Goal: Task Accomplishment & Management: Manage account settings

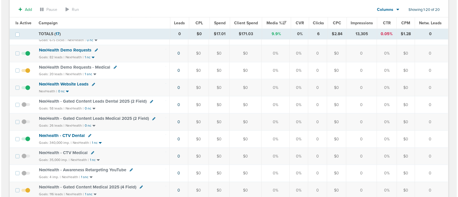
scroll to position [164, 0]
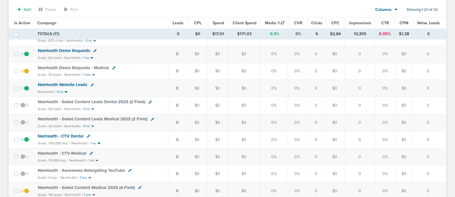
click at [113, 66] on icon at bounding box center [113, 67] width 3 height 3
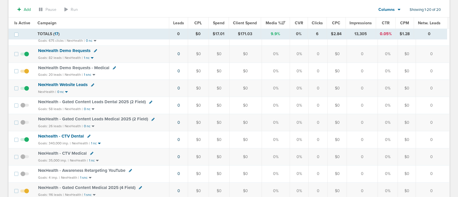
select select
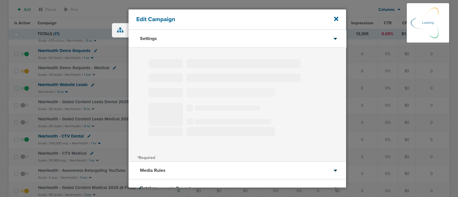
type input "NexHealth Demo Requests - Medical"
select select "Leads"
radio input "true"
select select "readOnly"
select select "1"
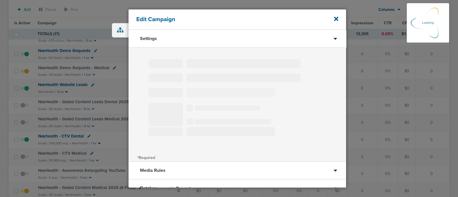
select select "2"
select select "3"
select select "4"
select select "6"
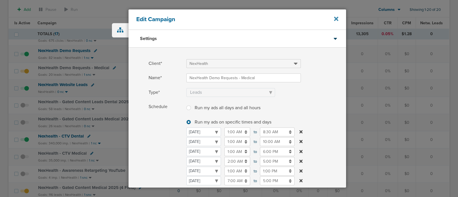
click at [336, 19] on icon at bounding box center [336, 19] width 4 height 4
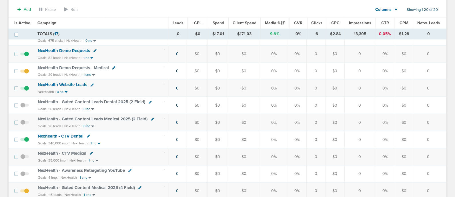
click at [77, 67] on span "NexHealth Demo Requests - Medical" at bounding box center [73, 67] width 71 height 5
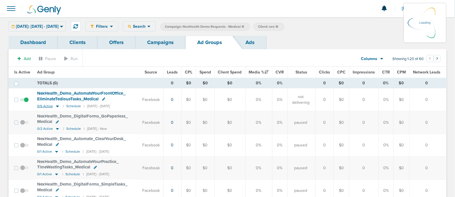
click at [57, 106] on icon at bounding box center [58, 106] width 6 height 5
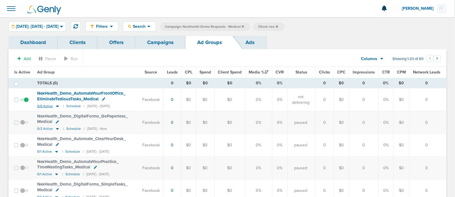
click at [57, 105] on icon at bounding box center [58, 106] width 6 height 5
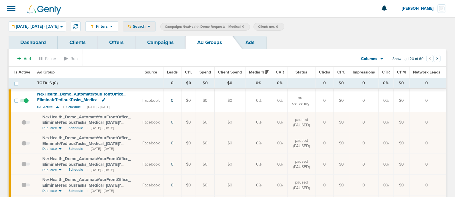
click at [156, 24] on div "Search" at bounding box center [139, 26] width 32 height 9
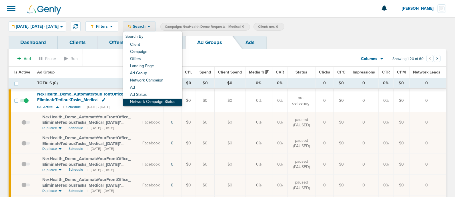
click at [174, 103] on link "Network Campaign Status" at bounding box center [152, 102] width 59 height 7
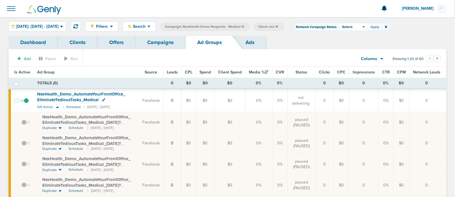
click at [353, 25] on span "Select:" at bounding box center [348, 27] width 11 height 5
click at [346, 51] on span at bounding box center [344, 51] width 4 height 4
click at [349, 49] on input "Scheduled" at bounding box center [349, 49] width 0 height 0
click at [382, 28] on button "Apply" at bounding box center [375, 27] width 14 height 8
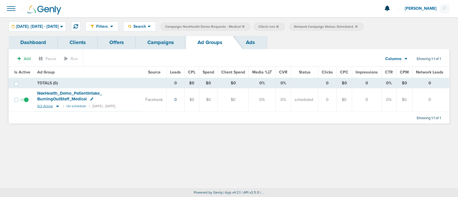
click at [59, 106] on div "0/2 Active | Un-schedule | 08/10/2025 - 08/13/2025" at bounding box center [76, 106] width 78 height 5
click at [56, 105] on icon at bounding box center [58, 106] width 6 height 5
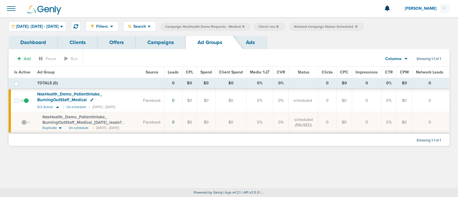
click at [163, 41] on link "Campaigns" at bounding box center [161, 42] width 50 height 13
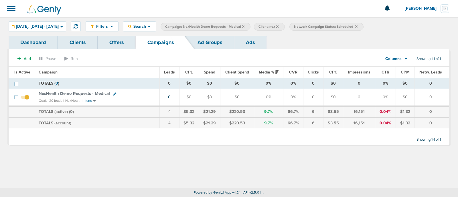
click at [244, 26] on icon at bounding box center [243, 26] width 2 height 2
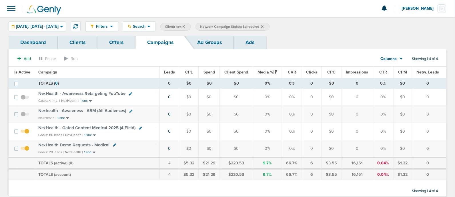
click at [264, 26] on icon at bounding box center [262, 26] width 2 height 2
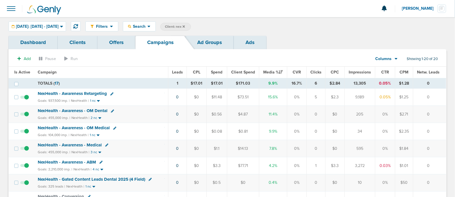
click at [185, 26] on span "Client: nex" at bounding box center [175, 26] width 20 height 5
type input "n"
type input "accept"
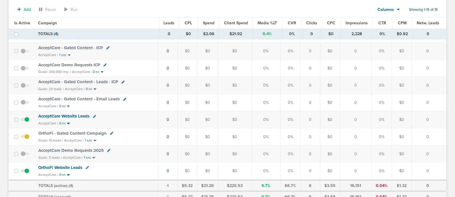
scroll to position [179, 0]
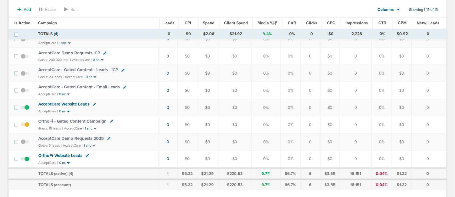
click at [86, 119] on span "OrthoFi - Gated Content Campaign" at bounding box center [72, 121] width 68 height 5
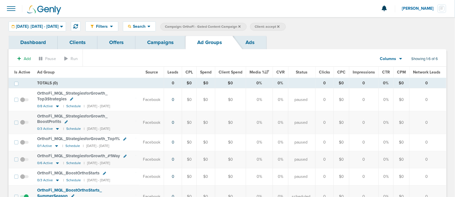
click at [154, 32] on div "Filters Active Only Settings Status Active Inactive Objectives MQL SQL Traffic …" at bounding box center [227, 26] width 455 height 19
click at [148, 25] on span "Search" at bounding box center [139, 26] width 16 height 5
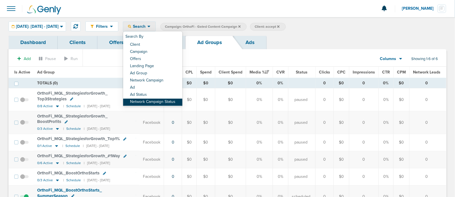
click at [171, 100] on link "Network Campaign Status" at bounding box center [152, 102] width 59 height 7
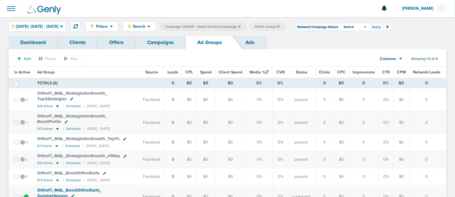
click at [369, 25] on div "Select:" at bounding box center [355, 27] width 29 height 8
click at [348, 51] on span at bounding box center [346, 51] width 4 height 4
click at [351, 49] on input "Scheduled" at bounding box center [351, 49] width 0 height 0
click at [384, 28] on button "Apply" at bounding box center [376, 27] width 14 height 8
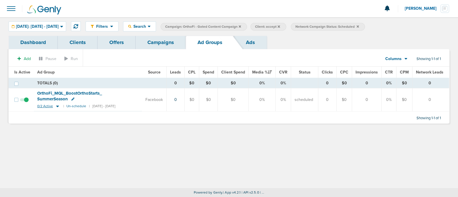
click at [57, 106] on icon at bounding box center [57, 107] width 3 height 2
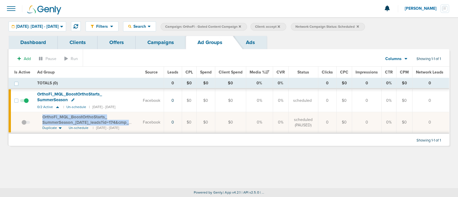
drag, startPoint x: 40, startPoint y: 116, endPoint x: 137, endPoint y: 122, distance: 97.7
click at [137, 122] on td "OrthoFi_ MQL_ BoostOrthoStarts_ SummerSeason_ 2025.08.13_ leads?id=174&cmp_ id=…" at bounding box center [87, 122] width 106 height 21
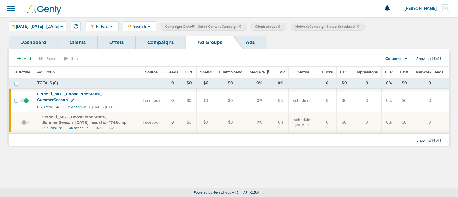
click at [359, 27] on icon at bounding box center [357, 26] width 2 height 2
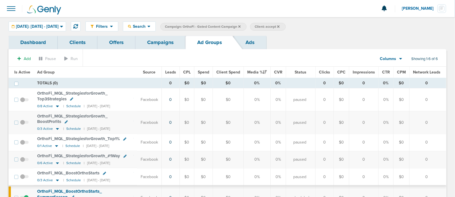
click at [279, 25] on span "Client: accept" at bounding box center [267, 26] width 25 height 5
type input "a"
type input "nex"
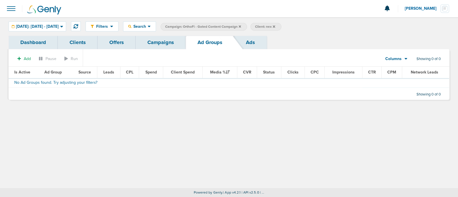
click at [241, 26] on icon at bounding box center [240, 26] width 2 height 2
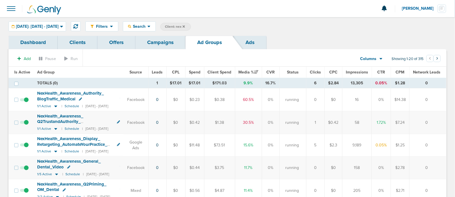
click at [161, 44] on link "Campaigns" at bounding box center [161, 42] width 50 height 13
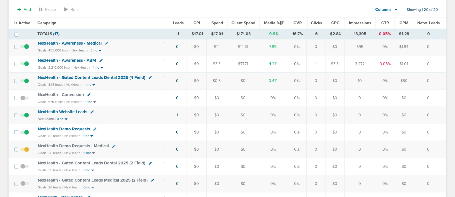
scroll to position [103, 0]
click at [62, 128] on span "NexHealth Demo Requests" at bounding box center [64, 129] width 52 height 5
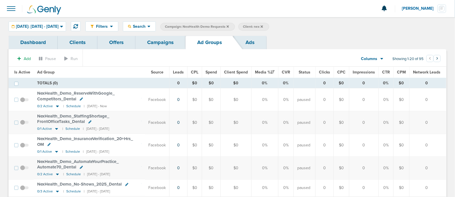
click at [22, 71] on span "Is Active" at bounding box center [22, 72] width 16 height 5
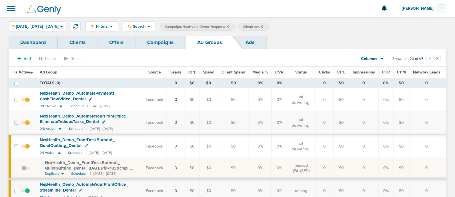
click at [158, 43] on link "Campaigns" at bounding box center [161, 42] width 50 height 13
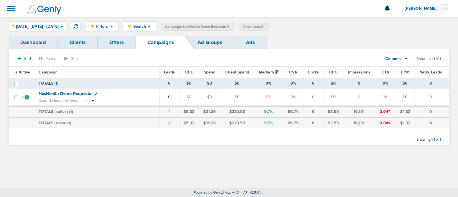
click at [229, 26] on icon at bounding box center [228, 26] width 2 height 2
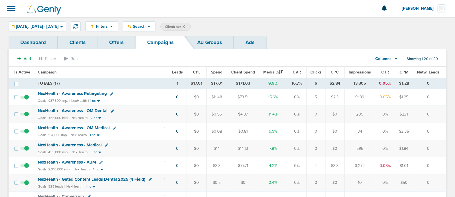
click at [185, 26] on icon at bounding box center [184, 26] width 2 height 2
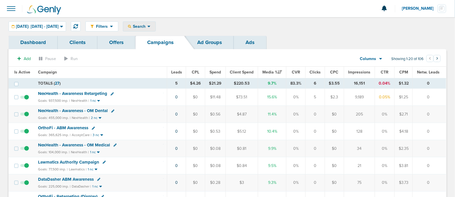
click at [156, 30] on div "Search" at bounding box center [139, 26] width 32 height 9
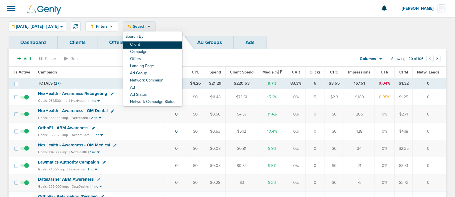
click at [156, 45] on link "Client" at bounding box center [152, 44] width 59 height 7
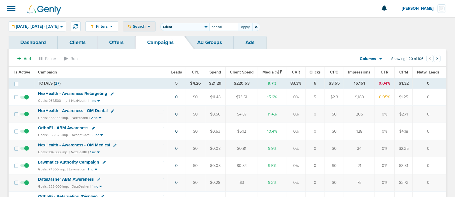
type input "bonsai"
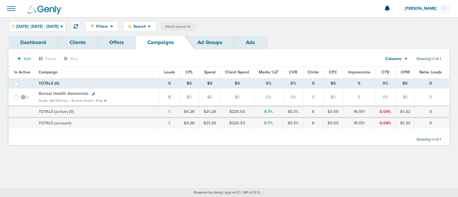
click at [72, 94] on span "Bonsai Health Awareness" at bounding box center [64, 93] width 50 height 5
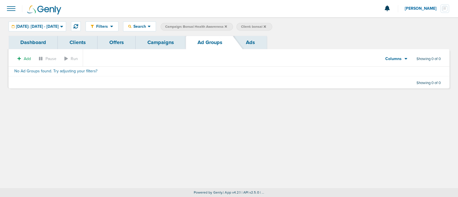
click at [159, 41] on link "Campaigns" at bounding box center [161, 42] width 50 height 13
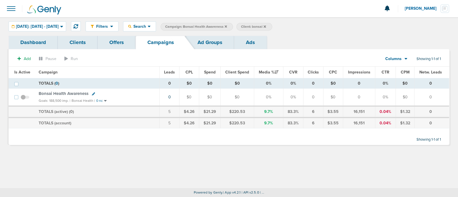
click at [227, 26] on icon at bounding box center [225, 26] width 2 height 2
click at [270, 12] on div at bounding box center [229, 8] width 458 height 17
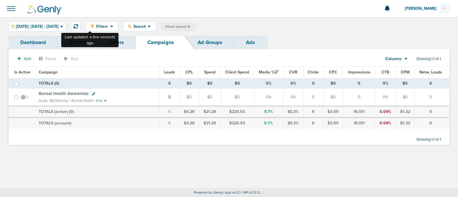
click at [79, 43] on div "Last updated: a few seconds ago" at bounding box center [89, 40] width 57 height 14
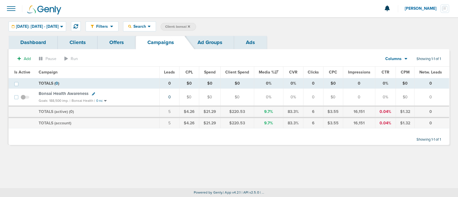
click at [86, 40] on link "Clients" at bounding box center [78, 42] width 40 height 13
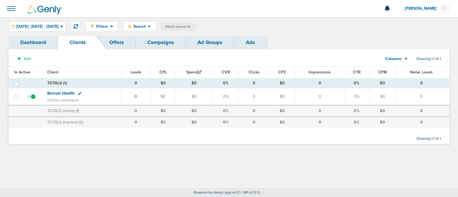
click at [59, 91] on span "Bonsai Health" at bounding box center [60, 93] width 27 height 5
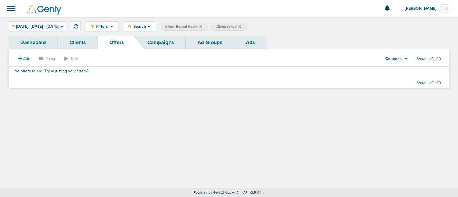
click at [166, 39] on link "Campaigns" at bounding box center [161, 42] width 50 height 13
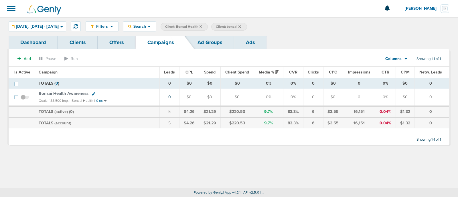
click at [51, 94] on span "Bonsai Health Awareness" at bounding box center [64, 93] width 50 height 5
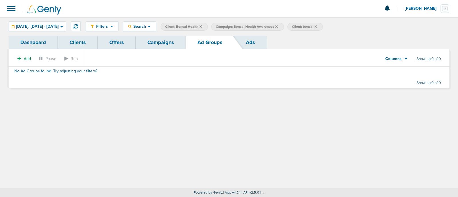
click at [150, 119] on div "Filters Active Only Settings Status Active Inactive Objectives MQL SQL Traffic …" at bounding box center [229, 102] width 458 height 171
click at [169, 38] on link "Campaigns" at bounding box center [161, 42] width 50 height 13
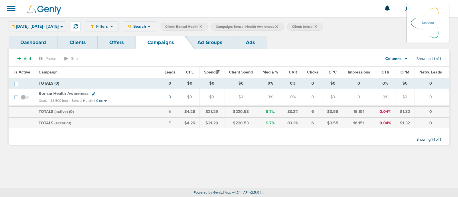
click at [277, 26] on icon at bounding box center [276, 26] width 2 height 3
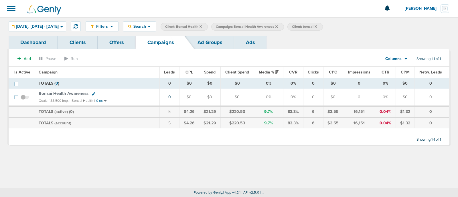
drag, startPoint x: 265, startPoint y: 111, endPoint x: 280, endPoint y: 123, distance: 19.6
click at [280, 123] on tbody "TOTALS ( 0 ) 0 $0 $0 $0 0% 0% 0 $0 0 0% $0 0 TOTALS ( 0 ) 0 $0 $0 $0 0% 0% 0 $0…" at bounding box center [229, 103] width 440 height 50
click at [280, 123] on td "9.7%" at bounding box center [268, 123] width 29 height 11
drag, startPoint x: 433, startPoint y: 121, endPoint x: 124, endPoint y: 110, distance: 309.1
click at [124, 110] on tbody "TOTALS ( 0 ) 0 $0 $0 $0 0% 0% 0 $0 0 0% $0 0 TOTALS ( 0 ) 0 $0 $0 $0 0% 0% 0 $0…" at bounding box center [229, 103] width 440 height 50
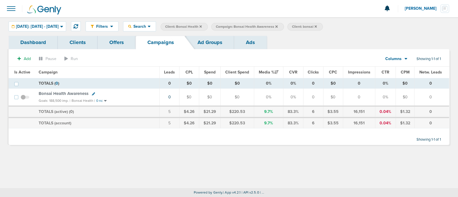
click at [122, 110] on td "TOTALS (active) ( 0 )" at bounding box center [97, 111] width 124 height 11
click at [277, 26] on icon at bounding box center [276, 26] width 2 height 2
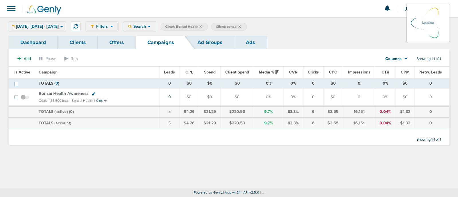
click at [241, 26] on icon at bounding box center [239, 26] width 2 height 2
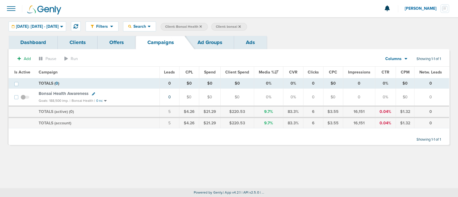
click at [241, 26] on icon at bounding box center [239, 26] width 2 height 2
click at [202, 25] on icon at bounding box center [200, 26] width 2 height 2
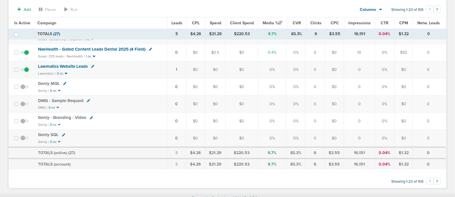
scroll to position [214, 0]
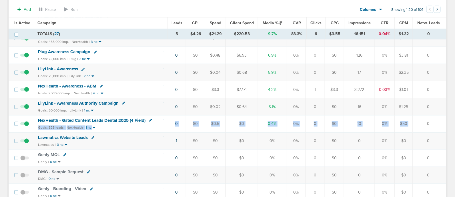
drag, startPoint x: 194, startPoint y: 120, endPoint x: 423, endPoint y: 124, distance: 229.4
click at [423, 124] on tr "NexHealth - Gated Content Leads Dental 2025 (4 Field) Goals: 325 leads | NexHea…" at bounding box center [228, 123] width 438 height 17
click at [423, 124] on td "0" at bounding box center [429, 123] width 33 height 17
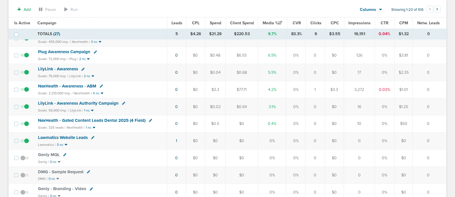
click at [119, 118] on span "NexHealth - Gated Content Leads Dental 2025 (4 Field)" at bounding box center [92, 120] width 108 height 5
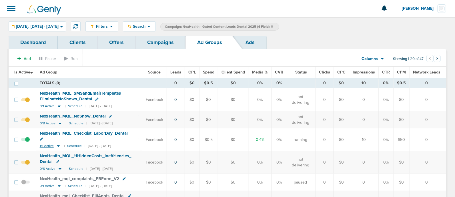
click at [58, 146] on icon at bounding box center [58, 147] width 3 height 2
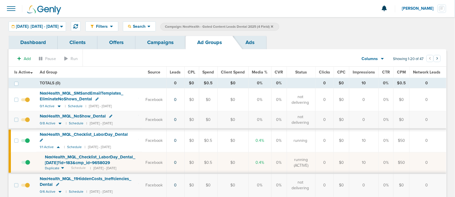
click at [163, 44] on link "Campaigns" at bounding box center [161, 42] width 50 height 13
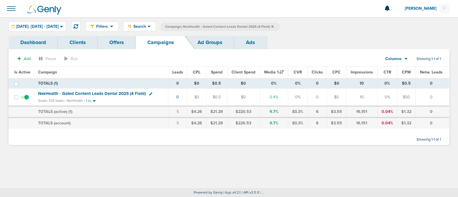
click at [273, 26] on icon at bounding box center [272, 26] width 2 height 3
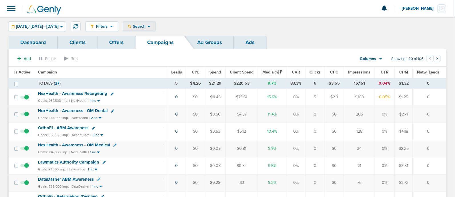
click at [148, 27] on span "Search" at bounding box center [139, 26] width 16 height 5
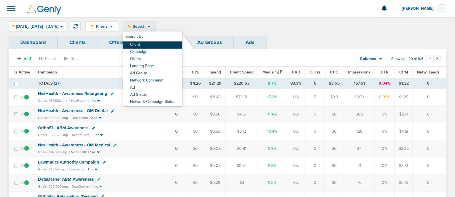
click at [153, 45] on link "Client" at bounding box center [152, 44] width 59 height 7
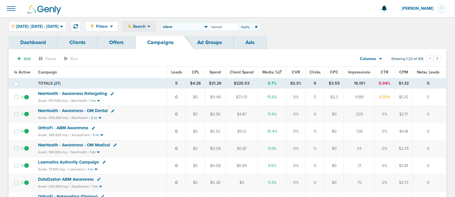
type input "bonsai"
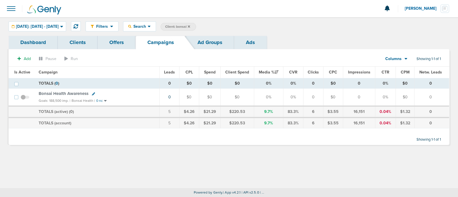
click at [64, 93] on span "Bonsai Health Awareness" at bounding box center [64, 93] width 50 height 5
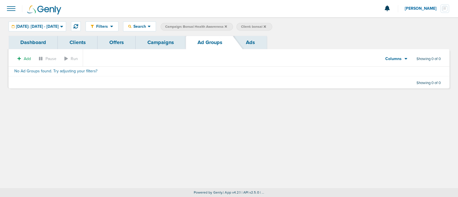
click at [266, 25] on icon at bounding box center [264, 26] width 2 height 3
click at [142, 38] on link "Campaigns" at bounding box center [161, 42] width 50 height 13
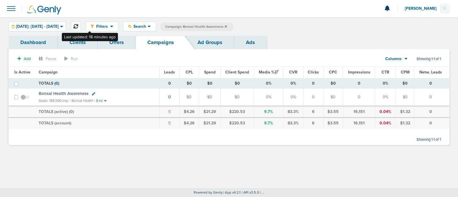
click at [81, 27] on button at bounding box center [76, 26] width 10 height 10
click at [118, 160] on div "Filters Active Only Settings Status Active Inactive Objectives MQL SQL Traffic …" at bounding box center [229, 102] width 458 height 171
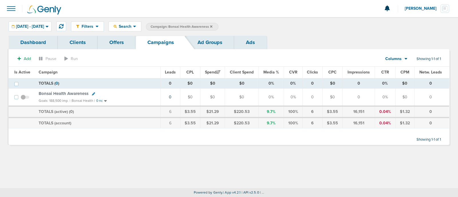
click at [69, 92] on span "Bonsai Health Awareness" at bounding box center [64, 93] width 50 height 5
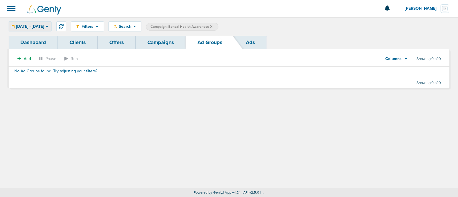
click at [27, 25] on span "08.14.2025 - 08.14.2025" at bounding box center [30, 27] width 28 height 4
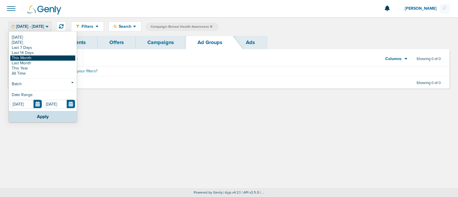
click at [31, 59] on link "This Month" at bounding box center [42, 57] width 65 height 5
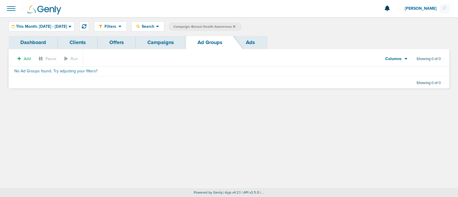
click at [173, 43] on link "Campaigns" at bounding box center [161, 42] width 50 height 13
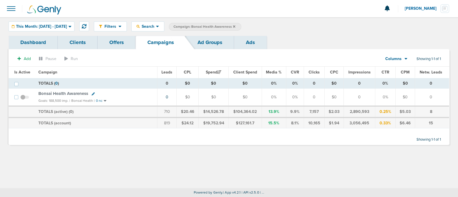
click at [241, 26] on label "Campaign: Bonsai Health Awareness" at bounding box center [205, 27] width 72 height 8
click at [235, 26] on icon at bounding box center [234, 26] width 2 height 2
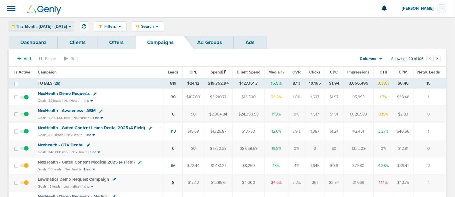
click at [58, 25] on span "This Month: [DATE] - [DATE]" at bounding box center [41, 27] width 51 height 4
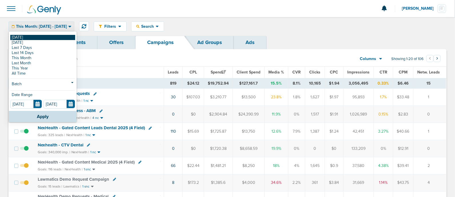
click at [22, 37] on link "[DATE]" at bounding box center [42, 37] width 65 height 5
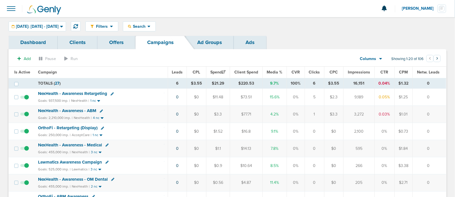
drag, startPoint x: 170, startPoint y: 94, endPoint x: 347, endPoint y: 106, distance: 177.1
click at [160, 141] on td "NexHealth - Awareness - Medical Goals: 455,000 imp. | NexHealth | 3 nc" at bounding box center [101, 148] width 133 height 17
click at [148, 26] on span "Search" at bounding box center [139, 26] width 16 height 5
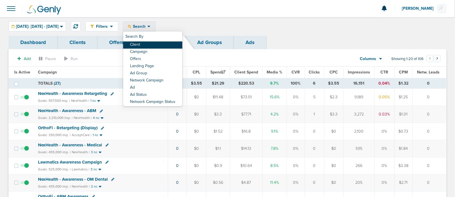
click at [149, 43] on link "Client" at bounding box center [152, 44] width 59 height 7
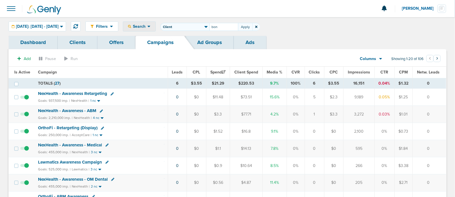
type input "bon"
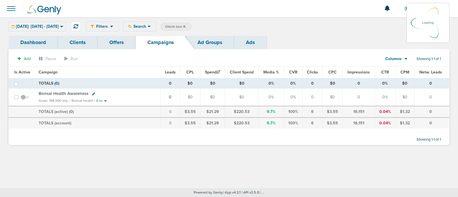
click at [77, 94] on span "Bonsai Health Awareness" at bounding box center [64, 93] width 50 height 5
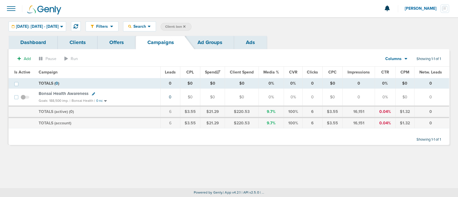
click at [78, 39] on link "Clients" at bounding box center [78, 42] width 40 height 13
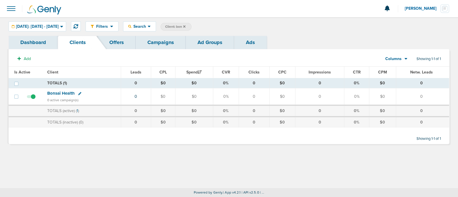
click at [185, 26] on icon at bounding box center [184, 26] width 2 height 3
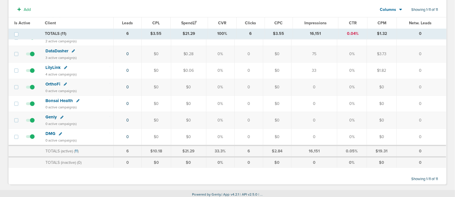
scroll to position [126, 0]
click at [59, 98] on span "Bonsai Health" at bounding box center [58, 100] width 27 height 5
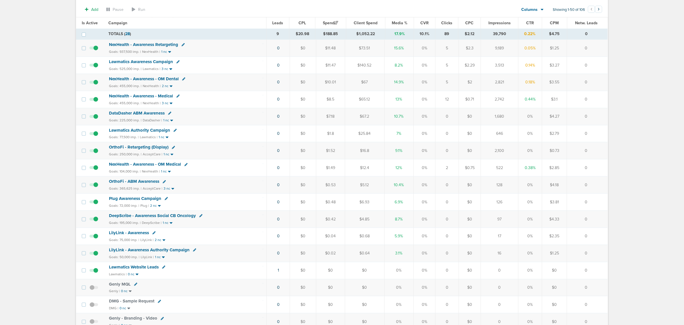
scroll to position [36, 0]
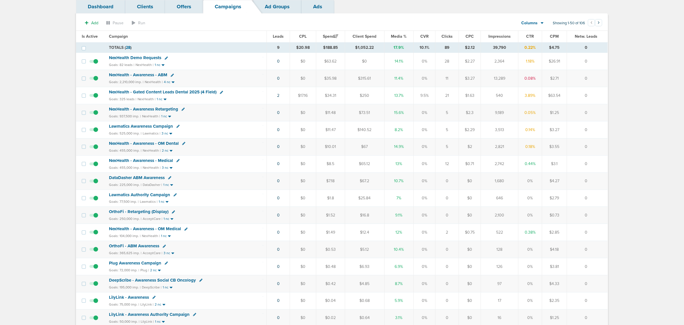
click at [396, 36] on span "Media %" at bounding box center [399, 36] width 16 height 5
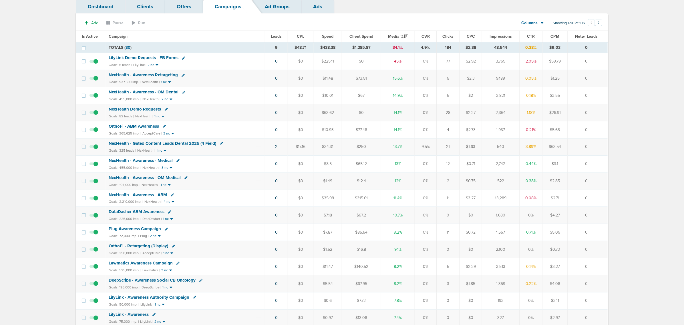
click at [161, 57] on span "LilyLink Demo Requests - FB Forms" at bounding box center [144, 57] width 70 height 5
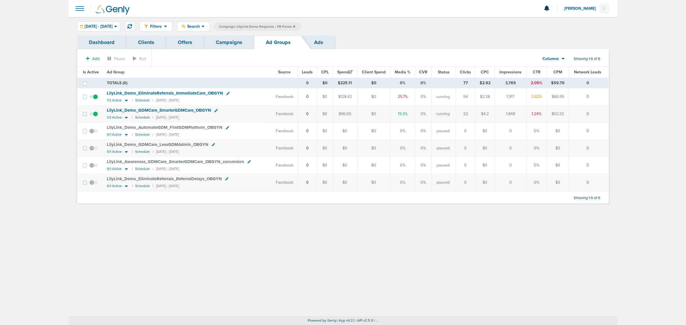
click at [95, 100] on span at bounding box center [93, 100] width 9 height 0
click at [94, 98] on input "checkbox" at bounding box center [94, 98] width 0 height 0
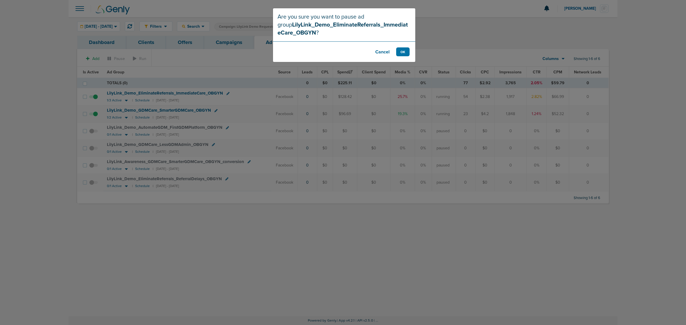
click at [155, 82] on div "Are you sure you want to pause ad group LilyLink_Demo_EliminateReferrals_Immedi…" at bounding box center [343, 162] width 686 height 325
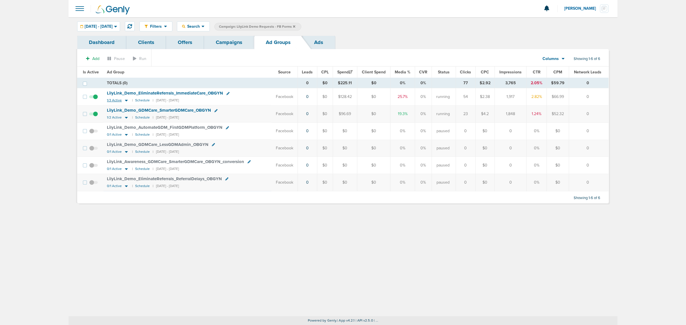
click at [126, 101] on icon at bounding box center [126, 101] width 3 height 2
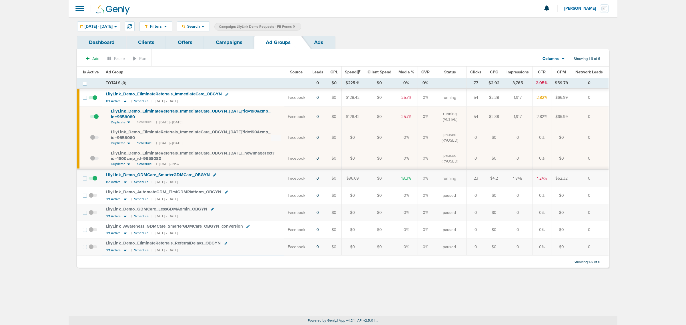
click at [96, 120] on span at bounding box center [94, 120] width 9 height 0
click at [90, 118] on input "checkbox" at bounding box center [90, 118] width 0 height 0
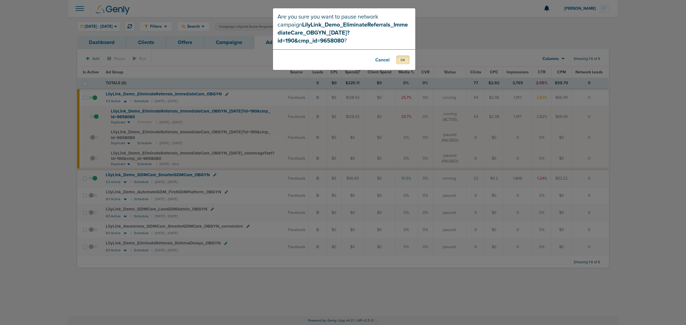
click at [405, 55] on button "OK" at bounding box center [402, 59] width 13 height 9
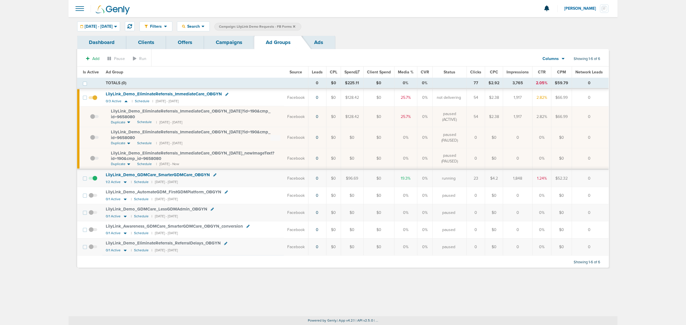
drag, startPoint x: 241, startPoint y: 79, endPoint x: 603, endPoint y: 118, distance: 365.0
click at [603, 118] on table "Is Active Ad Group Source Leads CPL Spend Client Spend Media % CVR Status Click…" at bounding box center [343, 161] width 532 height 189
click at [603, 118] on td "0" at bounding box center [590, 116] width 37 height 21
click at [113, 26] on span "08.14.2025 - 08.14.2025" at bounding box center [99, 27] width 28 height 4
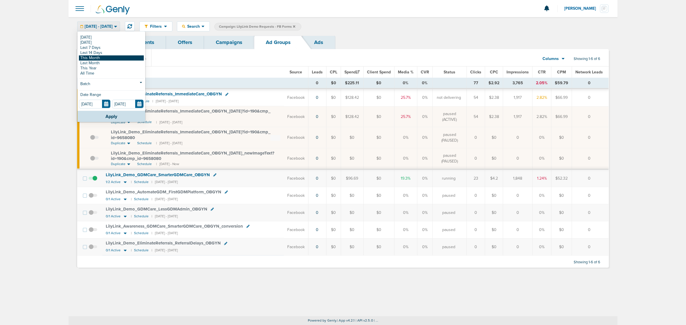
click at [119, 56] on link "This Month" at bounding box center [111, 57] width 65 height 5
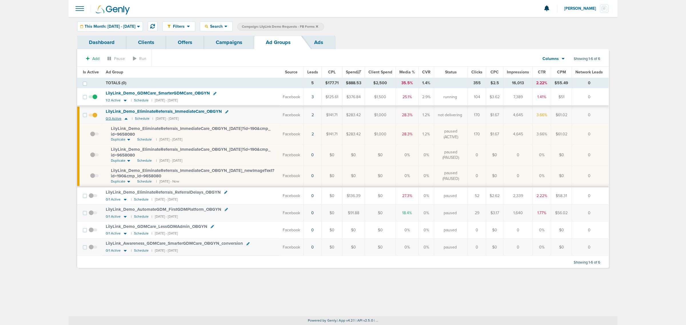
click at [126, 119] on icon at bounding box center [126, 119] width 3 height 2
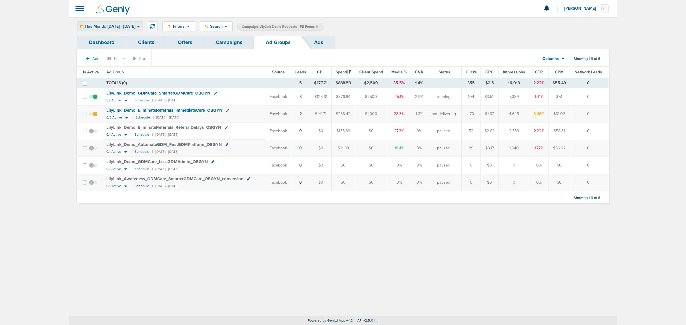
click at [136, 27] on span "This Month: [DATE] - [DATE]" at bounding box center [110, 27] width 51 height 4
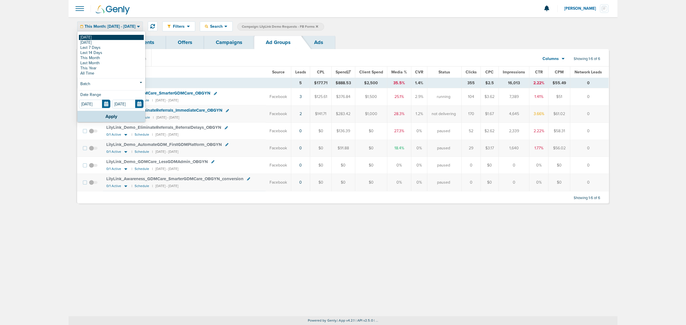
click at [112, 39] on link "[DATE]" at bounding box center [111, 37] width 65 height 5
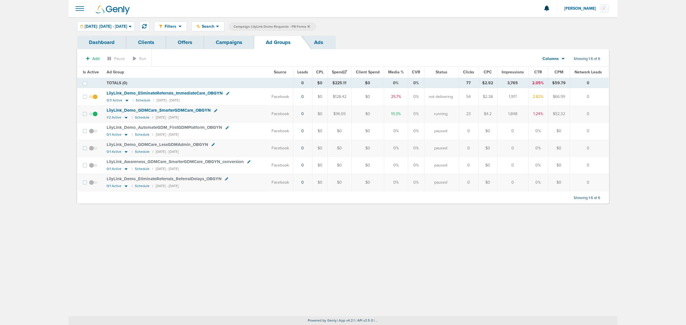
click at [230, 41] on link "Campaigns" at bounding box center [229, 42] width 50 height 13
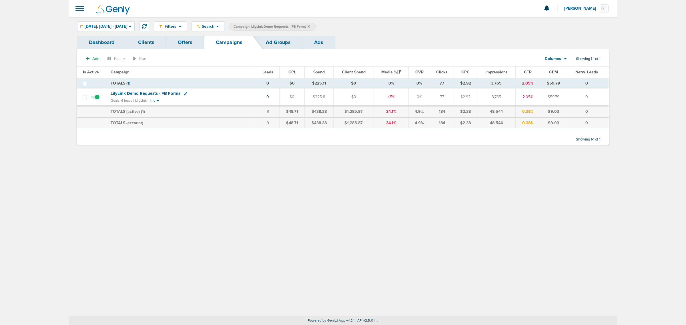
click at [310, 27] on icon at bounding box center [309, 26] width 2 height 3
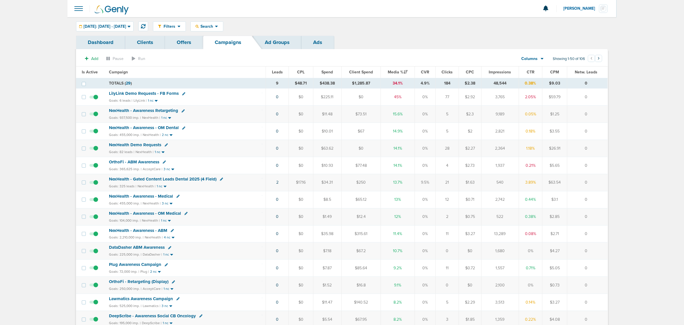
drag, startPoint x: 595, startPoint y: 186, endPoint x: 265, endPoint y: 178, distance: 330.4
click at [265, 178] on tr "NexHealth - Gated Content Leads Dental 2025 (4 Field) Goals: 325 leads | NexHea…" at bounding box center [342, 182] width 532 height 17
click at [244, 178] on div "NexHealth - Gated Content Leads Dental 2025 (4 Field)" at bounding box center [186, 180] width 154 height 6
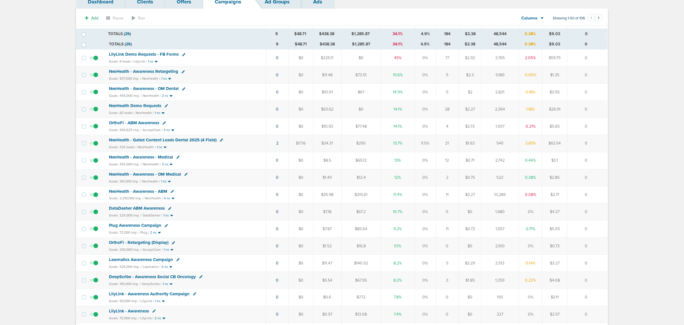
scroll to position [36, 0]
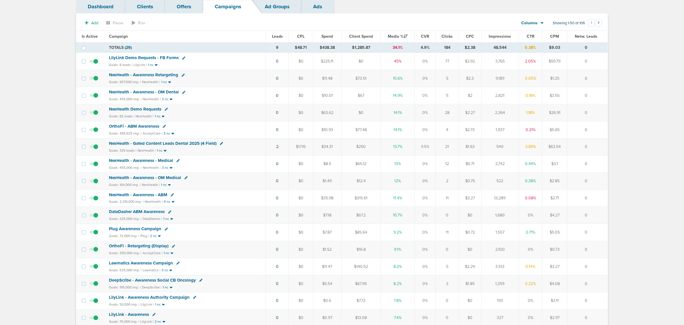
click at [140, 110] on span "NexHealth Demo Requests" at bounding box center [135, 109] width 52 height 5
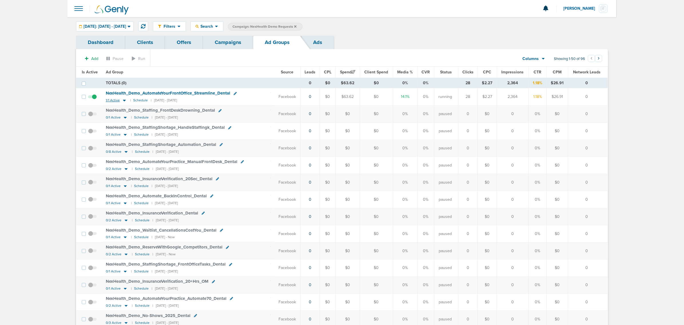
click at [123, 101] on icon at bounding box center [124, 101] width 3 height 2
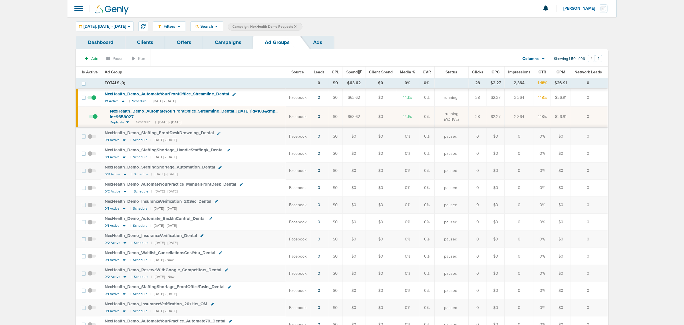
click at [151, 93] on span "NexHealth_ Demo_ AutomateYourFrontOffice_ Streamline_ Dental" at bounding box center [167, 94] width 124 height 5
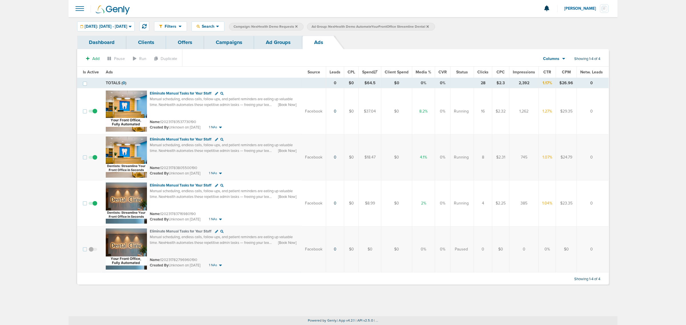
click at [269, 46] on link "Ad Groups" at bounding box center [278, 42] width 48 height 13
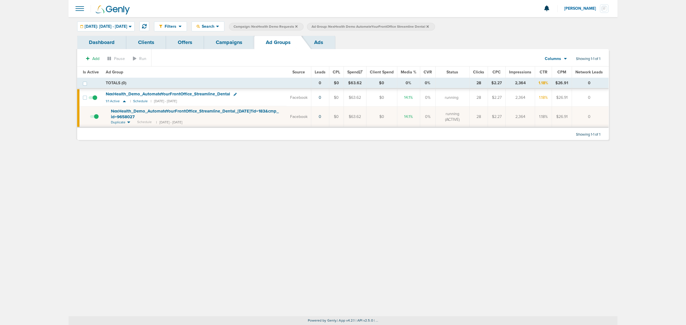
click at [231, 47] on link "Campaigns" at bounding box center [229, 42] width 50 height 13
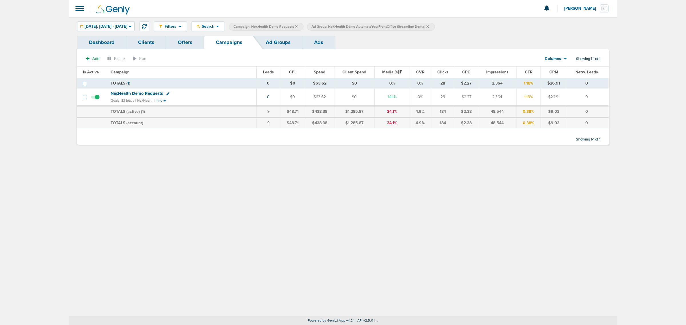
click at [429, 26] on icon at bounding box center [428, 26] width 2 height 2
click at [298, 26] on icon at bounding box center [296, 26] width 2 height 2
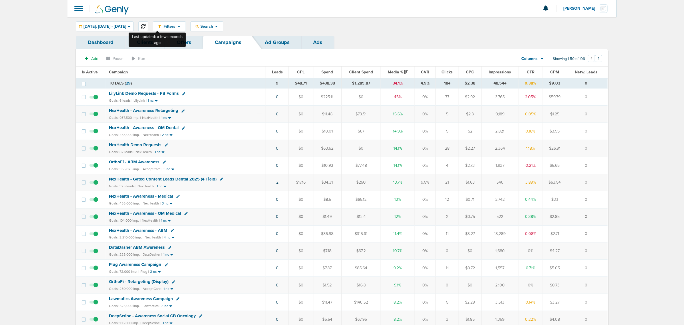
click at [146, 25] on icon at bounding box center [143, 26] width 5 height 5
click at [276, 98] on link "1" at bounding box center [276, 97] width 1 height 5
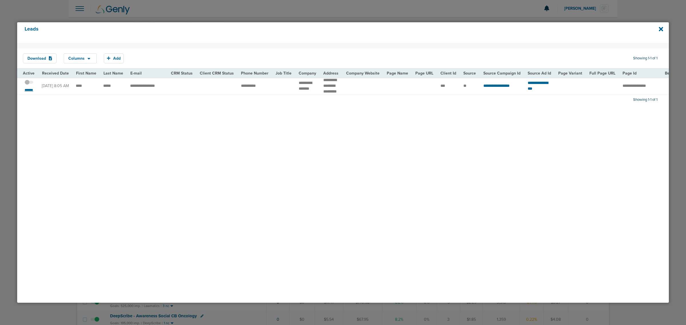
click at [30, 92] on small "*******" at bounding box center [29, 90] width 12 height 5
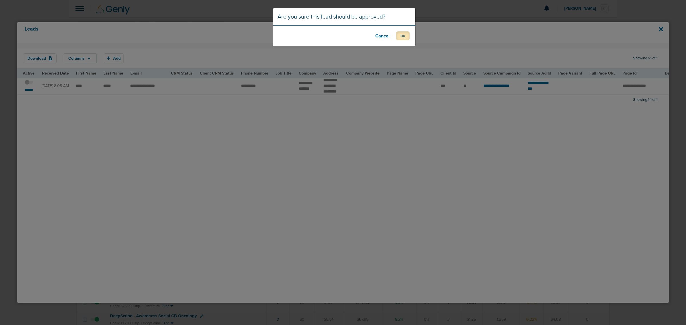
click at [397, 38] on button "OK" at bounding box center [402, 35] width 13 height 9
click at [404, 36] on button "OK" at bounding box center [402, 35] width 13 height 9
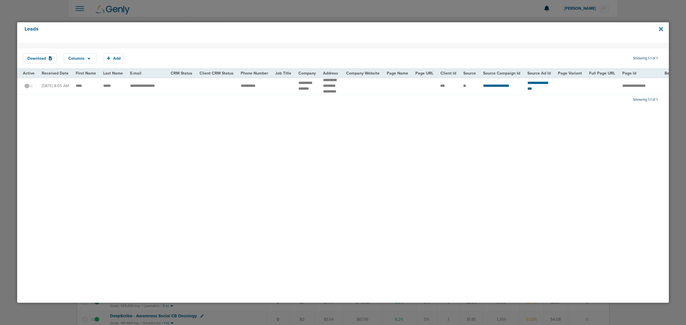
click at [662, 31] on icon at bounding box center [661, 29] width 4 height 6
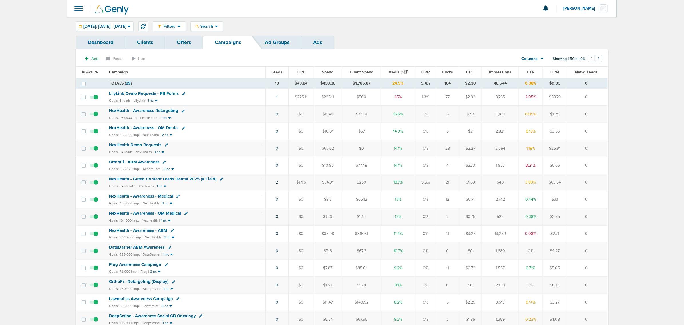
drag, startPoint x: 292, startPoint y: 153, endPoint x: 601, endPoint y: 155, distance: 308.6
click at [601, 155] on tr "NexHealth Demo Requests Goals: 82 leads | NexHealth | 1 nc 0 $0 $63.62 $0 14.1%…" at bounding box center [342, 148] width 532 height 17
click at [599, 153] on td "0" at bounding box center [587, 148] width 40 height 17
click at [153, 94] on span "LilyLink Demo Requests - FB Forms" at bounding box center [144, 93] width 70 height 5
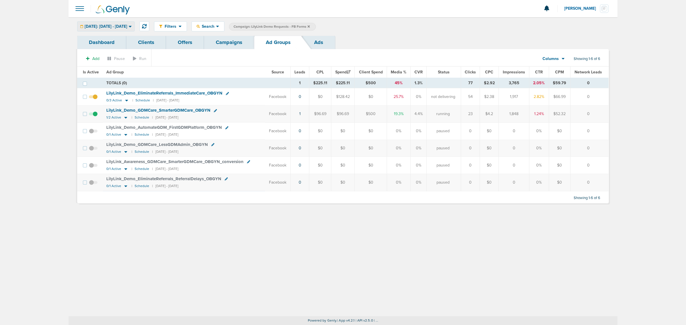
click at [124, 25] on span "[DATE]: [DATE] - [DATE]" at bounding box center [106, 27] width 43 height 4
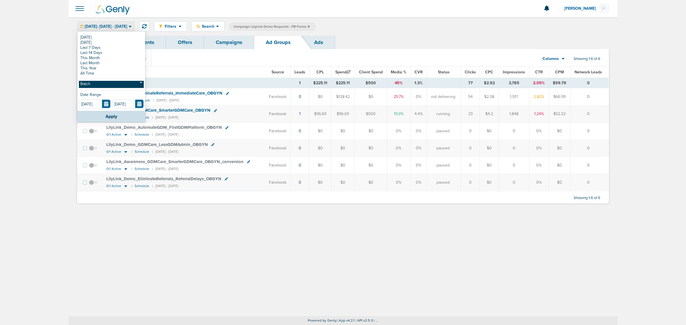
click at [104, 82] on link "Batch" at bounding box center [111, 84] width 65 height 7
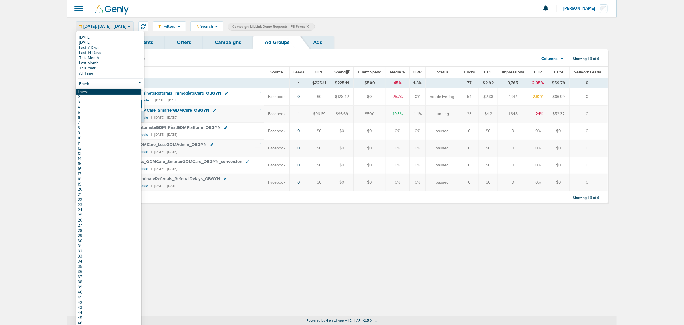
click at [105, 92] on link "Latest" at bounding box center [108, 92] width 65 height 5
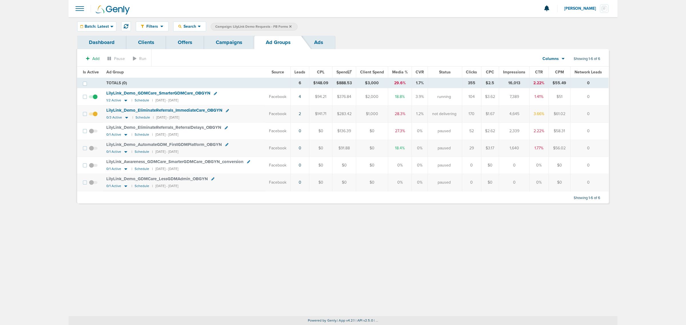
click at [228, 40] on link "Campaigns" at bounding box center [229, 42] width 50 height 13
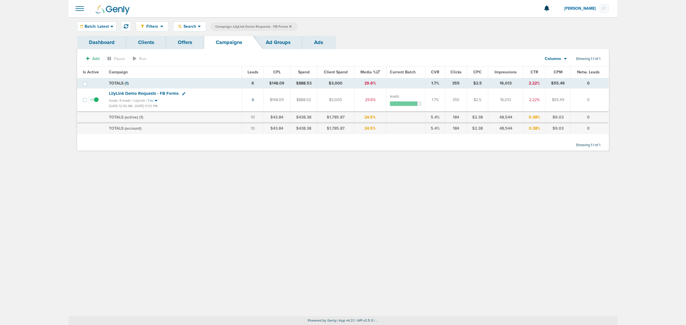
click at [95, 103] on span at bounding box center [94, 103] width 9 height 0
click at [94, 101] on input "checkbox" at bounding box center [94, 101] width 0 height 0
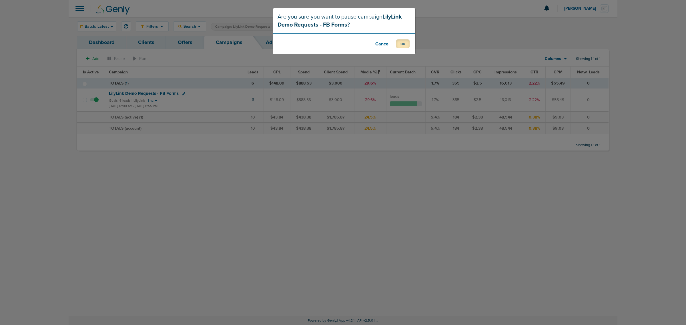
click at [406, 45] on button "OK" at bounding box center [402, 43] width 13 height 9
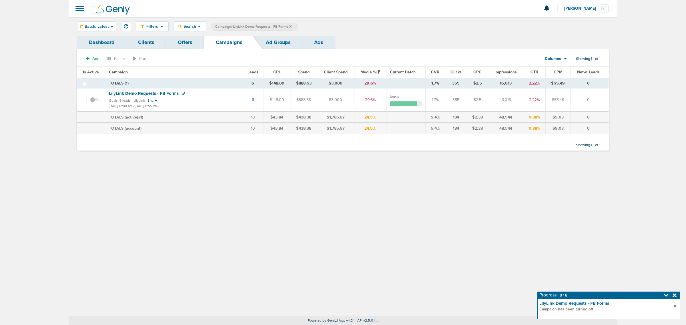
click at [673, 295] on icon at bounding box center [675, 296] width 4 height 6
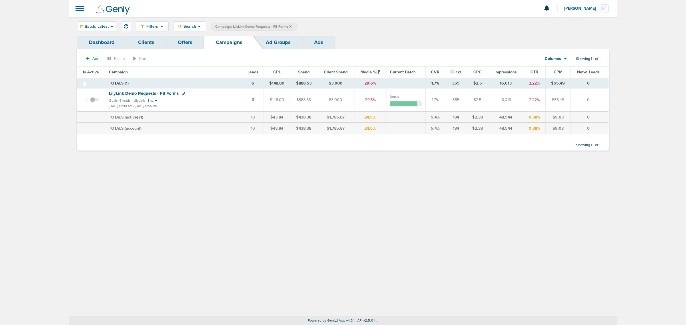
click at [290, 25] on icon at bounding box center [290, 26] width 2 height 3
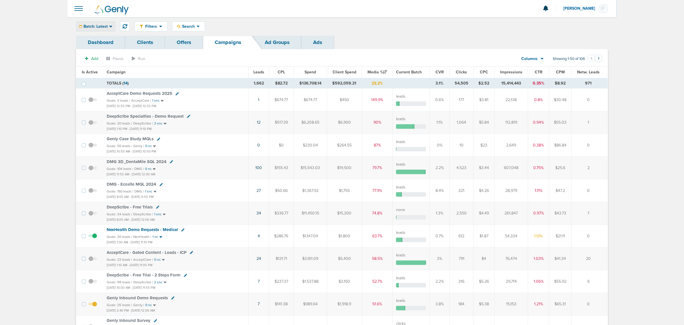
click at [102, 25] on span "Batch: Latest" at bounding box center [96, 27] width 24 height 4
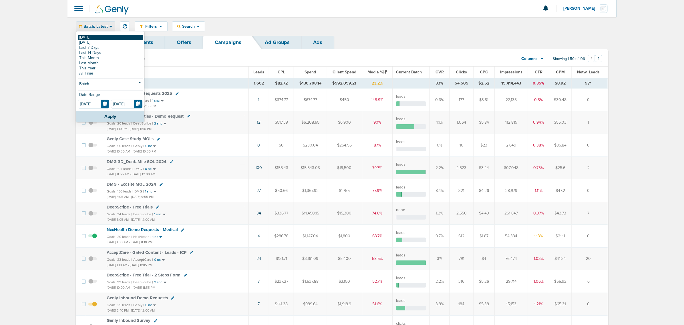
click at [88, 37] on link "[DATE]" at bounding box center [110, 37] width 65 height 5
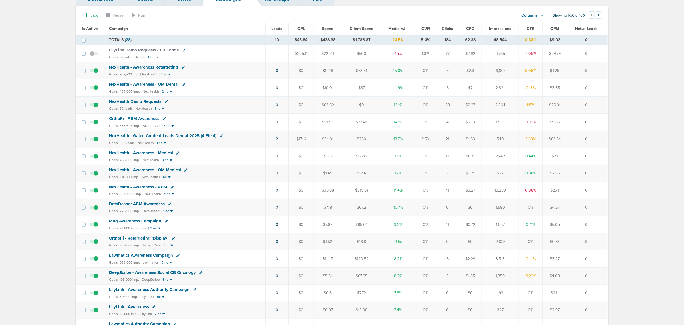
scroll to position [36, 0]
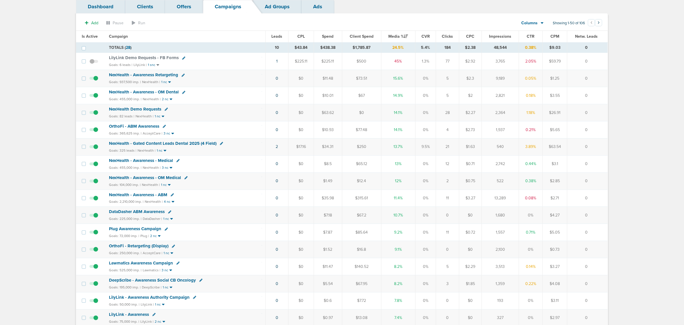
drag, startPoint x: 404, startPoint y: 63, endPoint x: 393, endPoint y: 63, distance: 10.6
click at [393, 63] on td "45%" at bounding box center [398, 61] width 34 height 17
click at [163, 57] on span "LilyLink Demo Requests - FB Forms" at bounding box center [144, 57] width 70 height 5
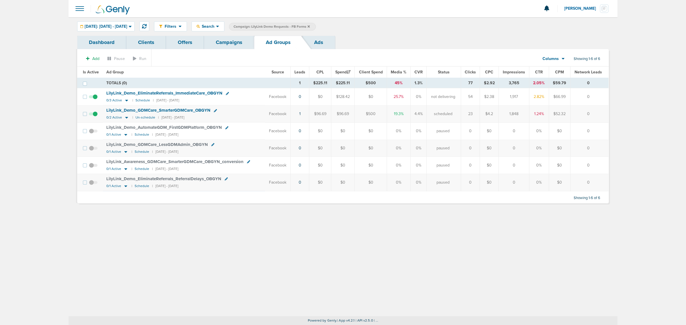
click at [252, 39] on link "Campaigns" at bounding box center [229, 42] width 50 height 13
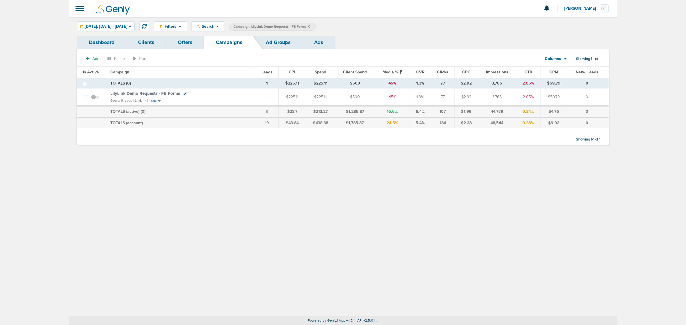
click at [310, 26] on icon at bounding box center [309, 26] width 2 height 3
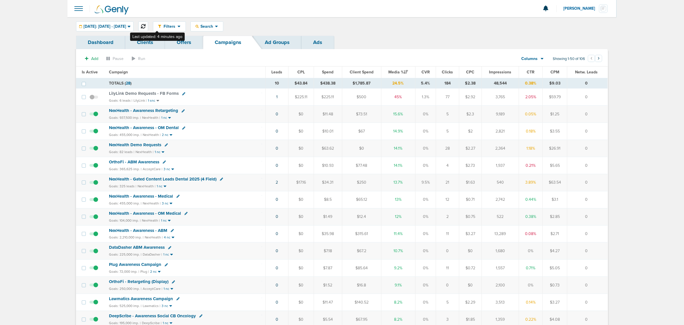
click at [146, 27] on icon at bounding box center [143, 26] width 5 height 5
click at [127, 144] on span "NexHealth Demo Requests" at bounding box center [135, 144] width 52 height 5
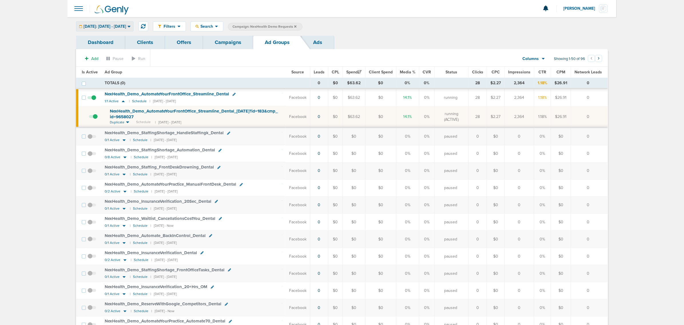
click at [128, 29] on div "[DATE]: [DATE] - [DATE]" at bounding box center [104, 26] width 57 height 9
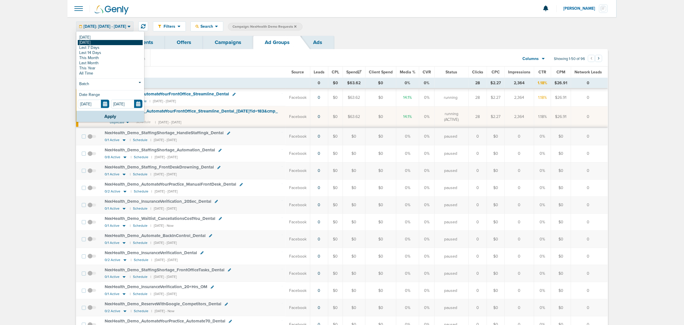
click at [116, 42] on link "[DATE]" at bounding box center [110, 42] width 65 height 5
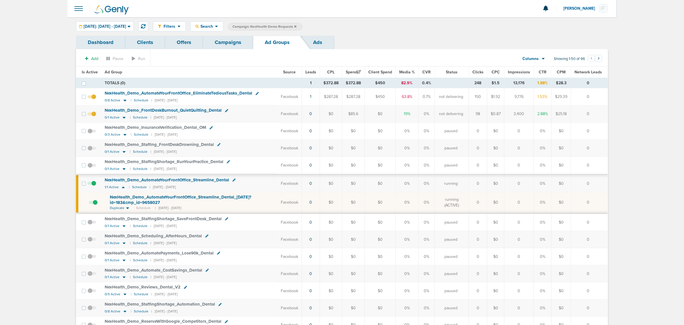
click at [166, 113] on div "NexHealth_ Demo_ FrontDeskBurnout_ QuietQuitting_ Dental" at bounding box center [189, 111] width 169 height 6
click at [118, 115] on td "NexHealth_ Demo_ FrontDeskBurnout_ QuietQuitting_ Dental 0/1 Active | Schedule …" at bounding box center [189, 114] width 176 height 17
click at [132, 112] on span "NexHealth_ Demo_ FrontDeskBurnout_ QuietQuitting_ Dental" at bounding box center [163, 110] width 117 height 5
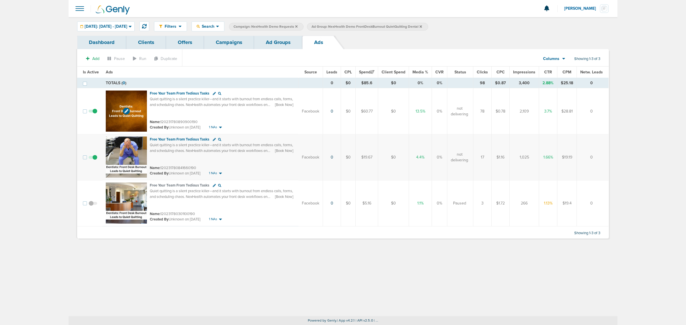
click at [131, 94] on img at bounding box center [126, 111] width 41 height 41
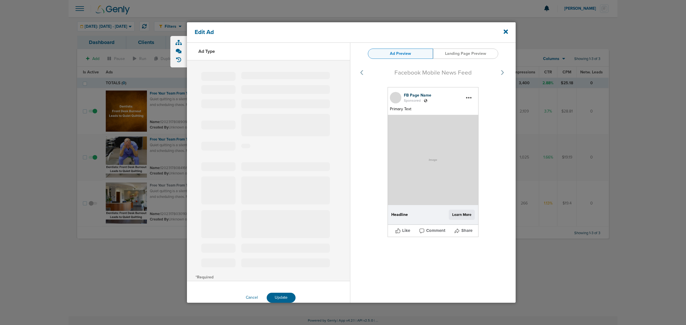
type input "120231780890900190"
type input "Free Your Team From Tedious Tasks"
type textarea "Quiet quitting is a silent practice killer—and it starts with burnout from endl…"
select select "book_travel"
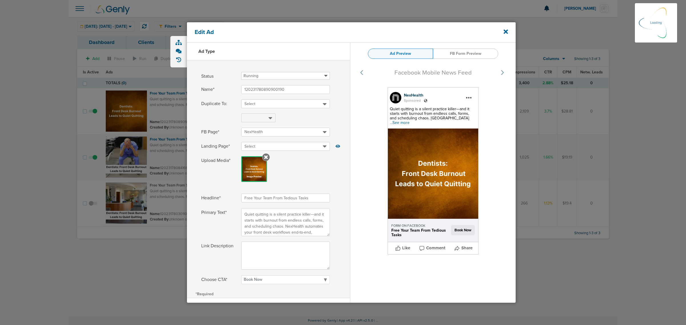
click at [410, 120] on span "...See more" at bounding box center [400, 122] width 20 height 5
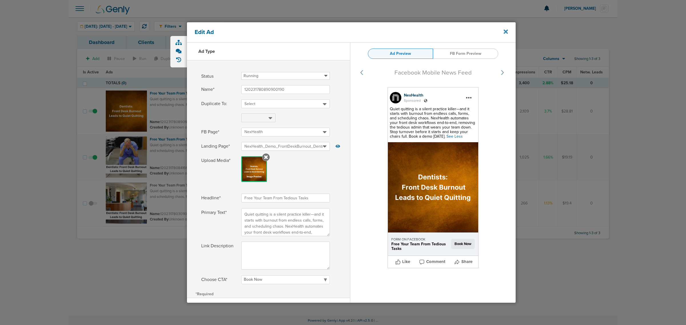
click at [506, 31] on icon at bounding box center [506, 32] width 4 height 4
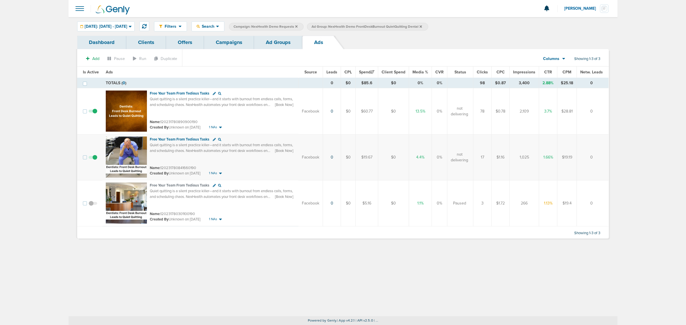
click at [284, 41] on link "Ad Groups" at bounding box center [278, 42] width 48 height 13
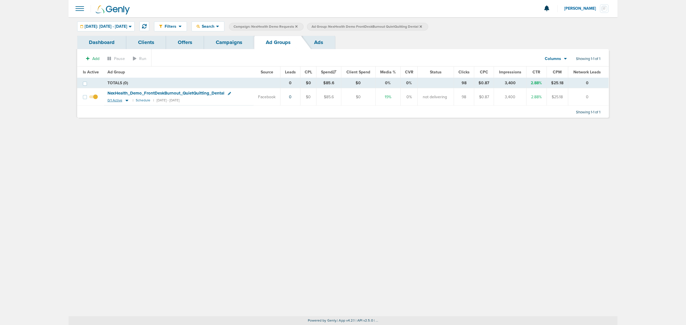
click at [126, 102] on icon at bounding box center [127, 100] width 6 height 5
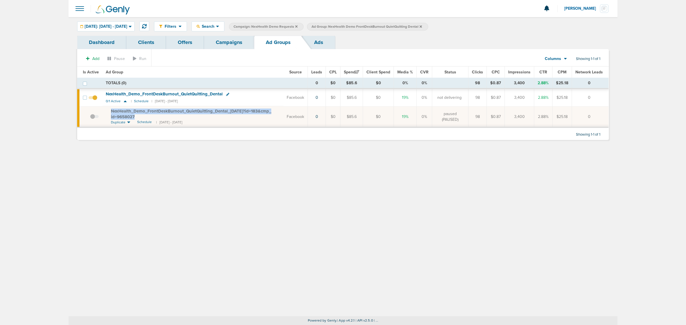
drag, startPoint x: 142, startPoint y: 117, endPoint x: 109, endPoint y: 113, distance: 33.4
click at [109, 113] on td "NexHealth_ Demo_ FrontDeskBurnout_ QuietQuitting_ Dental_ 08.13.25?id=183&cmp_ …" at bounding box center [192, 116] width 181 height 21
copy span "NexHealth_ Demo_ FrontDeskBurnout_ QuietQuitting_ Dental_ 08.13.25?id=183&cmp_ …"
click at [240, 43] on link "Campaigns" at bounding box center [229, 42] width 50 height 13
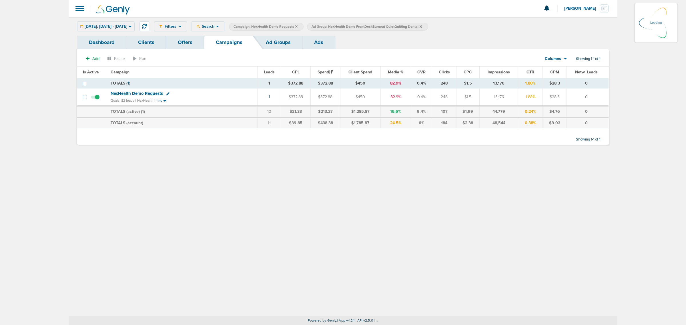
click at [298, 26] on icon at bounding box center [296, 26] width 2 height 3
click at [344, 25] on icon at bounding box center [343, 26] width 2 height 3
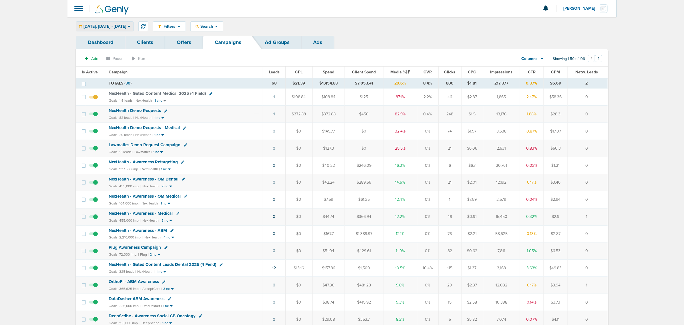
click at [133, 22] on div "[DATE]: [DATE] - [DATE]" at bounding box center [104, 26] width 57 height 9
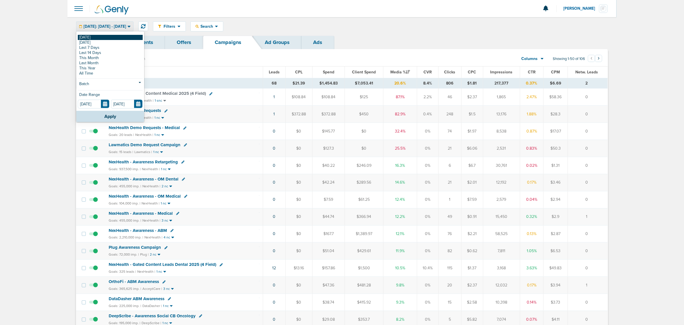
click at [118, 39] on link "[DATE]" at bounding box center [110, 37] width 65 height 5
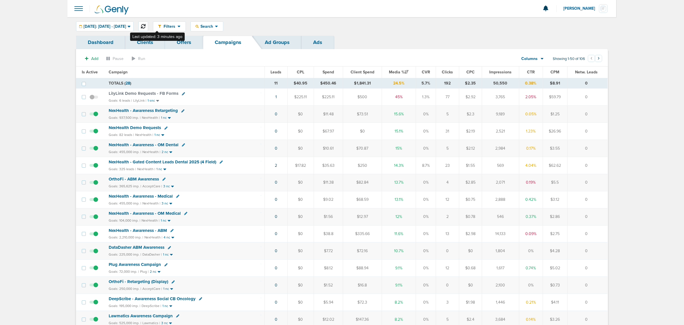
click at [146, 26] on icon at bounding box center [143, 26] width 5 height 5
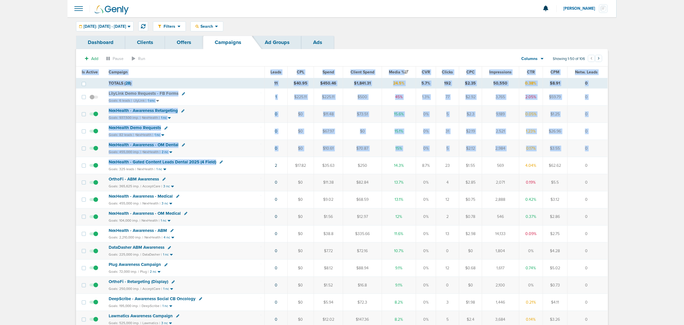
drag, startPoint x: 256, startPoint y: 163, endPoint x: 611, endPoint y: 164, distance: 355.2
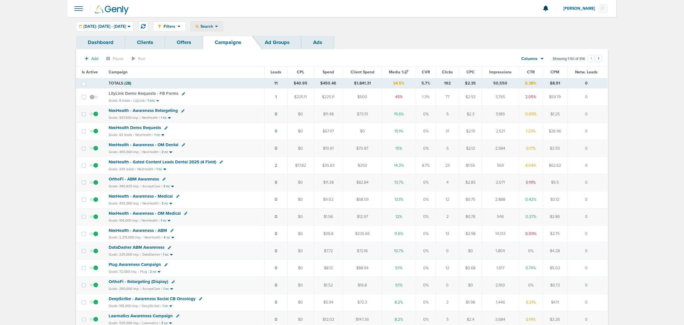
click at [220, 23] on div "Search" at bounding box center [207, 26] width 32 height 9
click at [220, 47] on link "Client" at bounding box center [220, 44] width 59 height 7
type input "nex"
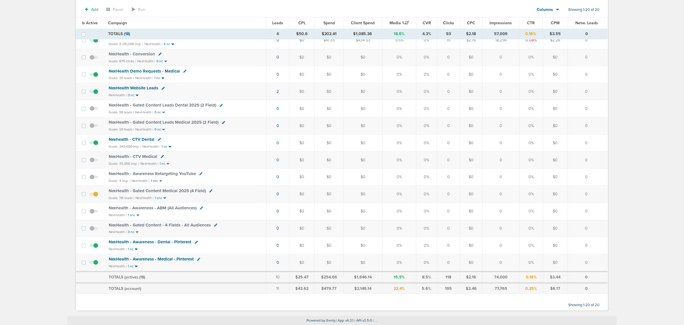
scroll to position [166, 0]
click at [164, 189] on span "NexHealth - Gated Content Medical 2025 (4 Field)" at bounding box center [157, 190] width 97 height 5
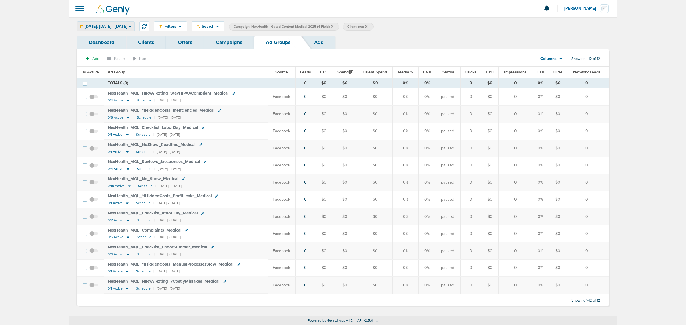
click at [107, 23] on div "[DATE]: [DATE] - [DATE]" at bounding box center [106, 26] width 57 height 9
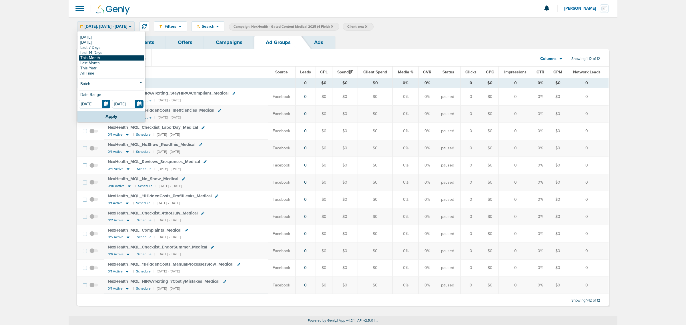
click at [96, 59] on link "This Month" at bounding box center [111, 57] width 65 height 5
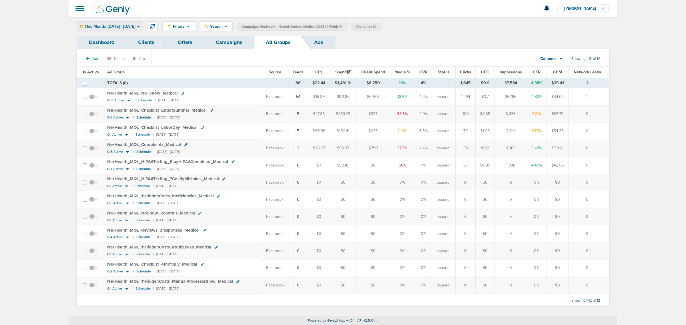
click at [96, 29] on div "This Month: [DATE] - [DATE]" at bounding box center [110, 26] width 65 height 9
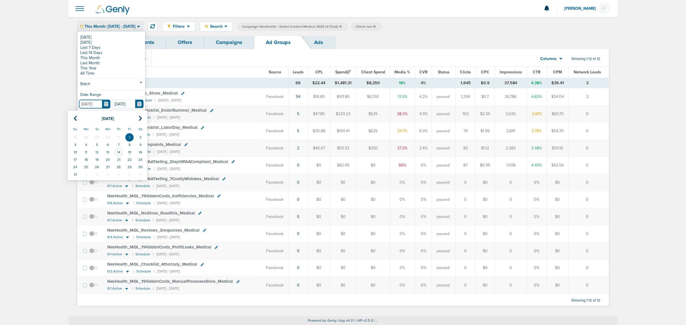
click at [104, 104] on input "[DATE]" at bounding box center [94, 104] width 31 height 9
click at [76, 116] on icon at bounding box center [75, 119] width 4 height 6
click at [96, 136] on td "1" at bounding box center [97, 137] width 11 height 7
type input "[DATE]"
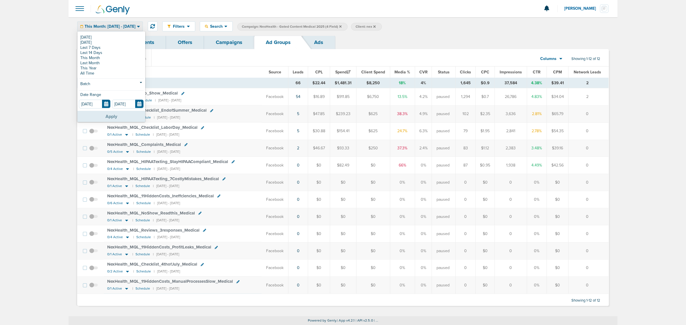
click at [103, 119] on button "Apply" at bounding box center [112, 116] width 68 height 11
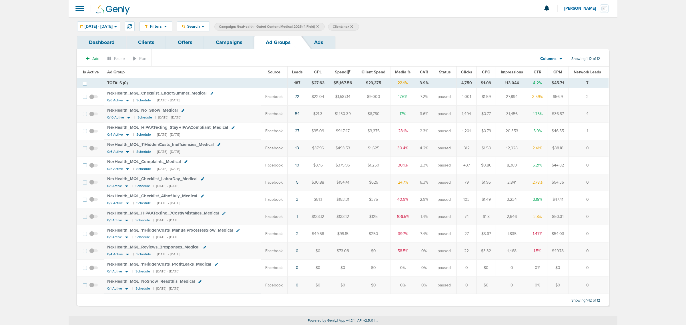
click at [231, 43] on link "Campaigns" at bounding box center [229, 42] width 50 height 13
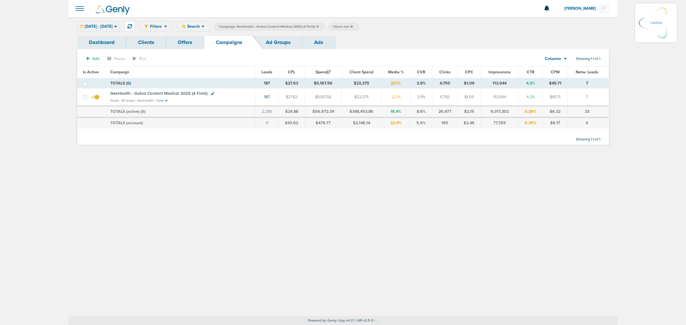
click at [211, 93] on icon at bounding box center [212, 93] width 3 height 3
select select
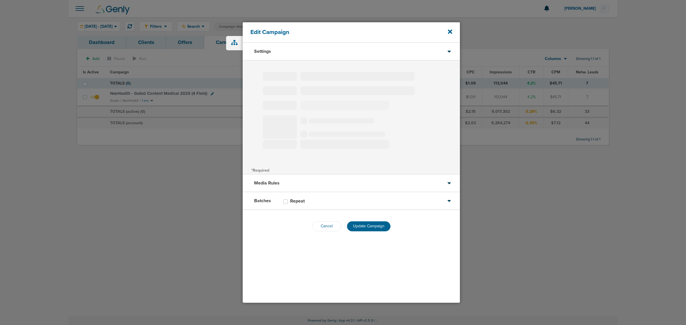
type input "NexHealth - Gated Content Medical 2025 (4 Field)"
select select "Leads"
radio input "true"
select select "readWrite"
checkbox input "true"
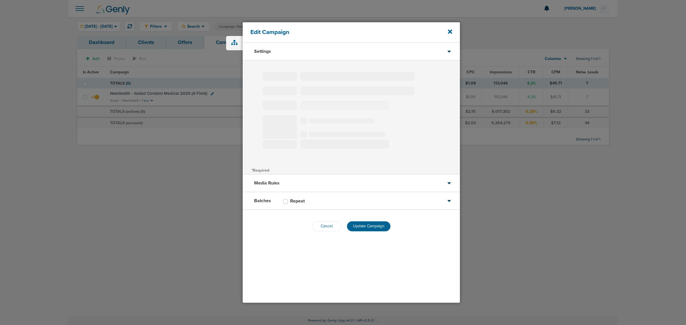
select select "1"
select select "2"
select select "3"
select select "4"
select select "6"
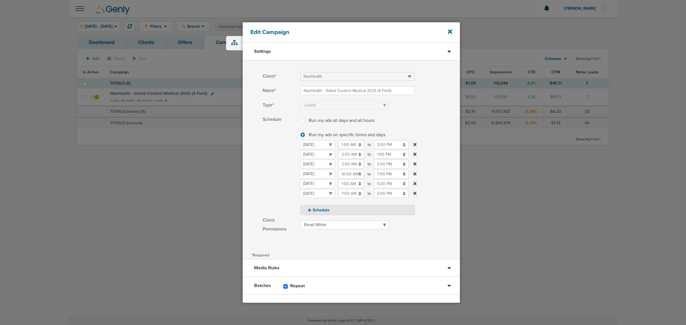
click at [355, 175] on input "10:00 AM" at bounding box center [352, 174] width 26 height 9
click at [340, 190] on icon at bounding box center [341, 187] width 5 height 3
type input "11:00 AM"
click at [446, 147] on label "Schedule Run my ads all days and all hours Run my ads all days and all hours Ru…" at bounding box center [361, 165] width 197 height 100
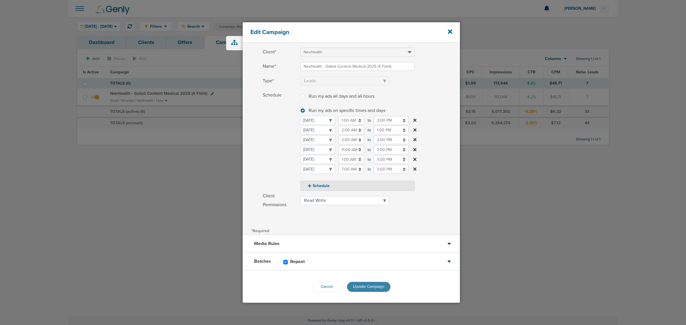
click at [368, 285] on span "Update Campaign" at bounding box center [368, 287] width 31 height 5
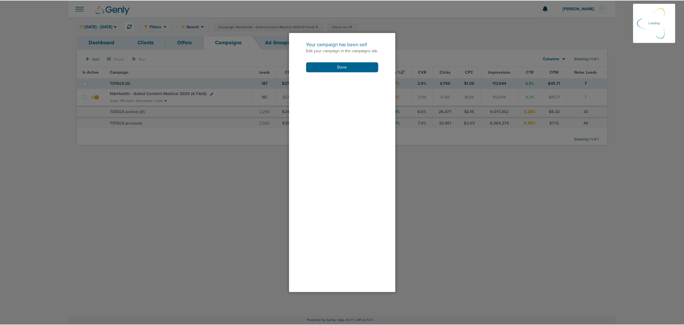
scroll to position [6, 0]
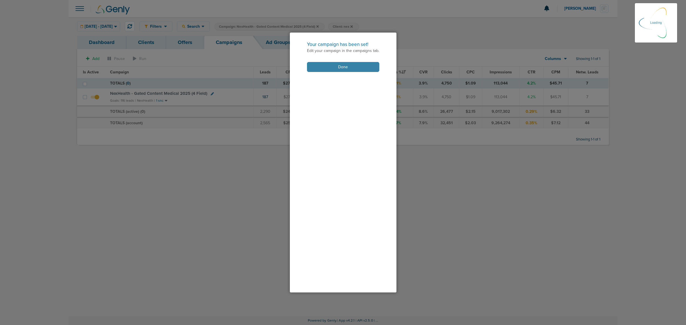
click at [343, 69] on button "Done" at bounding box center [343, 67] width 72 height 10
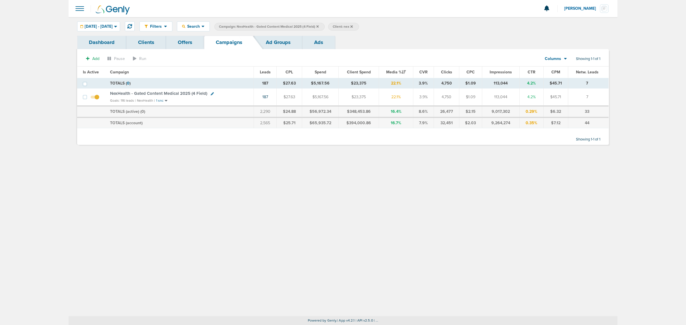
click at [171, 93] on span "NexHealth - Gated Content Medical 2025 (4 Field)" at bounding box center [158, 93] width 97 height 5
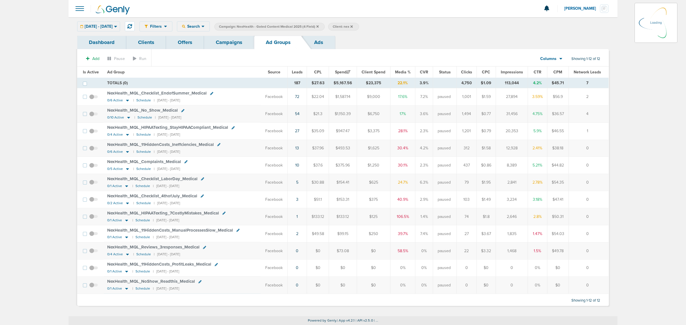
click at [116, 26] on div "07.01.2025 - 08.31.2025 Today Yesterday Last 7 Days Last 14 Days This Month Las…" at bounding box center [98, 26] width 43 height 10
click at [113, 26] on span "07.01.2025 - 08.31.2025" at bounding box center [99, 27] width 28 height 4
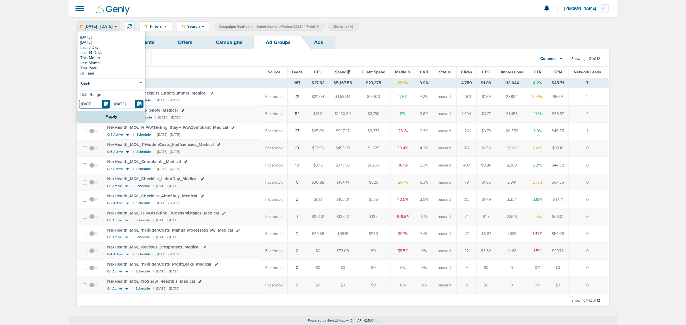
click at [105, 103] on input "[DATE]" at bounding box center [94, 104] width 31 height 9
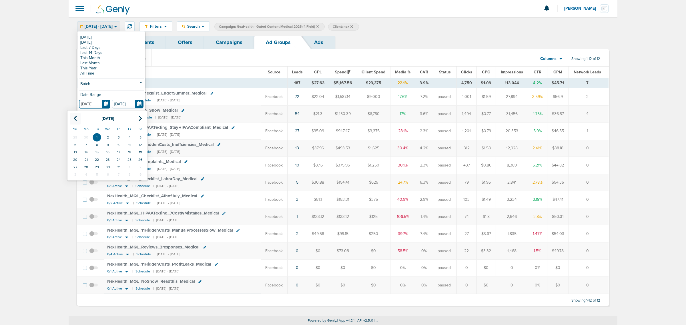
click at [76, 121] on icon at bounding box center [75, 119] width 4 height 6
click at [75, 136] on td "1" at bounding box center [75, 137] width 11 height 7
type input "06.01.2025"
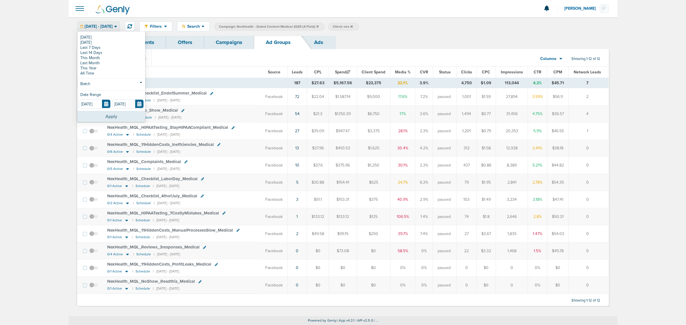
click at [111, 115] on button "Apply" at bounding box center [112, 116] width 68 height 11
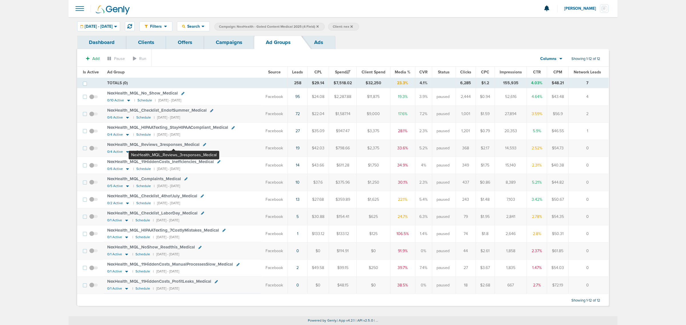
click at [174, 145] on span "NexHealth_ MQL_ Reviews_ 3responses_ Medical" at bounding box center [153, 144] width 92 height 5
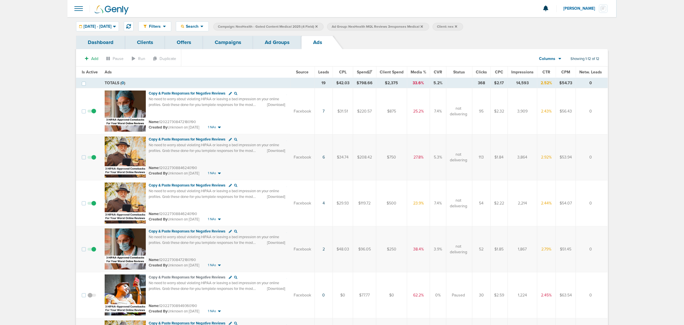
click at [282, 43] on link "Ad Groups" at bounding box center [277, 42] width 48 height 13
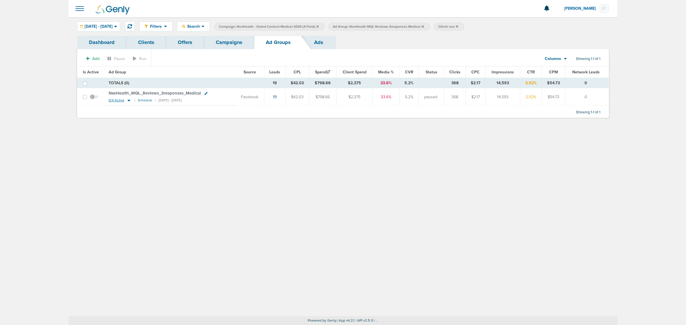
click at [126, 100] on icon at bounding box center [129, 100] width 6 height 5
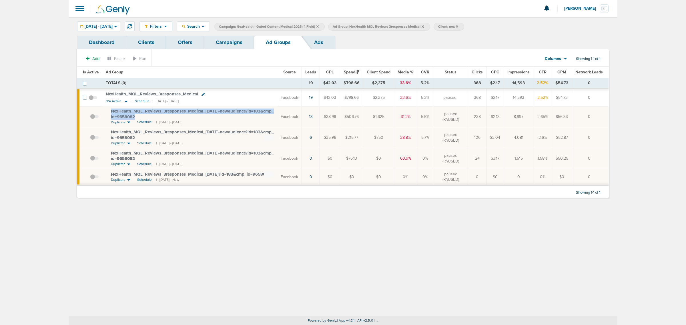
drag, startPoint x: 167, startPoint y: 117, endPoint x: 111, endPoint y: 112, distance: 56.3
click at [111, 112] on div "NexHealth_ MQL_ Reviews_ 3responses_ Medical_ 06.05.25-newaudience?id=183&cmp_ …" at bounding box center [192, 114] width 163 height 11
copy span "NexHealth_ MQL_ Reviews_ 3responses_ Medical_ 06.05.25-newaudience?id=183&cmp_ …"
drag, startPoint x: 386, startPoint y: 321, endPoint x: 280, endPoint y: 311, distance: 105.7
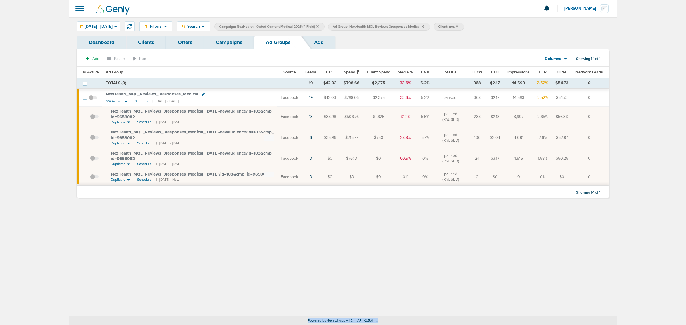
click at [280, 311] on div "Filters Active Only Settings Status Active Inactive Objectives MQL SQL Traffic …" at bounding box center [343, 171] width 549 height 308
click at [287, 298] on div "Filters Active Only Settings Status Active Inactive Objectives MQL SQL Traffic …" at bounding box center [343, 166] width 549 height 299
click at [238, 45] on link "Campaigns" at bounding box center [229, 42] width 50 height 13
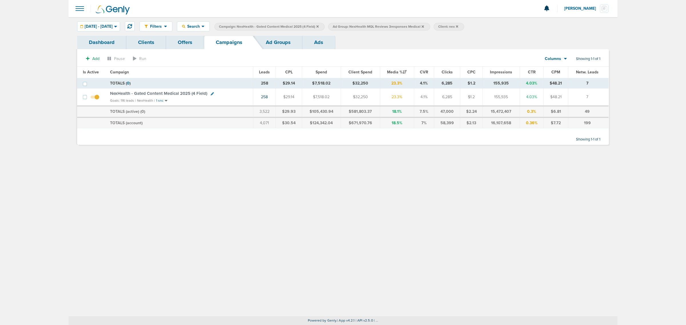
click at [319, 25] on icon at bounding box center [318, 26] width 2 height 2
click at [310, 25] on icon at bounding box center [309, 26] width 2 height 2
click at [239, 26] on icon at bounding box center [238, 26] width 2 height 3
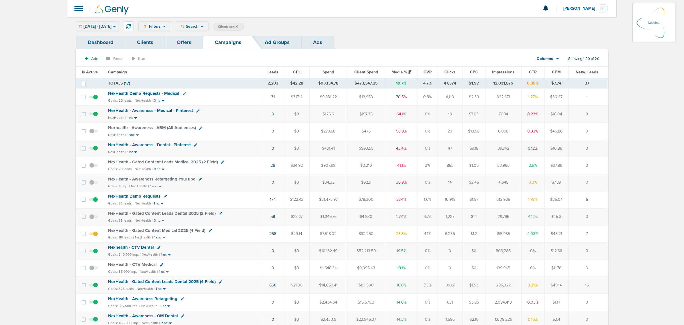
click at [244, 26] on label "Client: nex" at bounding box center [228, 27] width 31 height 8
click at [112, 26] on span "06.01.2025 - 08.31.2025" at bounding box center [98, 27] width 28 height 4
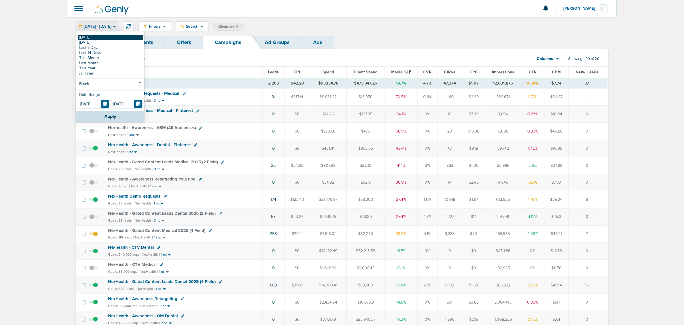
click at [89, 36] on link "[DATE]" at bounding box center [110, 37] width 65 height 5
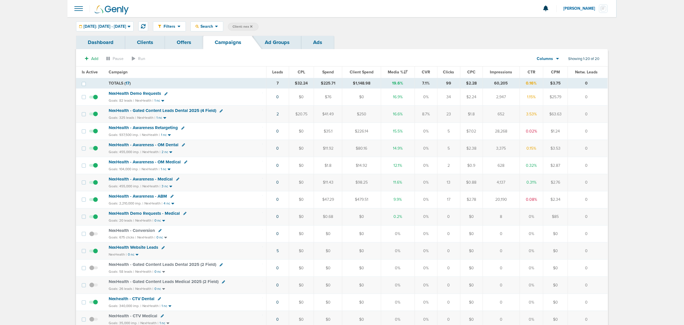
click at [253, 25] on icon at bounding box center [251, 26] width 2 height 2
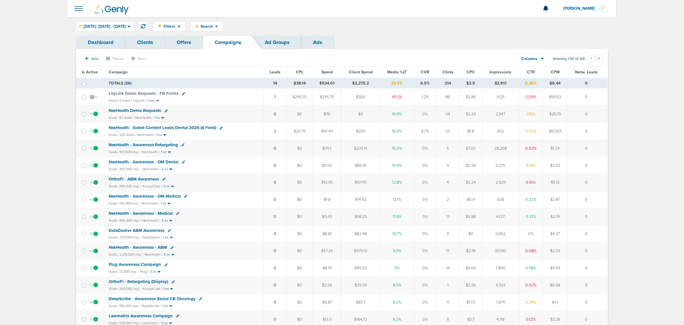
click at [381, 36] on div "Dashboard Clients Offers Campaigns Ad Groups Ads" at bounding box center [342, 42] width 532 height 13
drag, startPoint x: 200, startPoint y: 55, endPoint x: 685, endPoint y: 203, distance: 506.7
click at [684, 206] on html "Notifications You have no unread notifications Lauren Mericle Profile Sign Out …" at bounding box center [342, 162] width 684 height 325
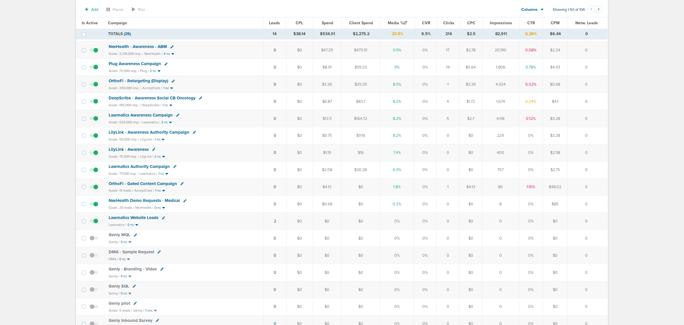
scroll to position [107, 0]
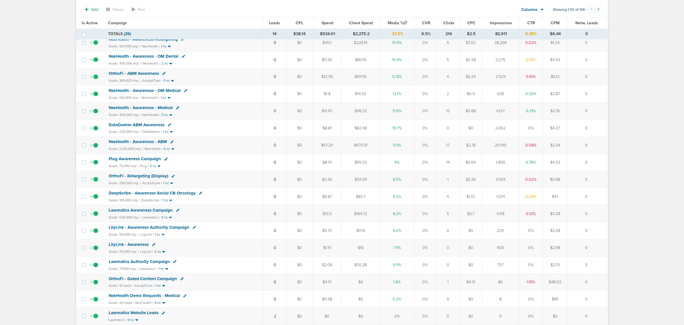
click at [167, 299] on span "NexHealth Demo Requests - Medical" at bounding box center [144, 295] width 71 height 5
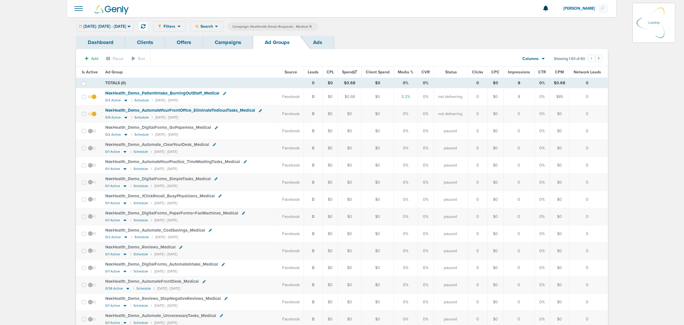
click at [119, 23] on div "Today: 08.14.2025 - 08.14.2025 Today Yesterday Last 7 Days Last 14 Days This Mo…" at bounding box center [104, 26] width 57 height 10
click at [126, 28] on span "[DATE]: [DATE] - [DATE]" at bounding box center [105, 27] width 43 height 4
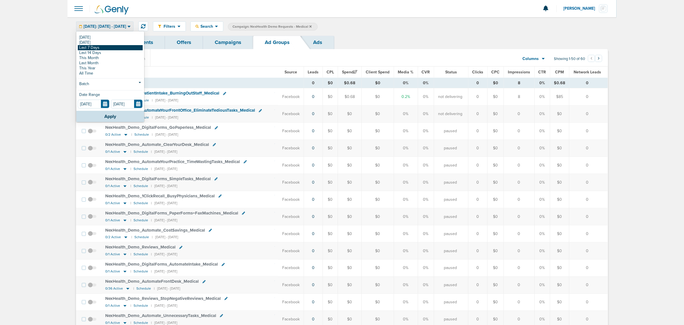
click at [97, 47] on link "Last 7 Days" at bounding box center [110, 47] width 65 height 5
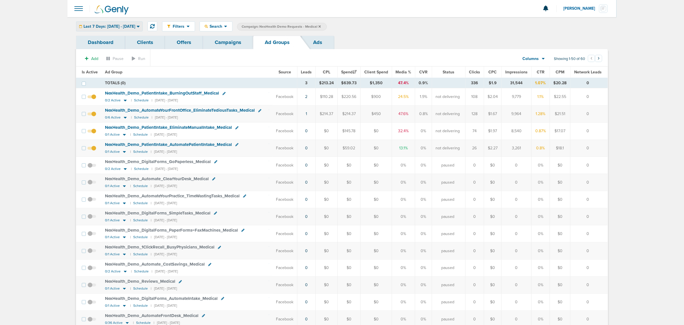
click at [121, 26] on span "Last 7 Days: [DATE] - [DATE]" at bounding box center [110, 27] width 52 height 4
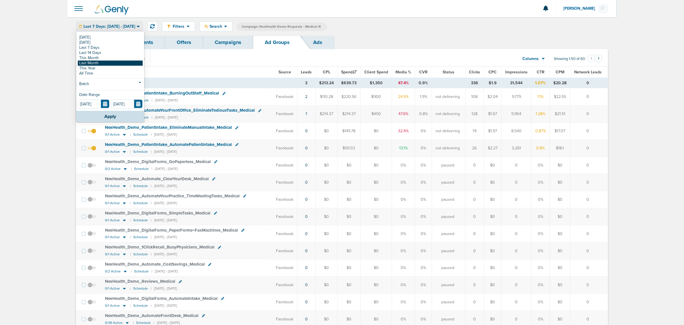
click at [98, 65] on link "Last Month" at bounding box center [110, 63] width 65 height 5
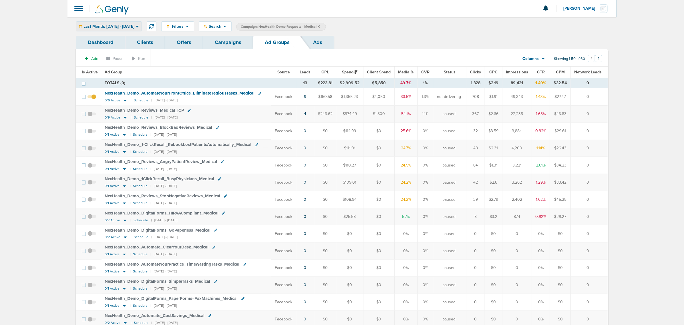
click at [137, 22] on div "Last Month: 07.01.2025 - 07.31.2025" at bounding box center [108, 26] width 65 height 9
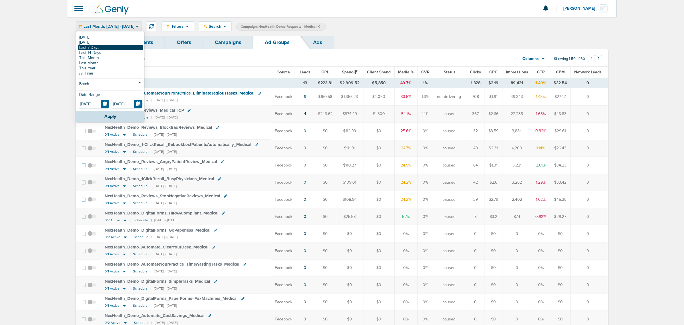
click at [105, 47] on link "Last 7 Days" at bounding box center [110, 47] width 65 height 5
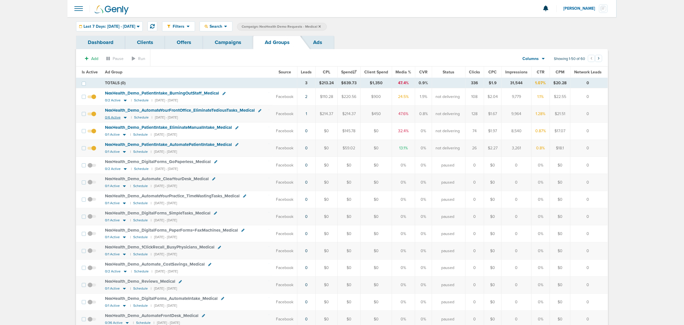
click at [125, 118] on icon at bounding box center [125, 118] width 3 height 2
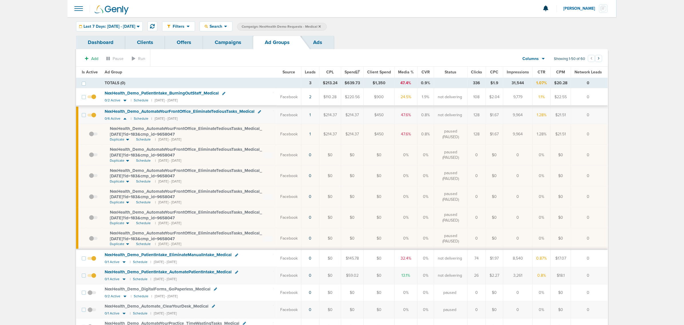
click at [239, 43] on link "Campaigns" at bounding box center [228, 42] width 50 height 13
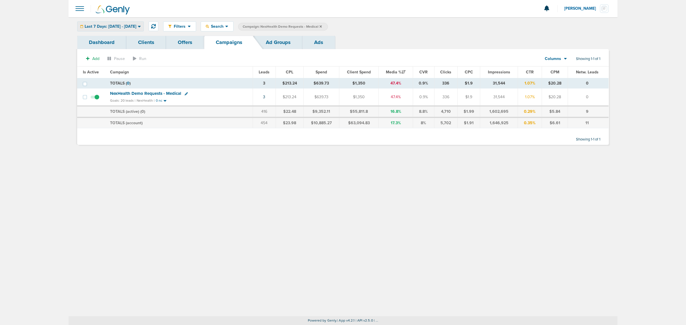
drag, startPoint x: 135, startPoint y: 19, endPoint x: 134, endPoint y: 27, distance: 7.3
click at [134, 25] on div "Filters Active Only Settings Status Active Inactive Objectives MQL SQL Traffic …" at bounding box center [343, 26] width 549 height 19
click at [132, 29] on div "Last 7 Days: [DATE] - [DATE]" at bounding box center [111, 26] width 66 height 9
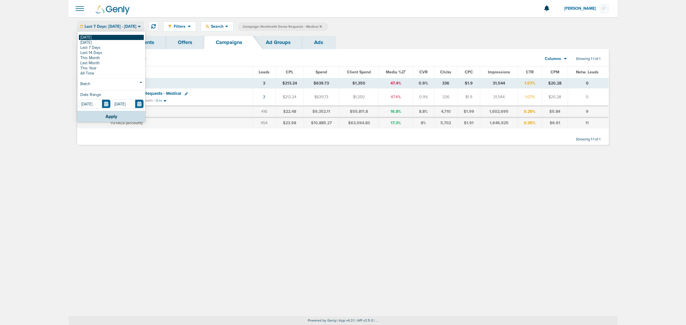
click at [96, 36] on link "[DATE]" at bounding box center [111, 37] width 65 height 5
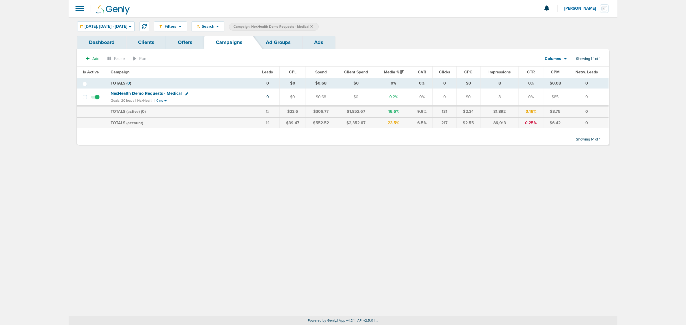
click at [577, 202] on div "Filters Active Only Settings Status Active Inactive Objectives MQL SQL Traffic …" at bounding box center [343, 166] width 549 height 299
click at [141, 93] on span "NexHealth Demo Requests - Medical" at bounding box center [146, 93] width 71 height 5
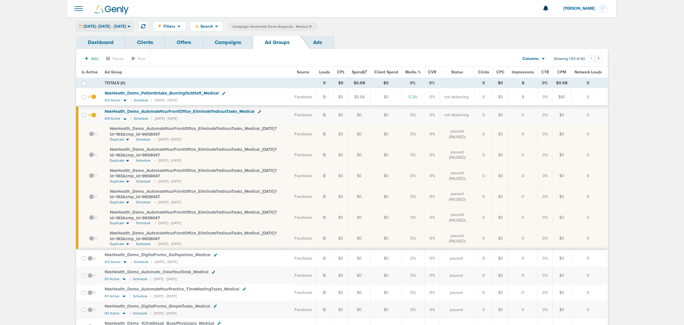
click at [116, 29] on div "[DATE]: [DATE] - [DATE]" at bounding box center [104, 26] width 57 height 9
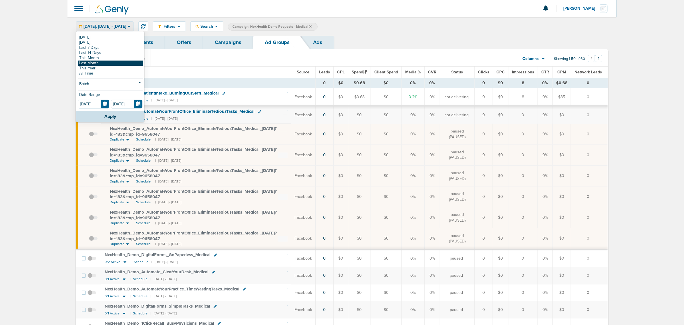
click at [99, 63] on link "Last Month" at bounding box center [110, 63] width 65 height 5
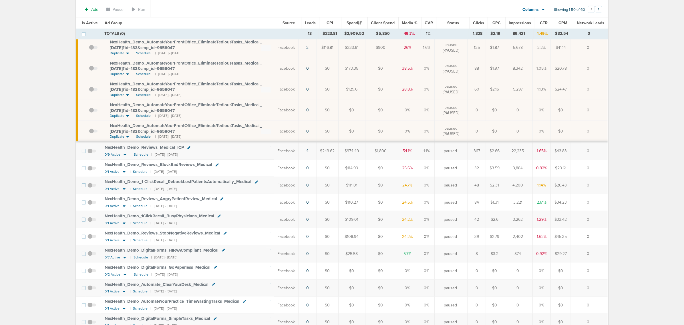
scroll to position [107, 0]
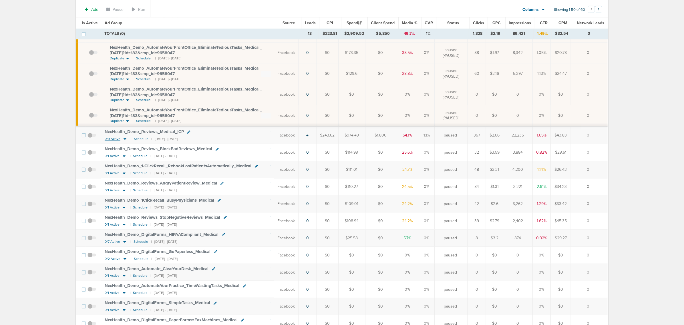
click at [126, 140] on icon at bounding box center [125, 139] width 6 height 5
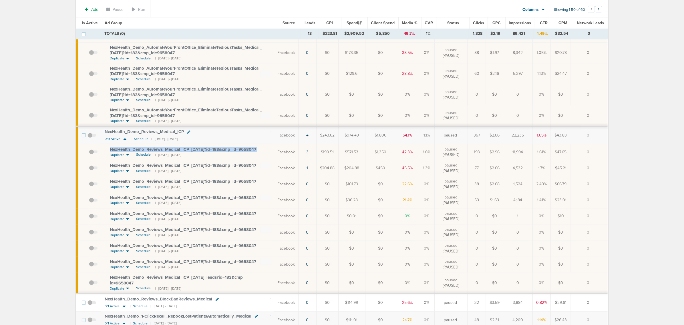
drag, startPoint x: 268, startPoint y: 151, endPoint x: 106, endPoint y: 149, distance: 161.6
click at [106, 149] on td "NexHealth_ Demo_ Reviews_ Medical_ ICP_ 11.08.24?id=183&cmp_ id=9658047 Duplica…" at bounding box center [187, 152] width 173 height 16
copy td "NexHealth_ Demo_ Reviews_ Medical_ ICP_ 11.08.24?id=183&cmp_ id=9658047"
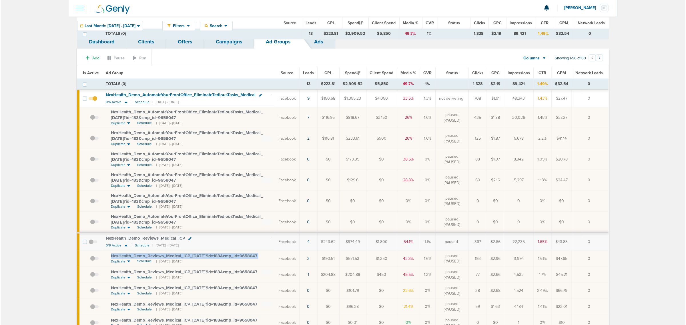
scroll to position [0, 0]
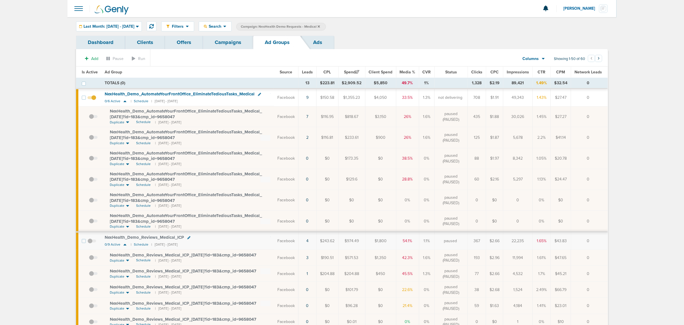
click at [226, 45] on link "Campaigns" at bounding box center [228, 42] width 50 height 13
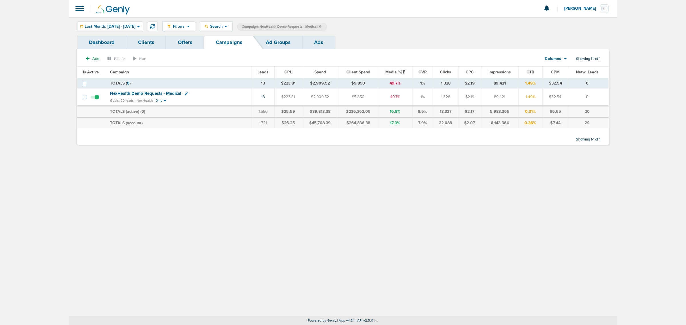
click at [321, 25] on icon at bounding box center [320, 26] width 2 height 3
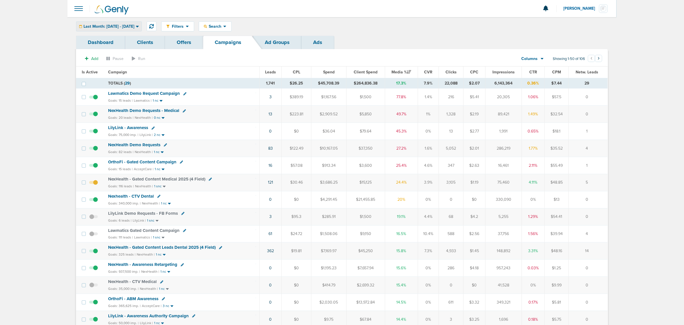
click at [115, 27] on span "Last Month: 07.01.2025 - 07.31.2025" at bounding box center [109, 27] width 51 height 4
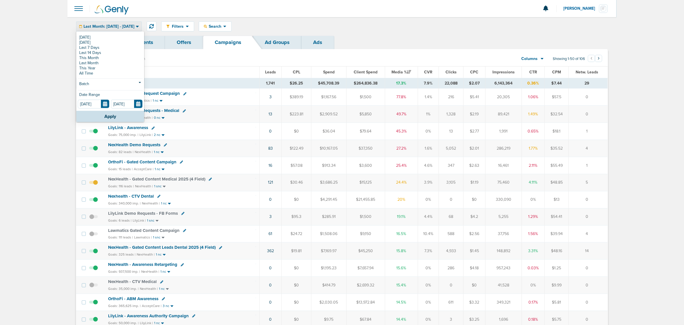
click at [222, 76] on th "Campaign" at bounding box center [182, 72] width 155 height 11
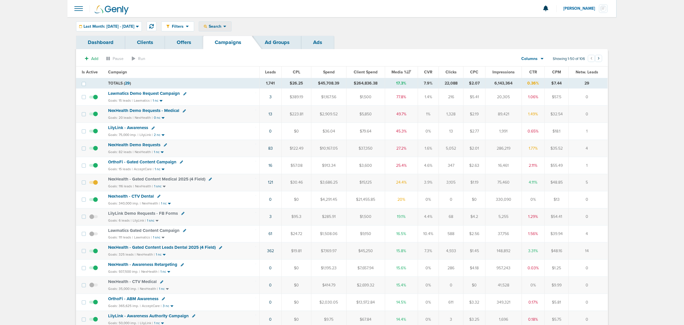
click at [231, 24] on div "Search" at bounding box center [215, 26] width 32 height 9
click at [436, 29] on div "Filters Active Only Settings Status Active Inactive Objectives MQL SQL Traffic …" at bounding box center [384, 26] width 447 height 10
click at [151, 92] on span "Lawmatics Demo Request Campaign" at bounding box center [144, 93] width 72 height 5
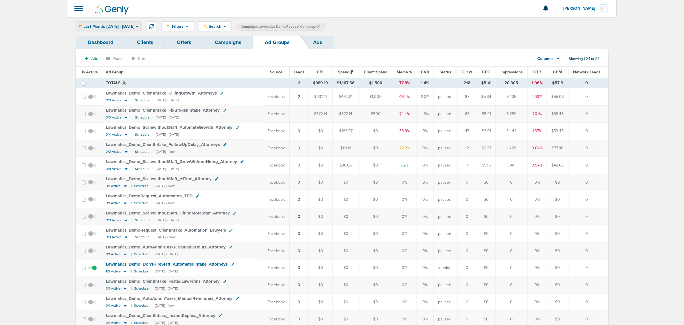
click at [134, 26] on span "Last Month: 07.01.2025 - 07.31.2025" at bounding box center [109, 27] width 51 height 4
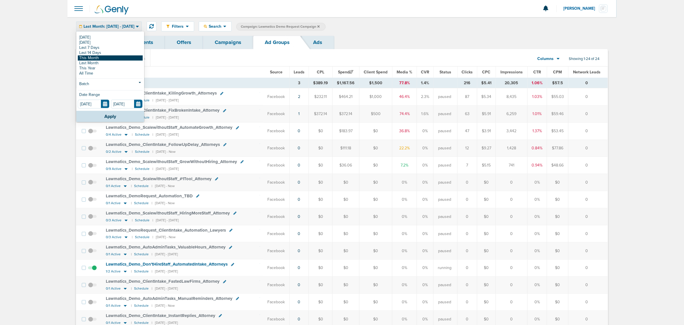
click at [106, 58] on link "This Month" at bounding box center [110, 57] width 65 height 5
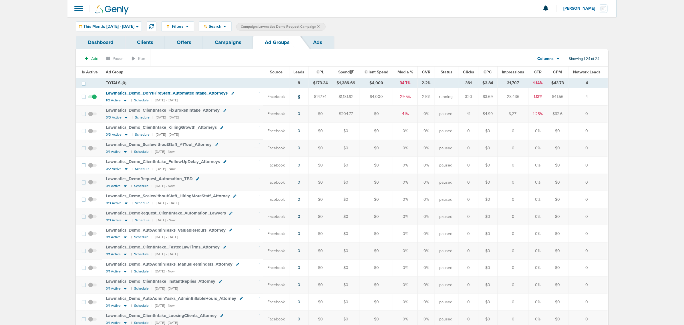
click at [299, 96] on link "8" at bounding box center [299, 96] width 2 height 5
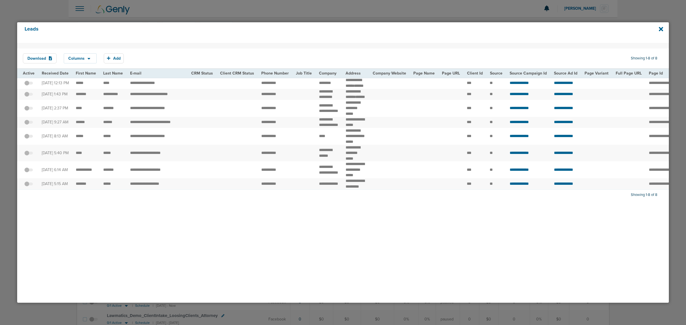
drag, startPoint x: 377, startPoint y: 222, endPoint x: 27, endPoint y: 70, distance: 382.5
click at [27, 70] on table "Active Received Date First Name Last Name E-mail CRM Status Client CRM Status P…" at bounding box center [592, 129] width 1151 height 121
drag, startPoint x: 23, startPoint y: 72, endPoint x: 601, endPoint y: 251, distance: 604.3
click at [601, 251] on div "Download Columns Save selections Reset to defaults Is Active Received Date Firs…" at bounding box center [343, 173] width 652 height 260
click at [361, 243] on div "Download Columns Save selections Reset to defaults Is Active Received Date Firs…" at bounding box center [343, 173] width 652 height 260
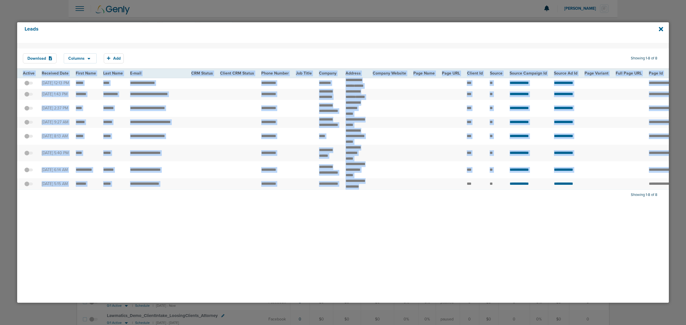
drag, startPoint x: 350, startPoint y: 229, endPoint x: 651, endPoint y: 231, distance: 300.9
click at [651, 190] on div "Active Received Date First Name Last Name E-mail CRM Status Client CRM Status P…" at bounding box center [343, 129] width 652 height 121
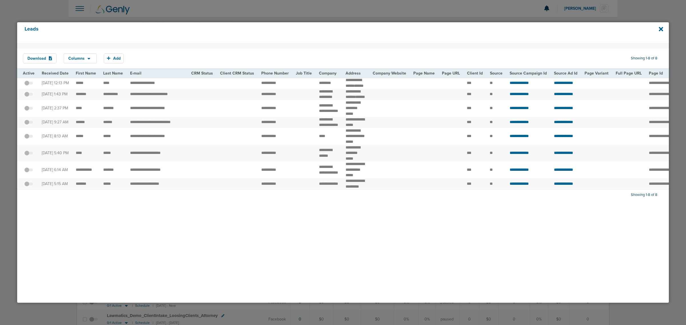
click at [442, 253] on div "Download Columns Save selections Reset to defaults Is Active Received Date Firs…" at bounding box center [343, 173] width 652 height 260
click at [661, 29] on icon at bounding box center [661, 29] width 4 height 4
drag, startPoint x: 218, startPoint y: 9, endPoint x: 176, endPoint y: 5, distance: 42.5
click at [216, 9] on div at bounding box center [343, 162] width 686 height 325
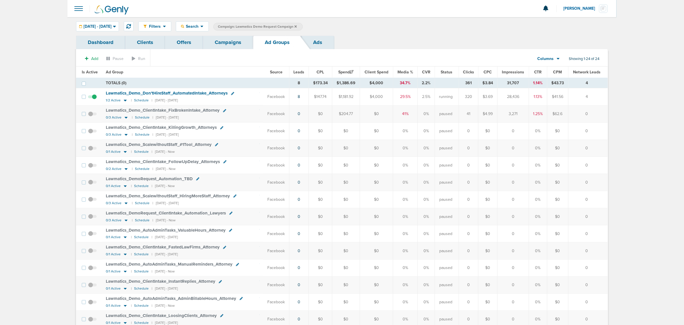
click at [217, 39] on link "Campaigns" at bounding box center [228, 42] width 50 height 13
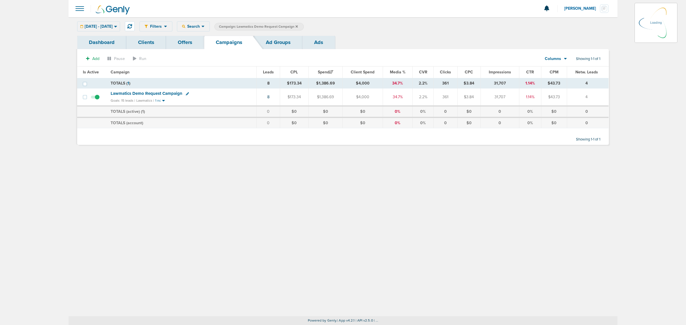
click at [298, 25] on icon at bounding box center [297, 26] width 2 height 3
click at [298, 26] on icon at bounding box center [297, 26] width 2 height 2
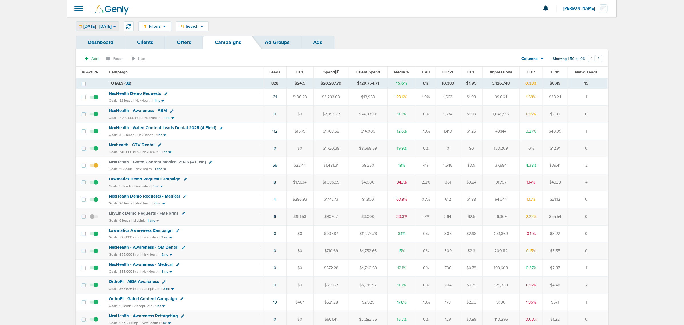
click at [102, 27] on span "[DATE] - [DATE]" at bounding box center [98, 27] width 28 height 4
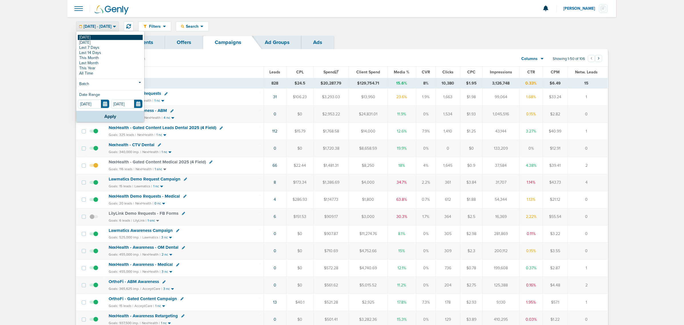
click at [97, 37] on link "[DATE]" at bounding box center [110, 37] width 65 height 5
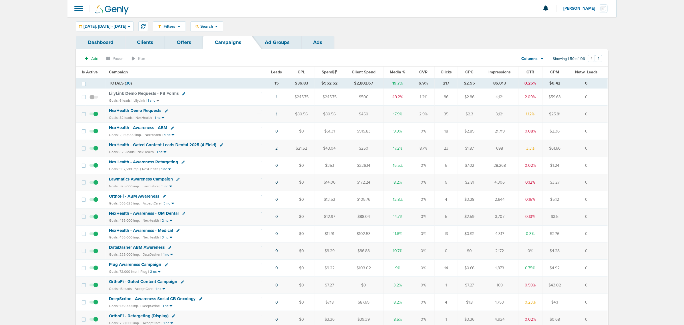
click at [276, 116] on link "1" at bounding box center [276, 114] width 1 height 5
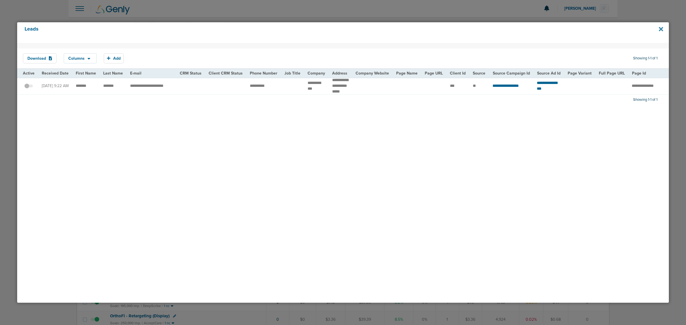
click at [659, 28] on icon at bounding box center [661, 29] width 4 height 4
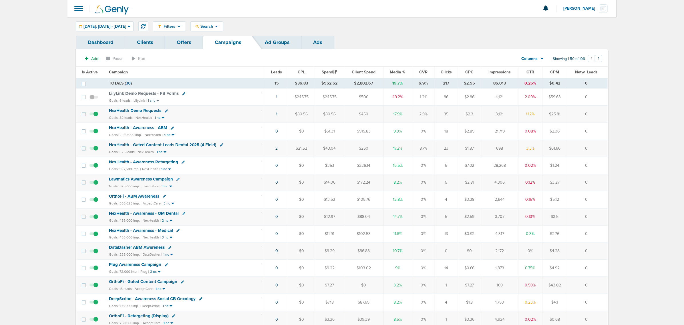
click at [151, 110] on span "NexHealth Demo Requests" at bounding box center [135, 110] width 52 height 5
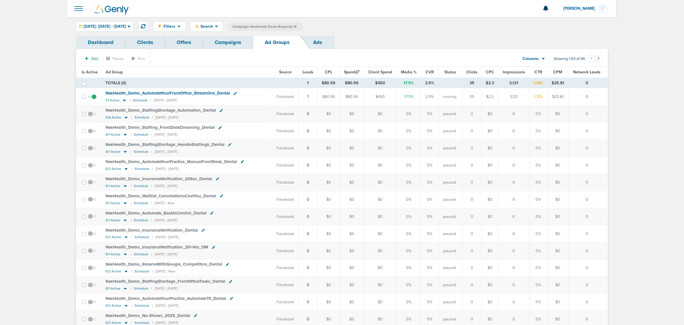
drag, startPoint x: 545, startPoint y: 98, endPoint x: 238, endPoint y: 97, distance: 307.4
click at [238, 97] on tr "NexHealth_ Demo_ AutomateYourFrontOffice_ Streamline_ Dental 1/1 Active | Sched…" at bounding box center [342, 96] width 532 height 17
click at [238, 97] on td "NexHealth_ Demo_ AutomateYourFrontOffice_ Streamline_ Dental 1/1 Active | Sched…" at bounding box center [187, 96] width 170 height 17
click at [244, 41] on link "Campaigns" at bounding box center [228, 42] width 50 height 13
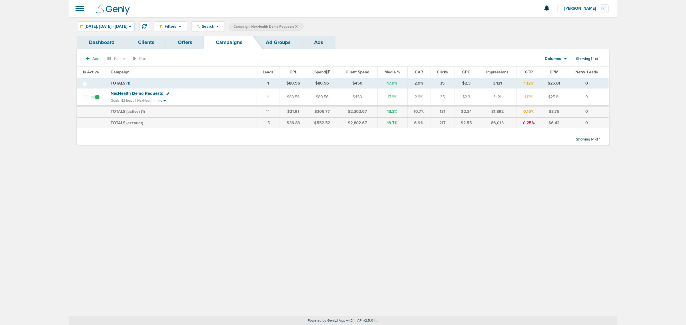
click at [298, 27] on icon at bounding box center [296, 26] width 2 height 3
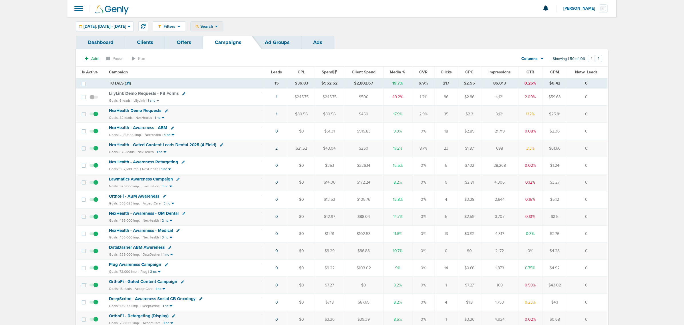
click at [220, 31] on div "Search Search By Client Campaign Offers Landing Page Ad Group Network Campaign …" at bounding box center [206, 26] width 33 height 10
click at [215, 24] on span "Search" at bounding box center [207, 26] width 16 height 5
click at [222, 43] on link "Client" at bounding box center [220, 44] width 59 height 7
type input "nex"
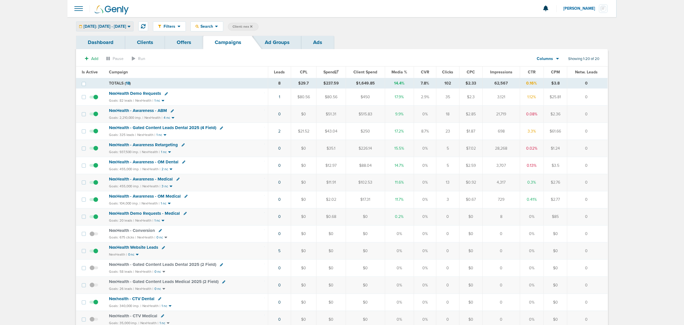
click at [133, 29] on div "[DATE]: [DATE] - [DATE]" at bounding box center [104, 26] width 57 height 9
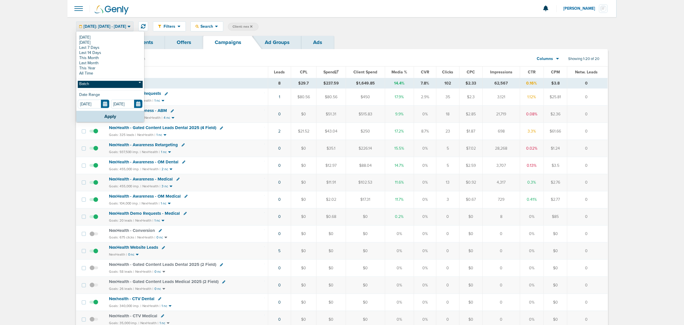
click at [109, 85] on link "Batch" at bounding box center [110, 84] width 65 height 7
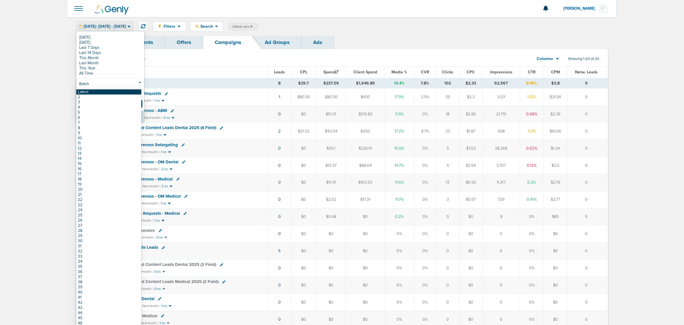
click at [104, 92] on link "Latest" at bounding box center [108, 92] width 65 height 5
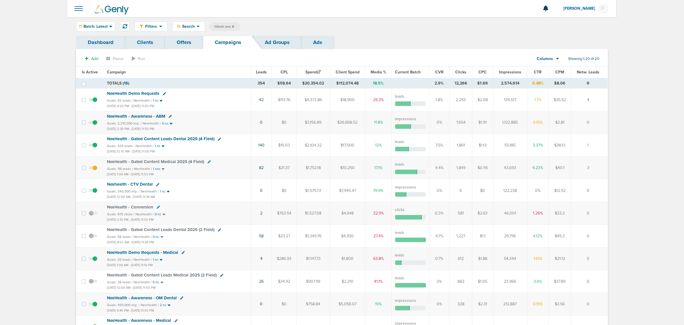
click at [507, 73] on span "Impressions" at bounding box center [510, 72] width 22 height 5
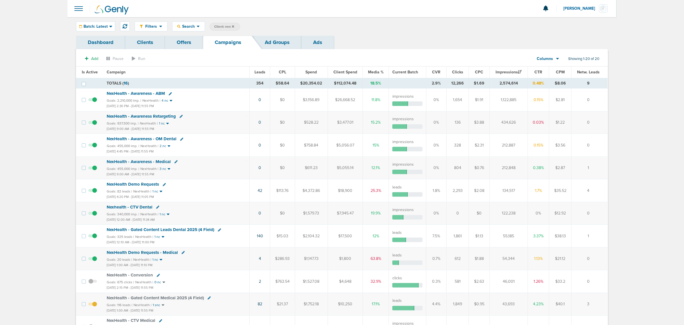
drag, startPoint x: 260, startPoint y: 33, endPoint x: 322, endPoint y: 23, distance: 62.9
click at [322, 23] on div "Filters Active Only Settings Status Active Inactive Objectives MQL SQL Traffic …" at bounding box center [341, 26] width 549 height 19
drag, startPoint x: 54, startPoint y: 23, endPoint x: 673, endPoint y: 79, distance: 621.4
click at [673, 79] on main "Notifications You have no unread notifications [PERSON_NAME] Profile Sign Out C…" at bounding box center [342, 284] width 684 height 569
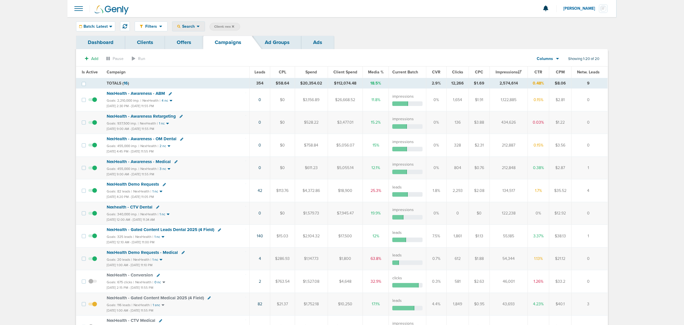
click at [189, 27] on span "Search" at bounding box center [188, 26] width 16 height 5
click at [95, 26] on span "Batch: Latest" at bounding box center [96, 27] width 24 height 4
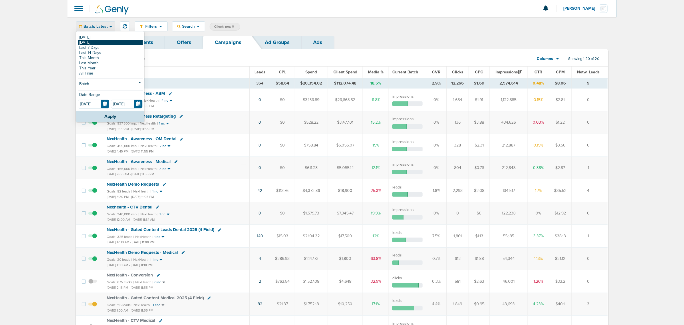
click at [106, 42] on link "[DATE]" at bounding box center [110, 42] width 65 height 5
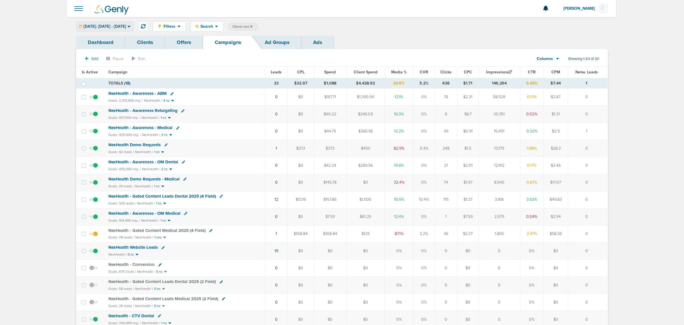
click at [118, 28] on span "[DATE]: [DATE] - [DATE]" at bounding box center [105, 27] width 43 height 4
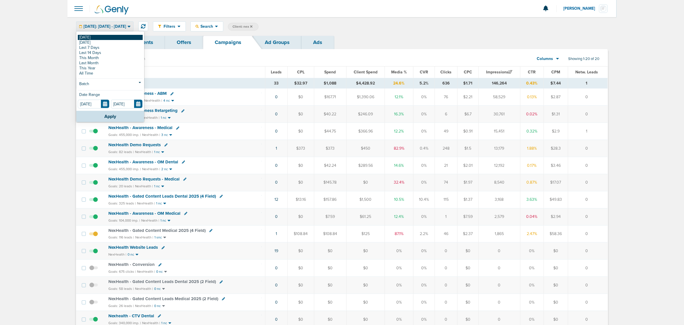
click at [106, 36] on link "[DATE]" at bounding box center [110, 37] width 65 height 5
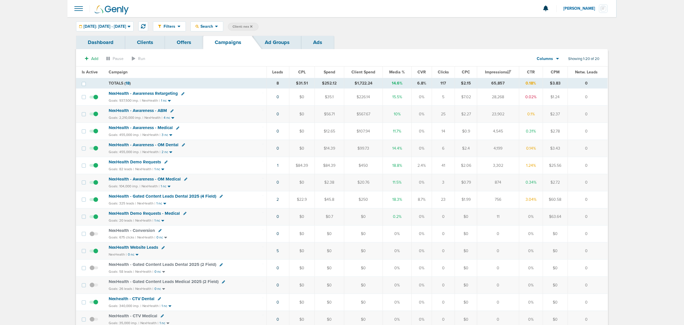
click at [253, 25] on span "Client: nex" at bounding box center [243, 26] width 20 height 5
drag, startPoint x: 302, startPoint y: 27, endPoint x: 288, endPoint y: 29, distance: 13.5
click at [291, 27] on span "Client Campaign Offers Landing Page Ad Group Network Campaign Ad Ad Status Netw…" at bounding box center [278, 27] width 100 height 8
type input "deep"
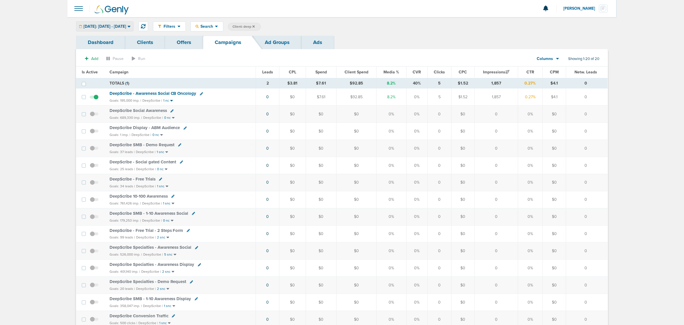
click at [106, 25] on span "[DATE]: [DATE] - [DATE]" at bounding box center [105, 27] width 43 height 4
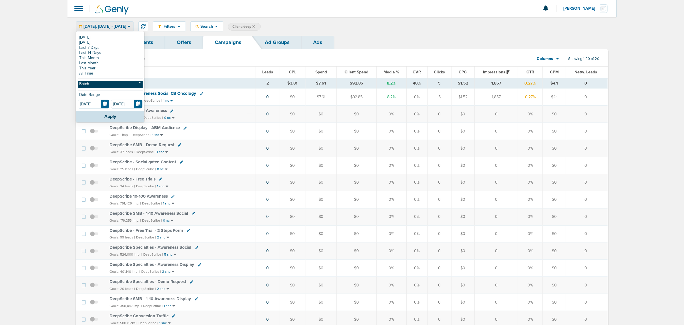
click at [96, 83] on link "Batch" at bounding box center [110, 84] width 65 height 7
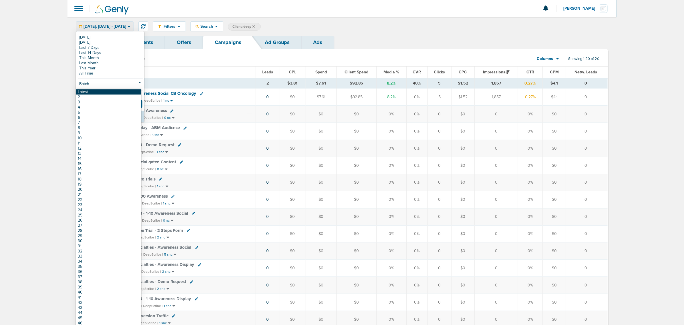
click at [91, 93] on link "Latest" at bounding box center [108, 92] width 65 height 5
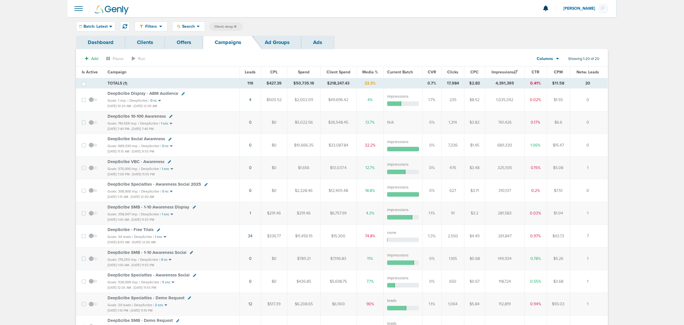
click at [94, 70] on span "Is Active" at bounding box center [90, 72] width 16 height 5
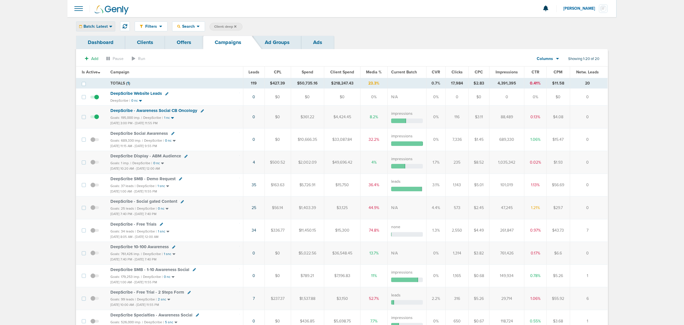
click at [102, 27] on span "Batch: Latest" at bounding box center [96, 27] width 24 height 4
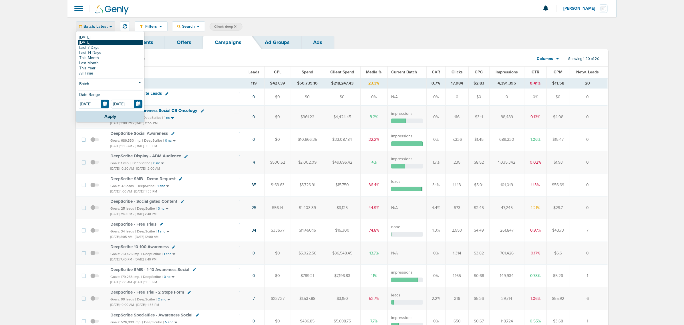
click at [96, 45] on link "[DATE]" at bounding box center [110, 42] width 65 height 5
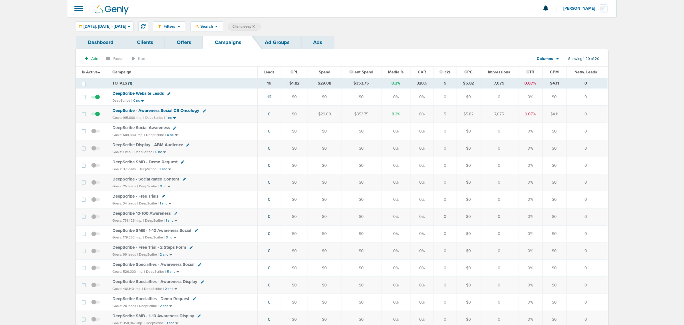
click at [255, 27] on span "Client: deep" at bounding box center [244, 26] width 22 height 5
drag, startPoint x: 311, startPoint y: 28, endPoint x: 284, endPoint y: 28, distance: 27.2
click at [285, 28] on span "Client Campaign Offers Landing Page Ad Group Network Campaign Ad Ad Status Netw…" at bounding box center [278, 27] width 100 height 8
type input "accept"
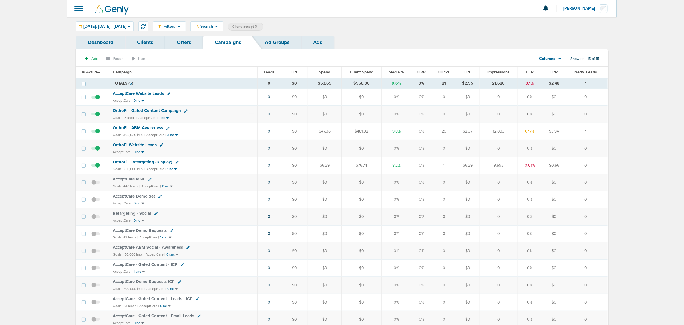
click at [158, 109] on span "OrthoFi - Gated Content Campaign" at bounding box center [147, 110] width 68 height 5
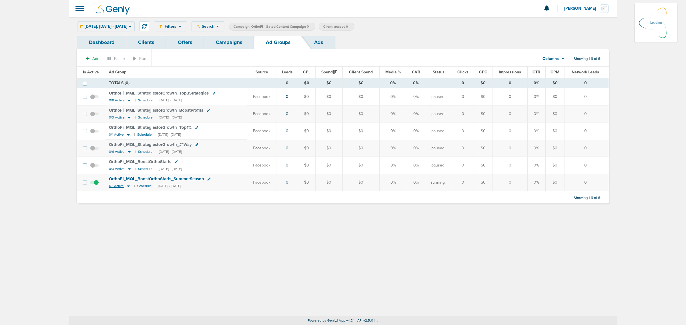
click at [129, 188] on icon at bounding box center [129, 186] width 6 height 5
click at [127, 187] on icon at bounding box center [128, 187] width 3 height 2
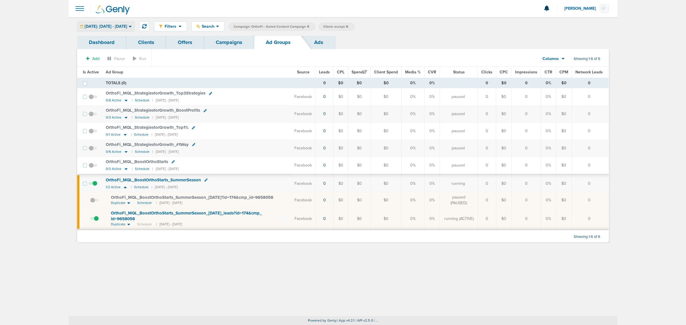
click at [132, 29] on div "[DATE]: [DATE] - [DATE]" at bounding box center [106, 26] width 57 height 9
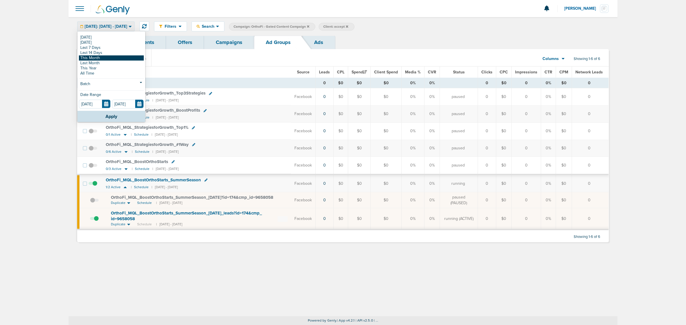
click at [99, 57] on link "This Month" at bounding box center [111, 57] width 65 height 5
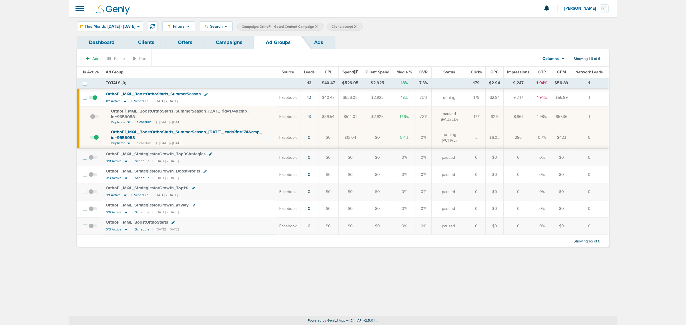
click at [94, 140] on span at bounding box center [94, 140] width 9 height 0
click at [90, 139] on input "checkbox" at bounding box center [90, 139] width 0 height 0
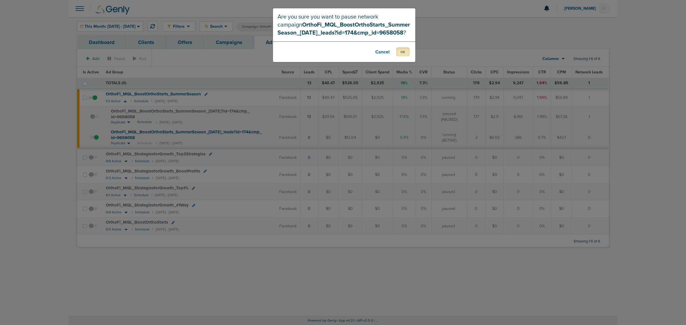
click at [404, 54] on button "OK" at bounding box center [402, 51] width 13 height 9
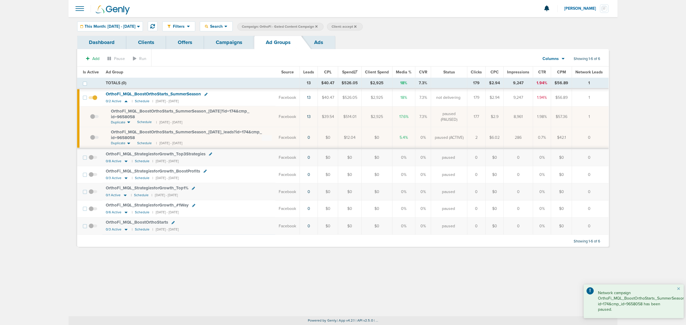
click at [94, 120] on span at bounding box center [94, 120] width 9 height 0
click at [90, 118] on input "checkbox" at bounding box center [90, 118] width 0 height 0
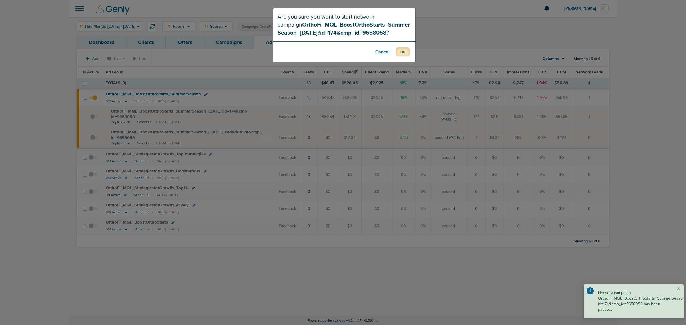
click at [401, 55] on button "OK" at bounding box center [402, 51] width 13 height 9
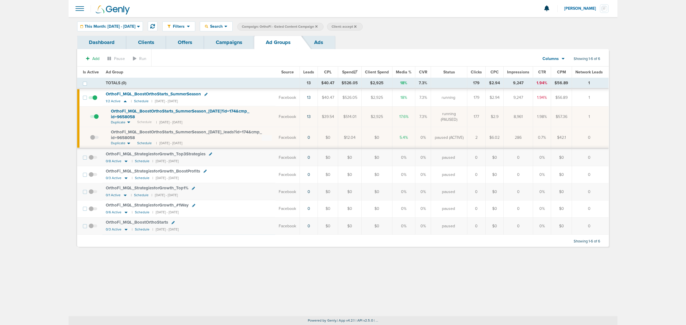
click at [234, 46] on link "Campaigns" at bounding box center [229, 42] width 50 height 13
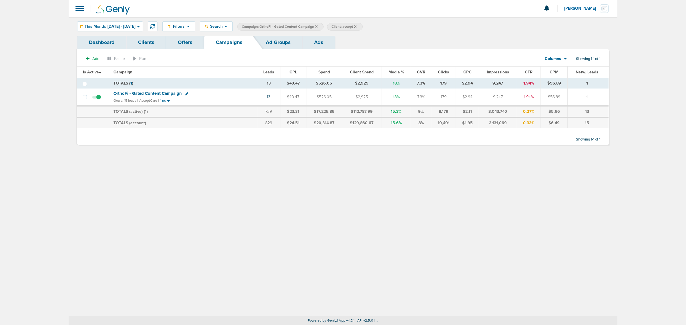
click at [318, 26] on icon at bounding box center [316, 26] width 2 height 2
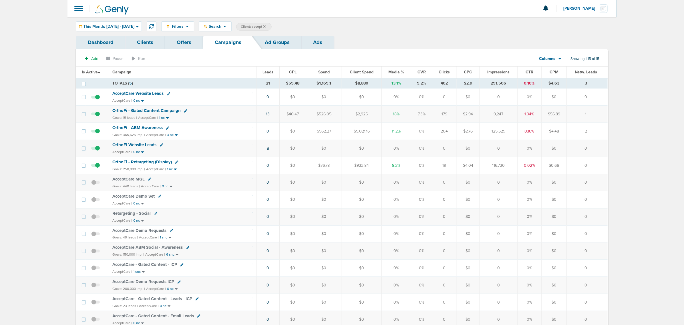
click at [142, 24] on div "This Month: [DATE] - [DATE]" at bounding box center [108, 26] width 65 height 9
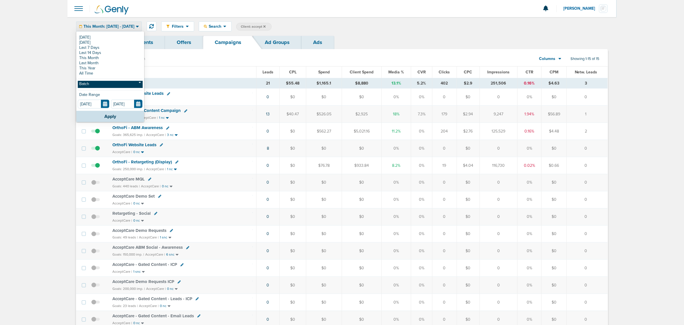
click at [105, 83] on link "Batch" at bounding box center [110, 84] width 65 height 7
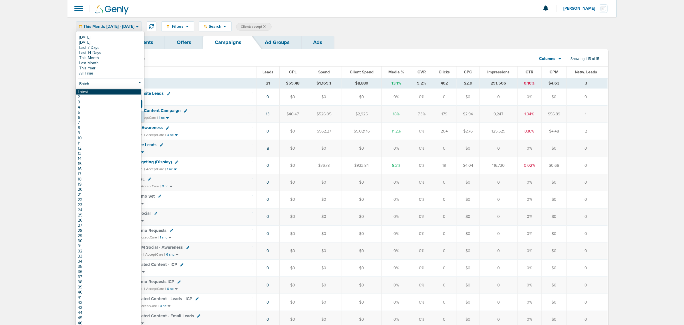
click at [98, 92] on link "Latest" at bounding box center [108, 92] width 65 height 5
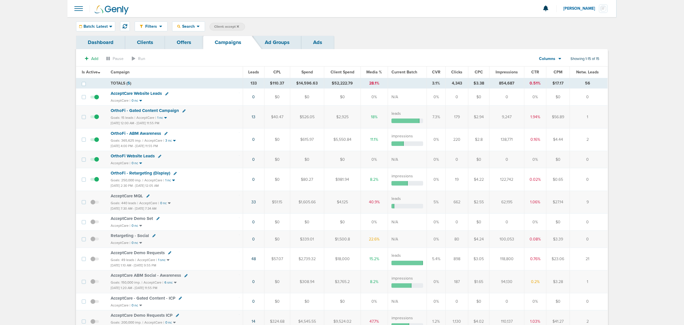
click at [230, 25] on span "Client: accept" at bounding box center [226, 26] width 25 height 5
click at [241, 29] on select "Client Campaign Offers Landing Page Ad Group Network Campaign Ad Ad Status Netw…" at bounding box center [234, 27] width 49 height 8
click at [267, 23] on input "accept" at bounding box center [273, 27] width 29 height 8
drag, startPoint x: 272, startPoint y: 25, endPoint x: 247, endPoint y: 23, distance: 25.5
click at [247, 23] on span "Client Campaign Offers Landing Page Ad Group Network Campaign Ad Ad Status Netw…" at bounding box center [260, 27] width 100 height 8
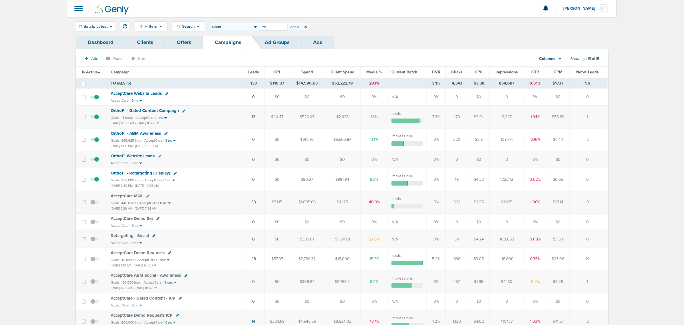
type input "law"
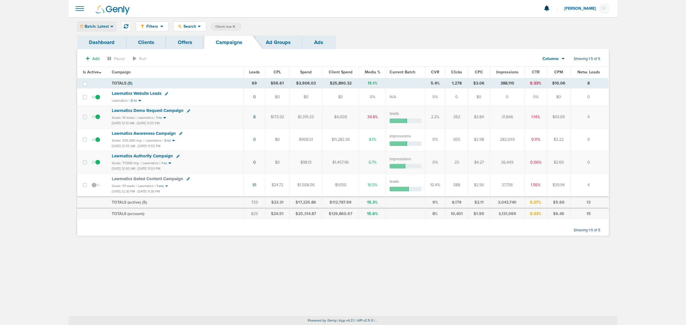
click at [106, 27] on span "Batch: Latest" at bounding box center [97, 27] width 24 height 4
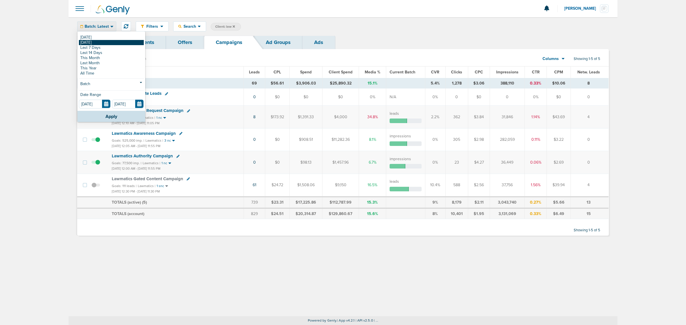
click at [105, 41] on link "[DATE]" at bounding box center [111, 42] width 65 height 5
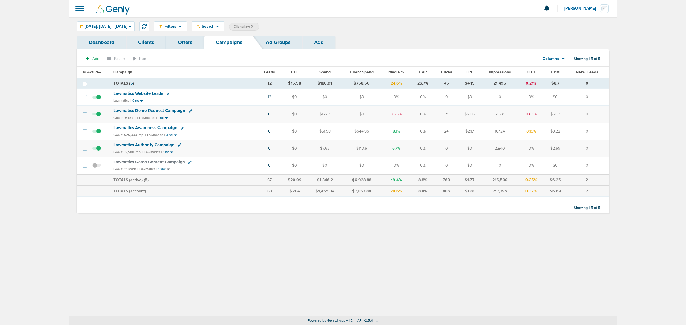
click at [253, 27] on span "Client: law" at bounding box center [244, 26] width 20 height 5
drag, startPoint x: 309, startPoint y: 28, endPoint x: 289, endPoint y: 31, distance: 20.3
click at [294, 31] on div "Filters Active Only Settings Status Active Inactive Objectives MQL SQL Traffic …" at bounding box center [343, 26] width 549 height 19
type input "lily"
click at [186, 163] on icon at bounding box center [187, 162] width 3 height 3
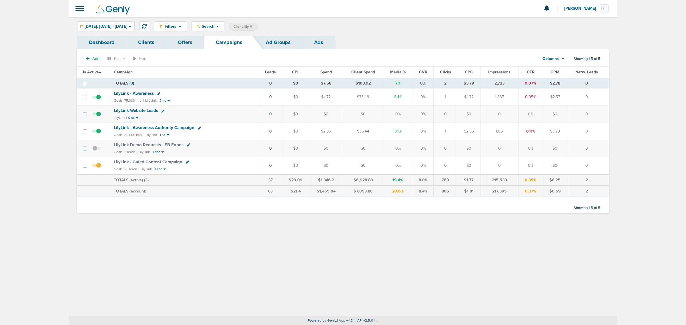
select select
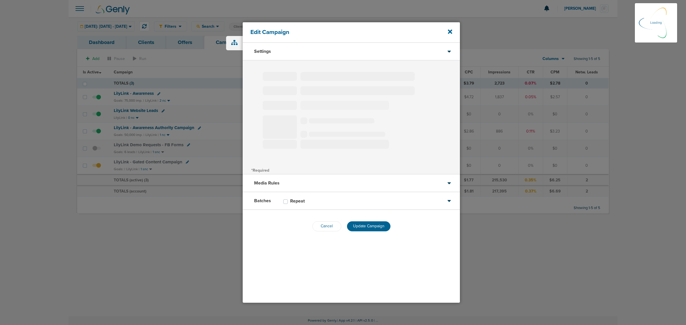
type input "LilyLink - Gated Content Campaign"
select select "Leads"
radio input "true"
select select "readOnly"
select select "3"
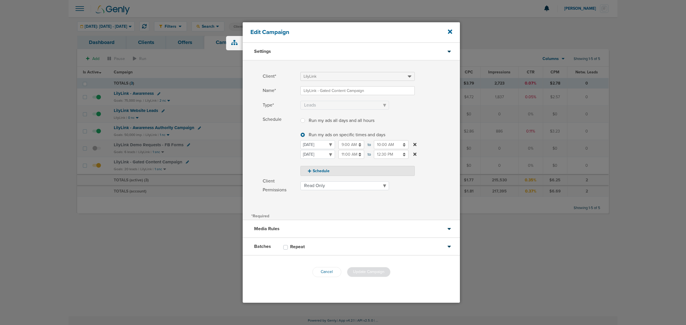
click at [416, 156] on icon at bounding box center [415, 154] width 3 height 3
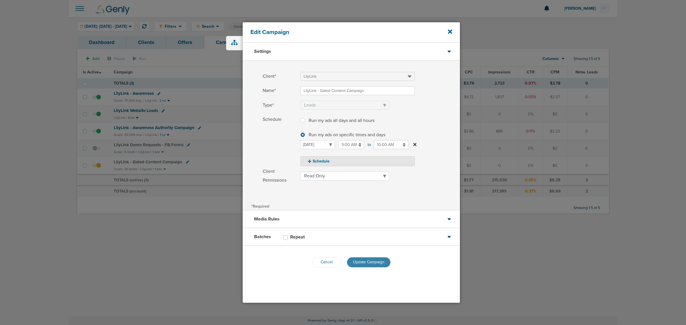
click at [374, 260] on span "Update Campaign" at bounding box center [368, 262] width 31 height 5
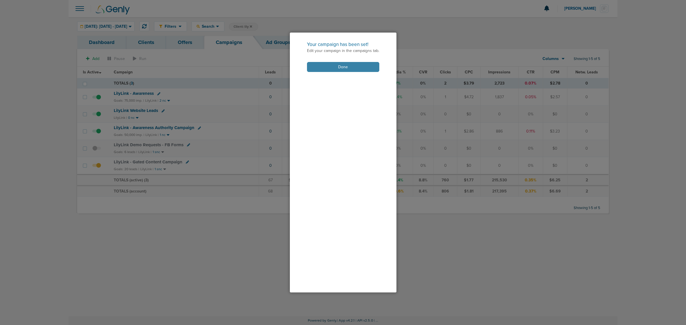
drag, startPoint x: 333, startPoint y: 67, endPoint x: 329, endPoint y: 74, distance: 7.9
click at [333, 67] on button "Done" at bounding box center [343, 67] width 72 height 10
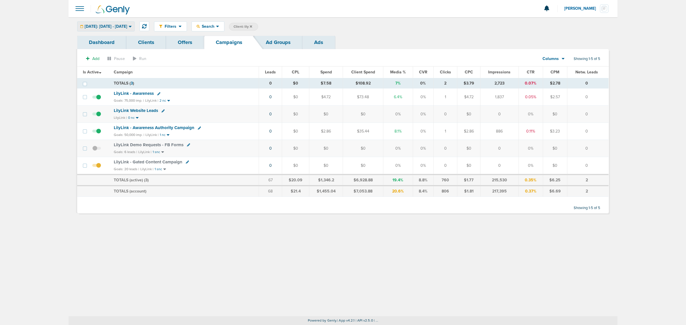
click at [119, 27] on span "[DATE]: [DATE] - [DATE]" at bounding box center [106, 27] width 43 height 4
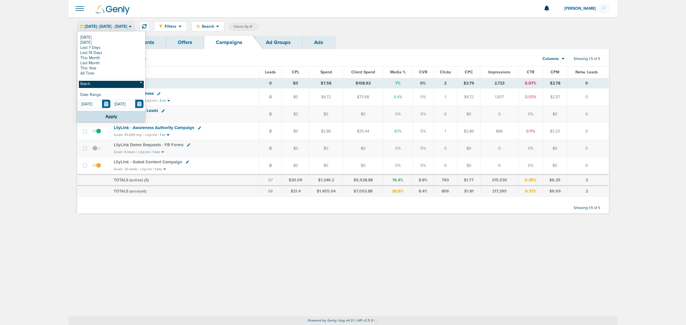
click at [99, 86] on link "Batch" at bounding box center [111, 84] width 65 height 7
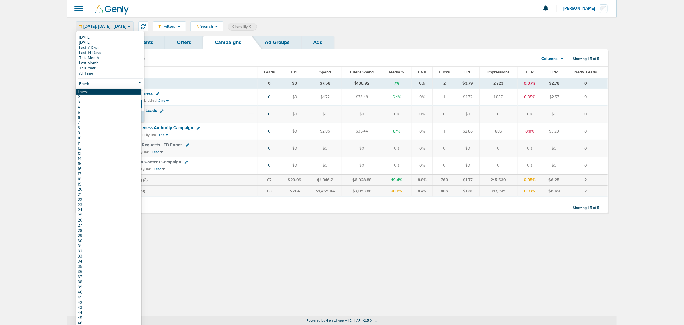
click at [94, 90] on link "Latest" at bounding box center [108, 92] width 65 height 5
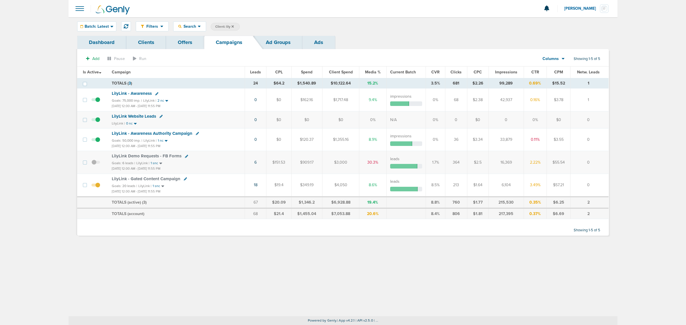
click at [222, 27] on span "Client: lily" at bounding box center [224, 26] width 19 height 5
drag, startPoint x: 270, startPoint y: 26, endPoint x: 254, endPoint y: 28, distance: 16.7
click at [253, 27] on span "Client Campaign Offers Landing Page Ad Group Network Campaign Ad Ad Status Netw…" at bounding box center [261, 27] width 100 height 8
type input "data"
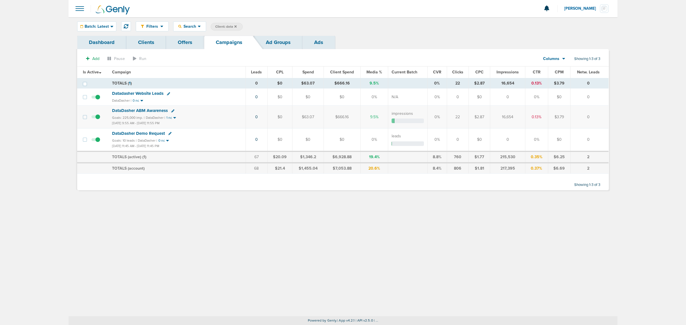
click at [224, 22] on div "Filters Active Only Settings Status Active Inactive Objectives MQL SQL Traffic …" at bounding box center [372, 26] width 473 height 10
click at [224, 25] on span "Client: data" at bounding box center [225, 26] width 21 height 5
click at [257, 26] on span "Client Campaign Offers Landing Page Ad Group Network Campaign Ad Ad Status Netw…" at bounding box center [261, 27] width 100 height 8
type input "plug"
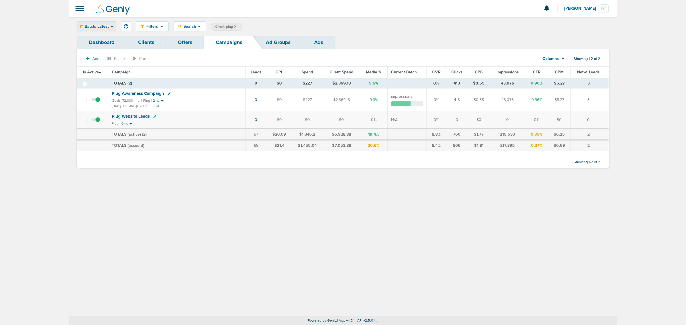
click at [94, 26] on span "Batch: Latest" at bounding box center [97, 27] width 24 height 4
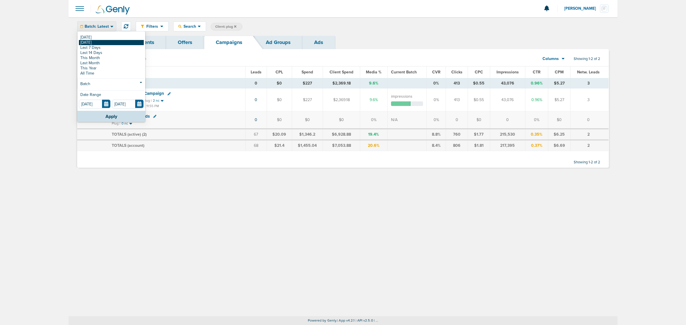
click at [94, 40] on link "[DATE]" at bounding box center [111, 42] width 65 height 5
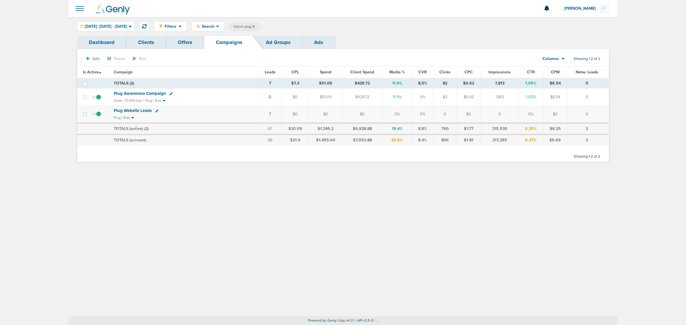
click at [255, 26] on icon at bounding box center [254, 26] width 2 height 2
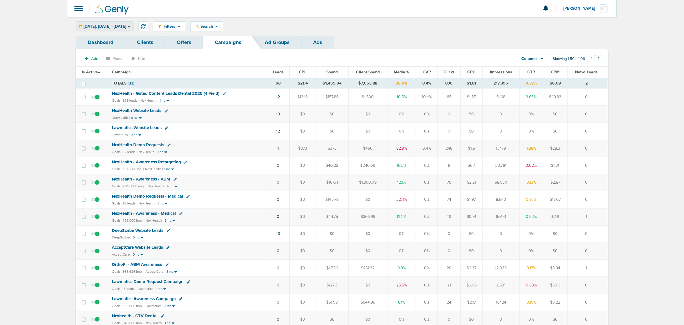
click at [117, 28] on span "[DATE]: [DATE] - [DATE]" at bounding box center [105, 27] width 43 height 4
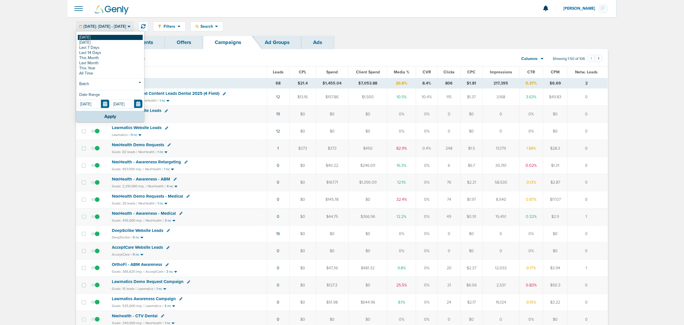
click at [102, 39] on link "[DATE]" at bounding box center [110, 37] width 65 height 5
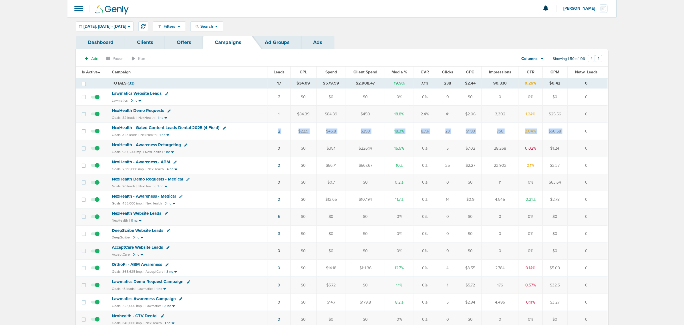
drag, startPoint x: 253, startPoint y: 134, endPoint x: 585, endPoint y: 132, distance: 331.7
click at [585, 133] on tr "NexHealth - Gated Content Leads Dental 2025 (4 Field) Goals: 325 leads | NexHea…" at bounding box center [342, 131] width 532 height 17
click at [587, 132] on td "0" at bounding box center [587, 131] width 40 height 17
click at [400, 72] on span "Media %" at bounding box center [400, 72] width 16 height 5
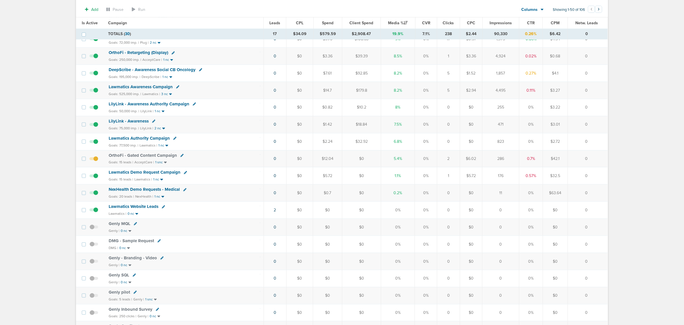
scroll to position [250, 0]
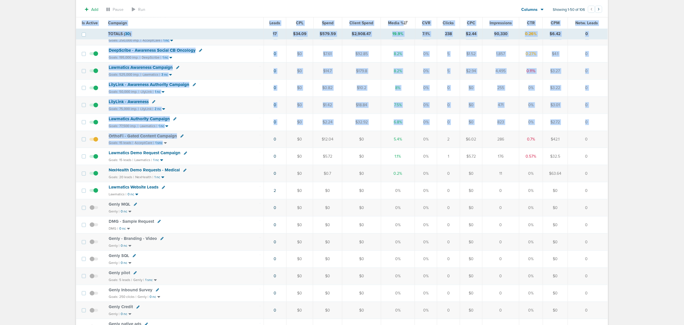
drag, startPoint x: 219, startPoint y: 145, endPoint x: 639, endPoint y: 138, distance: 419.6
click at [639, 138] on main "Notifications You have no unread notifications [PERSON_NAME] Profile Sign Out C…" at bounding box center [342, 251] width 684 height 1002
click at [596, 143] on td "0" at bounding box center [588, 139] width 40 height 17
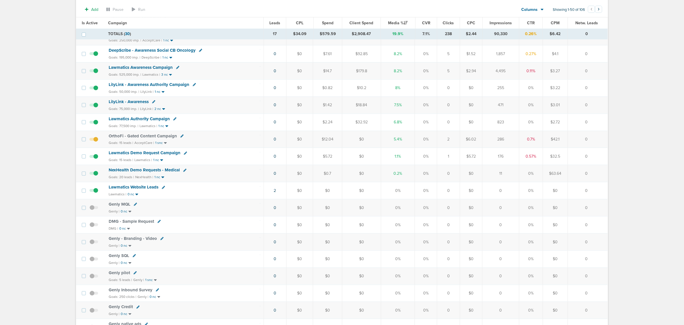
click at [180, 138] on icon at bounding box center [181, 136] width 3 height 3
select select
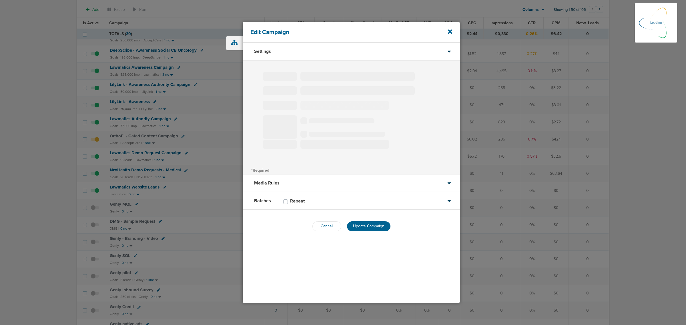
select select "3"
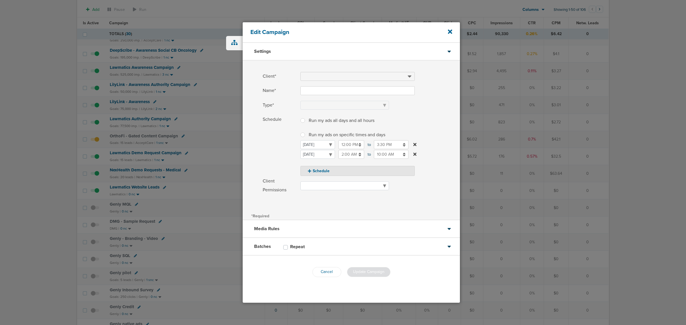
type input "OrthoFi - Gated Content Campaign"
select select "Leads"
radio input "true"
select select "readWrite"
click at [395, 157] on input "10:00 AM" at bounding box center [391, 154] width 35 height 9
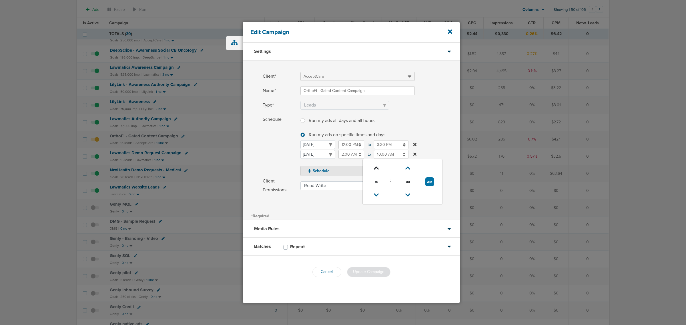
click at [375, 167] on icon at bounding box center [376, 168] width 5 height 3
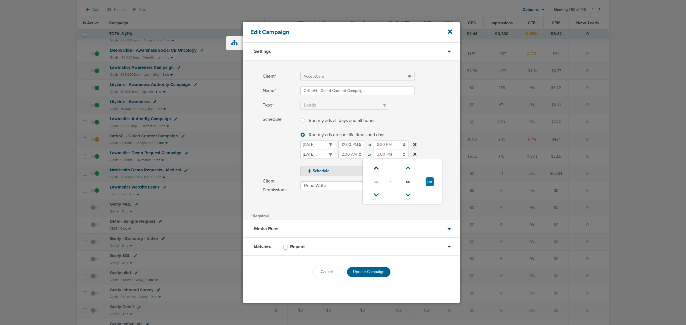
click at [375, 167] on icon at bounding box center [376, 168] width 5 height 3
type input "5:00 PM"
drag, startPoint x: 437, startPoint y: 140, endPoint x: 410, endPoint y: 196, distance: 62.3
click at [437, 140] on label "Schedule Run my ads all days and all hours Run my ads all days and all hours Ru…" at bounding box center [361, 145] width 197 height 61
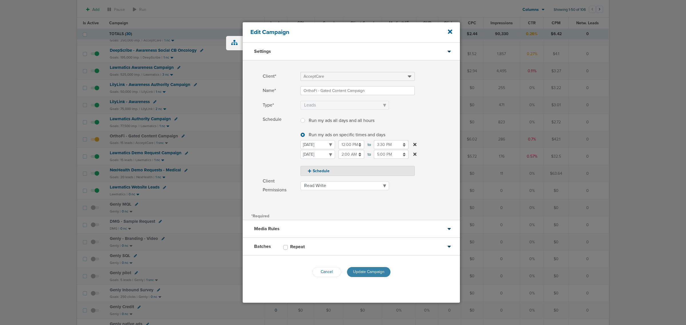
click at [372, 272] on span "Update Campaign" at bounding box center [368, 272] width 31 height 5
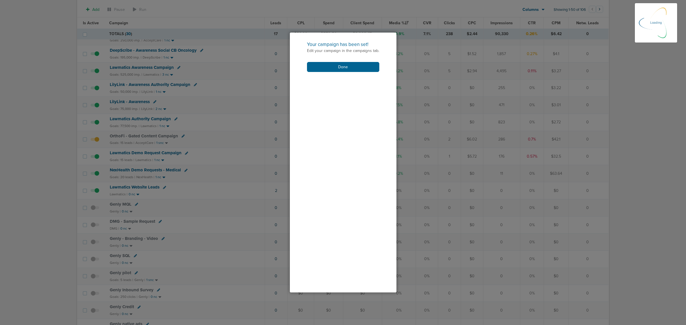
click at [341, 72] on div "Your campaign has been set! Edit your campaign in the campaigns tab. Done" at bounding box center [343, 57] width 107 height 48
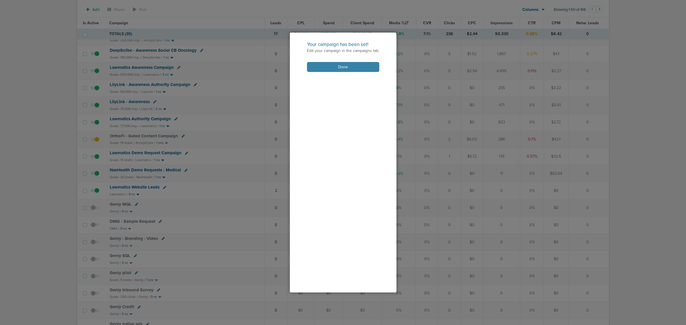
click at [348, 69] on button "Done" at bounding box center [343, 67] width 72 height 10
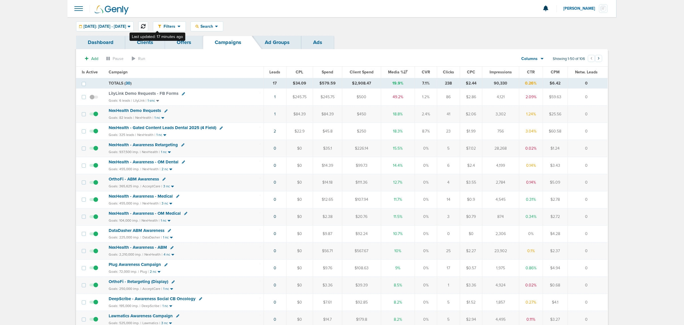
click at [146, 26] on icon at bounding box center [143, 26] width 5 height 5
click at [219, 23] on div "Search" at bounding box center [207, 26] width 32 height 9
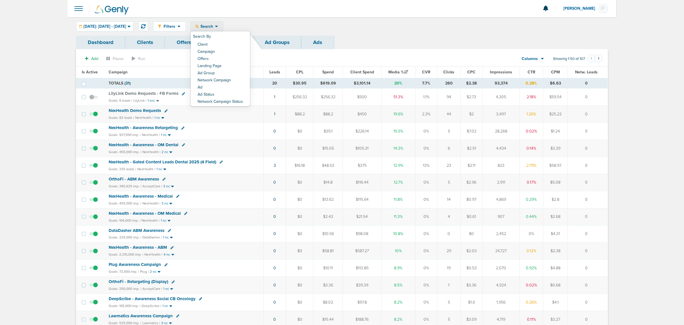
click at [222, 43] on link "Client" at bounding box center [220, 44] width 59 height 7
type input "nex"
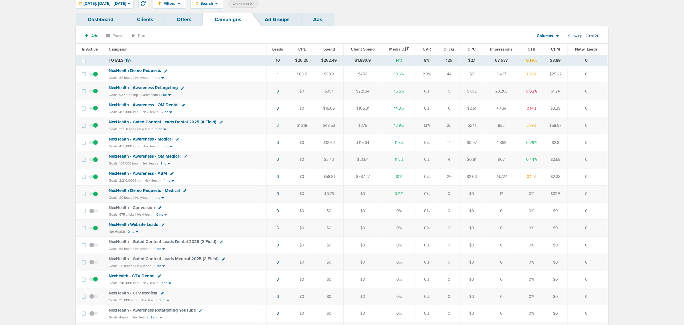
scroll to position [71, 0]
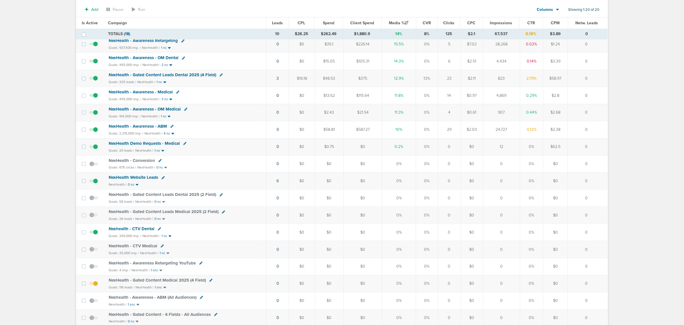
click at [161, 283] on span "NexHealth - Gated Content Medical 2025 (4 Field)" at bounding box center [157, 280] width 97 height 5
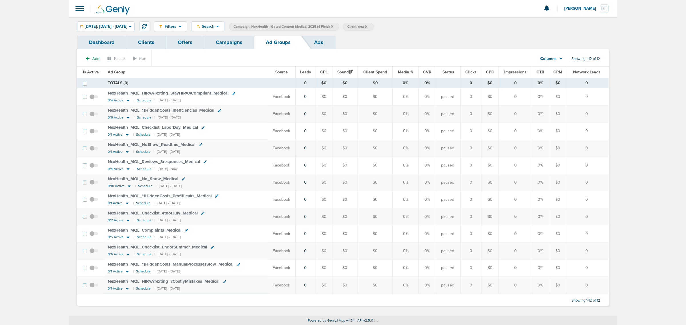
click at [116, 19] on div "Filters Active Only Settings Status Active Inactive Objectives MQL SQL Traffic …" at bounding box center [343, 26] width 549 height 19
click at [111, 29] on div "[DATE]: [DATE] - [DATE]" at bounding box center [106, 26] width 57 height 9
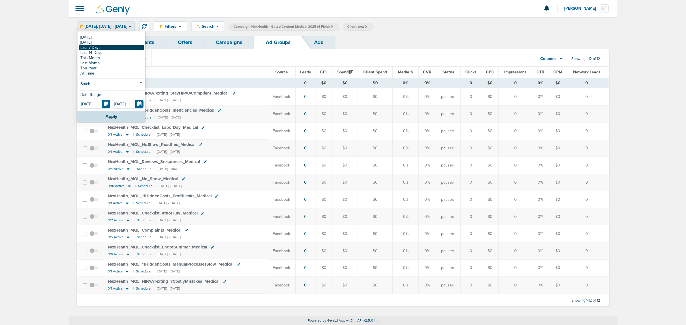
click at [102, 46] on link "Last 7 Days" at bounding box center [111, 47] width 65 height 5
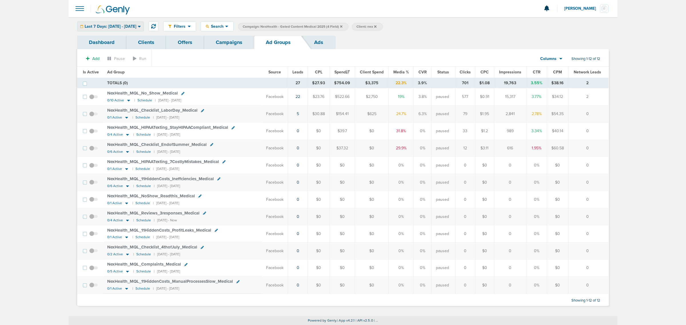
click at [130, 26] on span "Last 7 Days: [DATE] - [DATE]" at bounding box center [111, 27] width 52 height 4
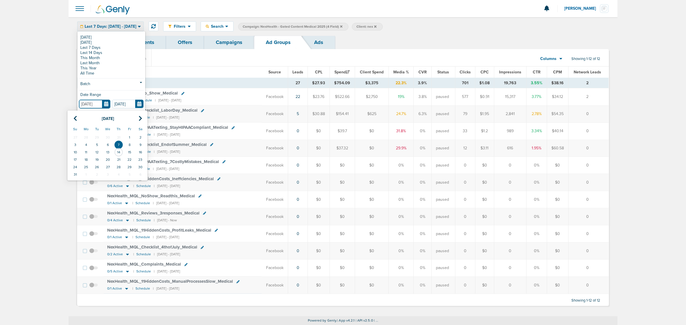
click at [105, 104] on input "[DATE]" at bounding box center [94, 104] width 31 height 9
click at [76, 120] on icon at bounding box center [75, 119] width 4 height 6
click at [97, 135] on td "1" at bounding box center [97, 137] width 11 height 7
type input "[DATE]"
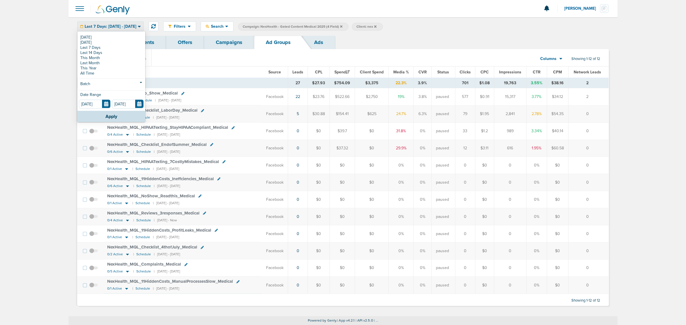
click at [119, 116] on button "Apply" at bounding box center [112, 116] width 68 height 11
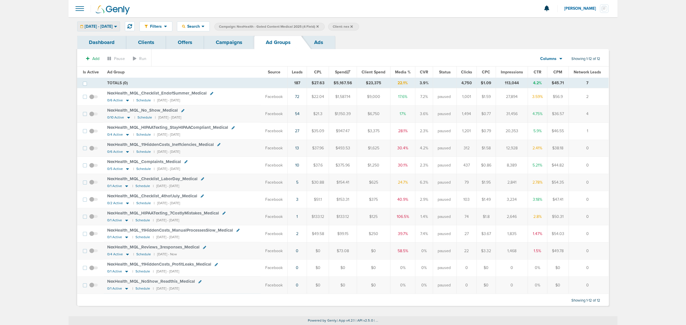
drag, startPoint x: 271, startPoint y: 167, endPoint x: 605, endPoint y: 168, distance: 333.7
click at [605, 168] on tr "NexHealth_ MQL_ Complaints_ Medical 0/5 Active | Schedule | [DATE] - [DATE] Fac…" at bounding box center [343, 165] width 532 height 17
click at [605, 168] on td "0" at bounding box center [589, 165] width 40 height 17
click at [224, 153] on td "NexHealth_ MQL_ 11HiddenCosts_ Ineffciencies_ Medical 0/6 Active | Schedule | […" at bounding box center [182, 148] width 157 height 17
click at [232, 39] on link "Campaigns" at bounding box center [229, 42] width 50 height 13
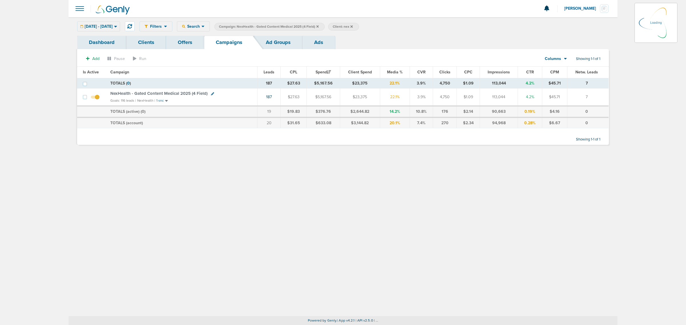
click at [211, 93] on icon at bounding box center [212, 93] width 3 height 3
select select
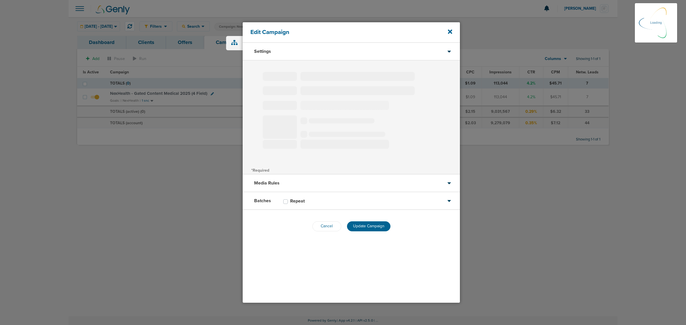
type input "NexHealth - Gated Content Medical 2025 (4 Field)"
select select "Leads"
radio input "true"
select select "readWrite"
checkbox input "true"
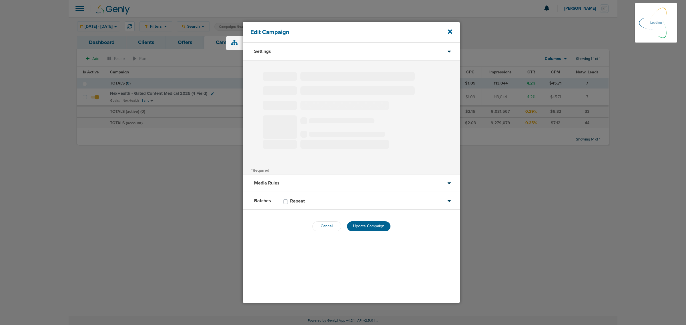
select select "1"
select select "2"
select select "3"
select select "4"
select select "6"
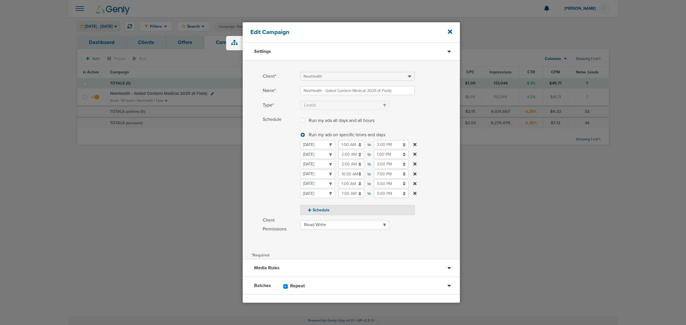
click at [347, 165] on input "2:00 AM" at bounding box center [352, 164] width 26 height 9
click at [267, 173] on span "Schedule" at bounding box center [280, 165] width 34 height 100
click at [422, 248] on div "Client* NexHealth Name* NexHealth - Gated Content Medical 2025 (4 Field) Type* …" at bounding box center [351, 156] width 217 height 190
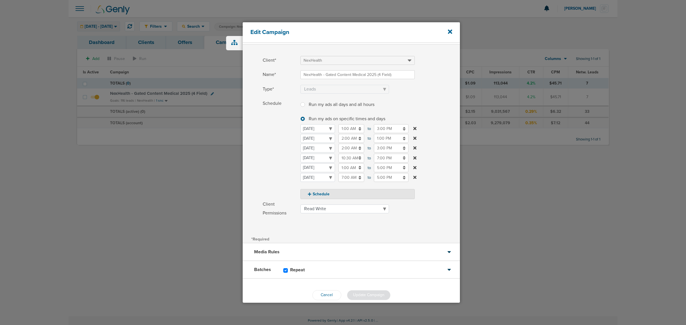
scroll to position [24, 0]
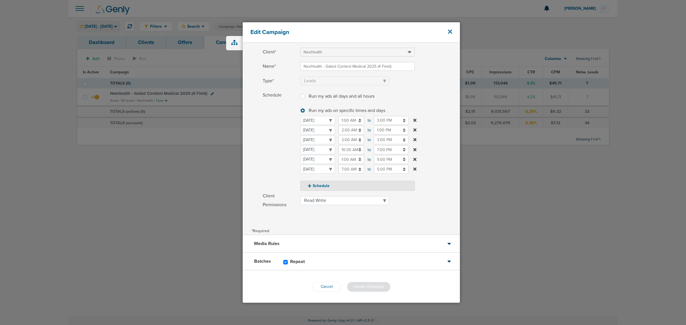
click at [450, 31] on icon at bounding box center [450, 32] width 4 height 6
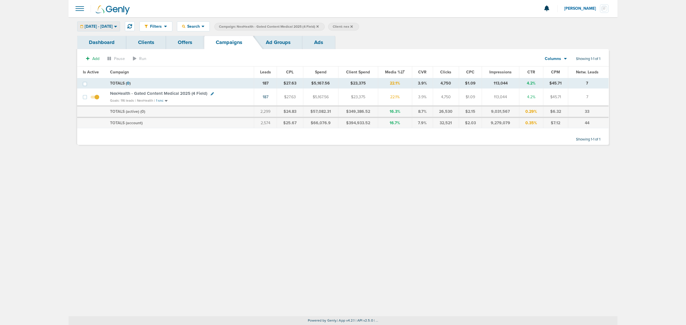
click at [162, 94] on span "NexHealth - Gated Content Medical 2025 (4 Field)" at bounding box center [158, 93] width 97 height 5
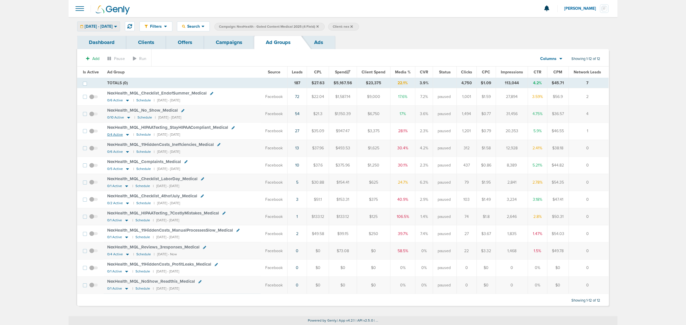
click at [126, 135] on icon at bounding box center [128, 134] width 6 height 5
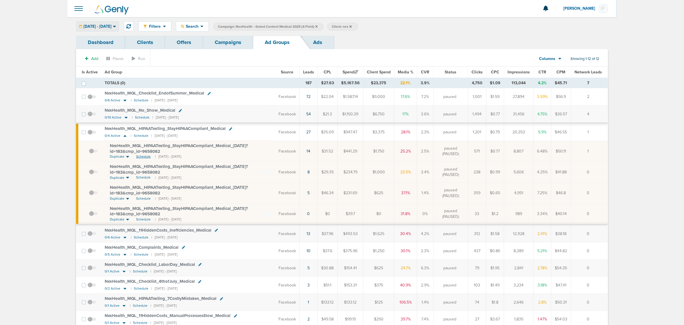
click at [144, 158] on span "Schedule" at bounding box center [143, 156] width 15 height 5
click at [232, 45] on link "Campaigns" at bounding box center [228, 42] width 50 height 13
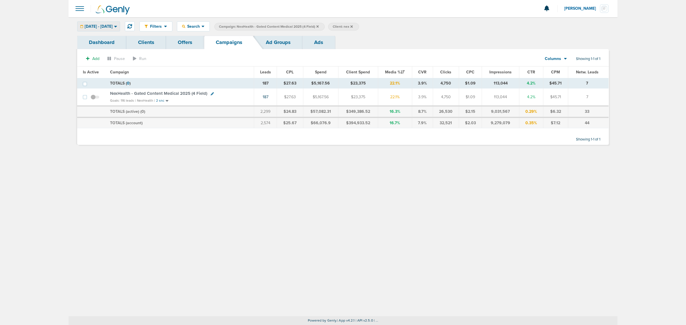
click at [212, 93] on icon at bounding box center [212, 93] width 3 height 3
select select
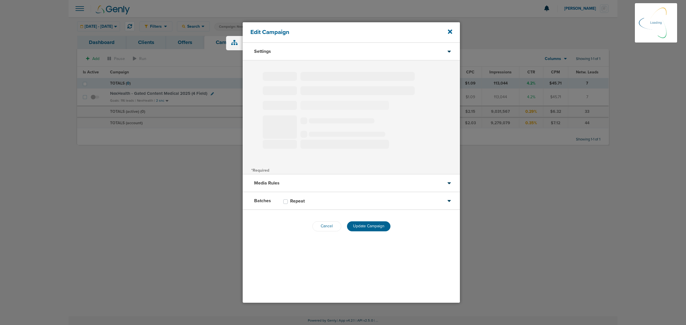
type input "NexHealth - Gated Content Medical 2025 (4 Field)"
select select "Leads"
radio input "true"
select select "readWrite"
checkbox input "true"
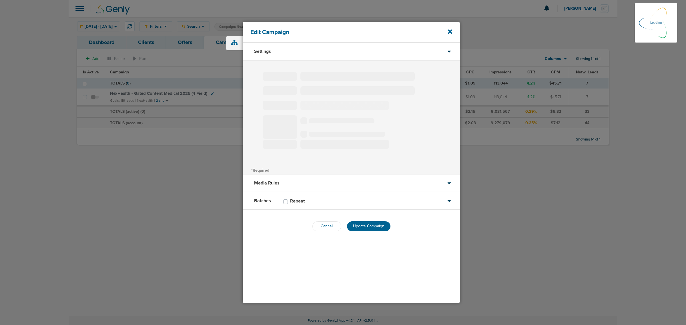
select select "1"
select select "2"
select select "3"
select select "4"
select select "6"
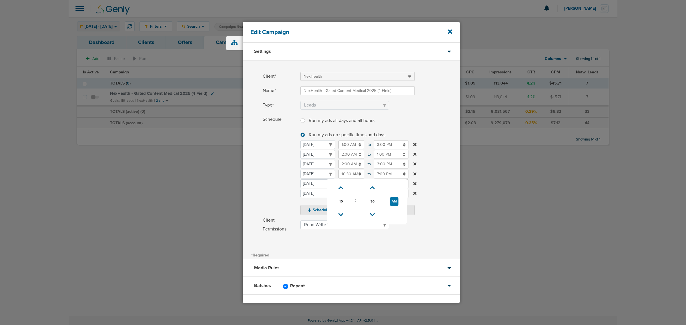
click at [352, 176] on input "10:30 AM" at bounding box center [352, 174] width 26 height 9
click at [341, 186] on icon at bounding box center [341, 187] width 5 height 3
type input "11:30 AM"
click at [427, 237] on span at bounding box center [381, 237] width 160 height 4
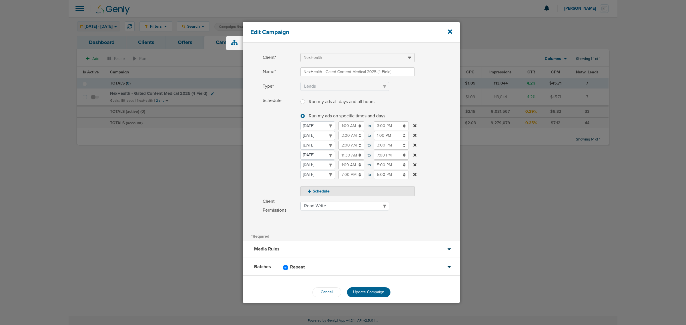
scroll to position [24, 0]
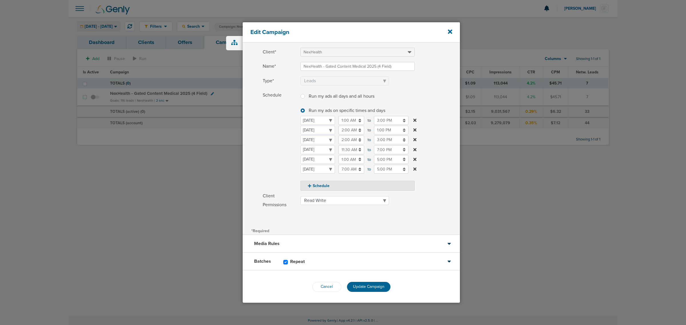
click at [373, 285] on span "Update Campaign" at bounding box center [368, 287] width 31 height 5
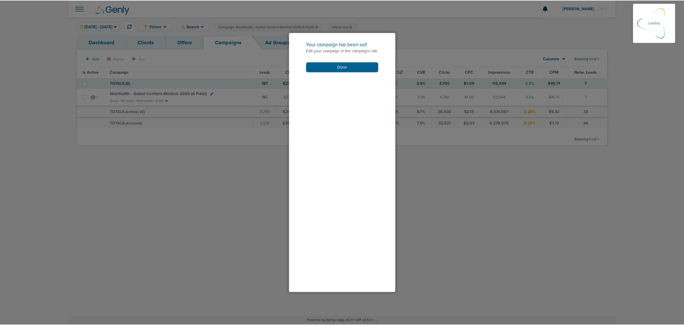
scroll to position [6, 0]
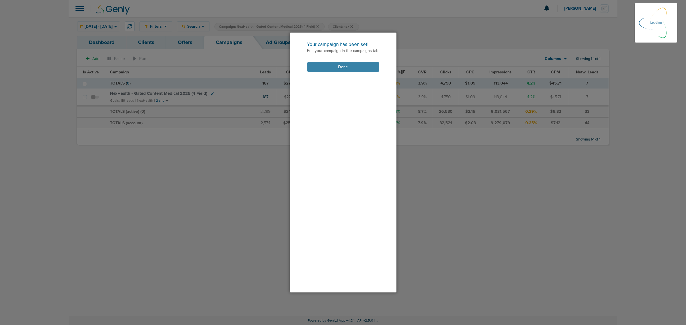
click at [331, 62] on button "Done" at bounding box center [343, 67] width 72 height 10
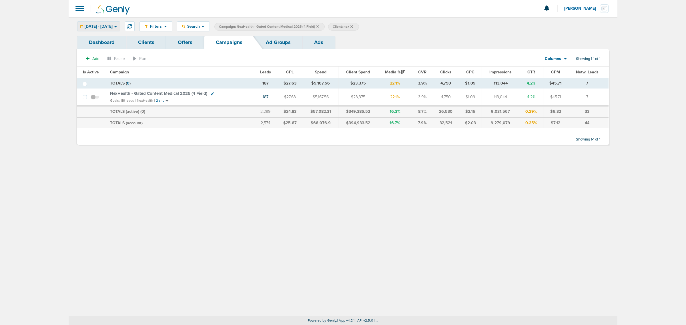
click at [319, 27] on icon at bounding box center [318, 26] width 2 height 2
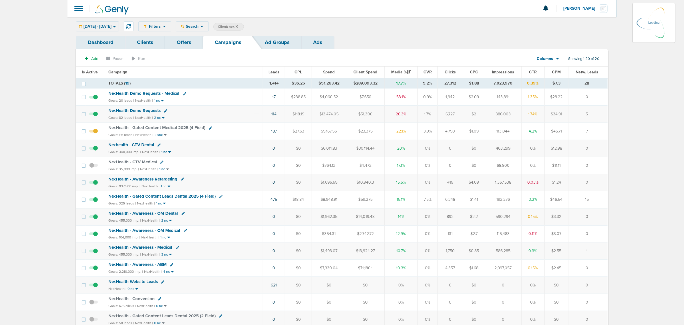
click at [238, 25] on icon at bounding box center [237, 26] width 2 height 3
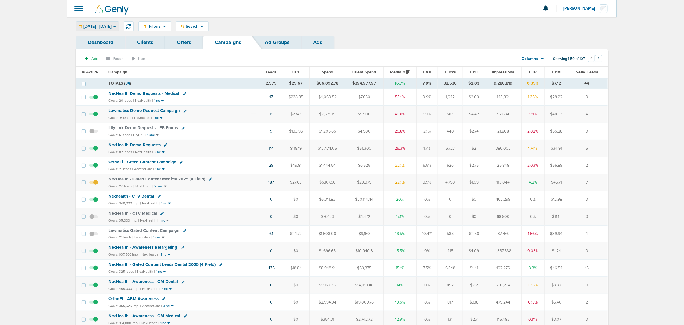
click at [119, 30] on div "[DATE] - [DATE]" at bounding box center [97, 26] width 42 height 9
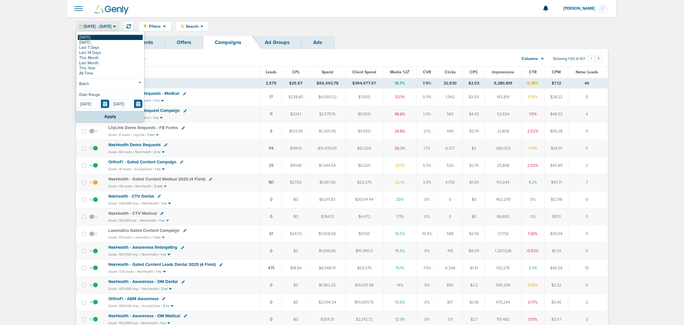
click at [118, 39] on link "[DATE]" at bounding box center [110, 37] width 65 height 5
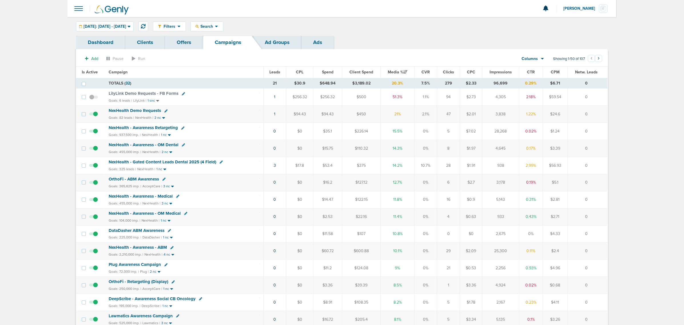
drag, startPoint x: 258, startPoint y: 166, endPoint x: 590, endPoint y: 168, distance: 332.0
click at [590, 168] on tr "NexHealth - Gated Content Leads Dental 2025 (4 Field) Goals: 325 leads | NexHea…" at bounding box center [342, 165] width 532 height 17
click at [591, 168] on td "0" at bounding box center [588, 165] width 40 height 17
click at [128, 112] on span "NexHealth Demo Requests" at bounding box center [135, 110] width 52 height 5
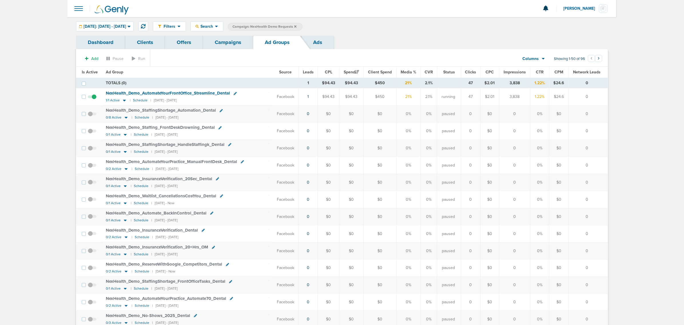
click at [92, 71] on span "Is Active" at bounding box center [90, 72] width 16 height 5
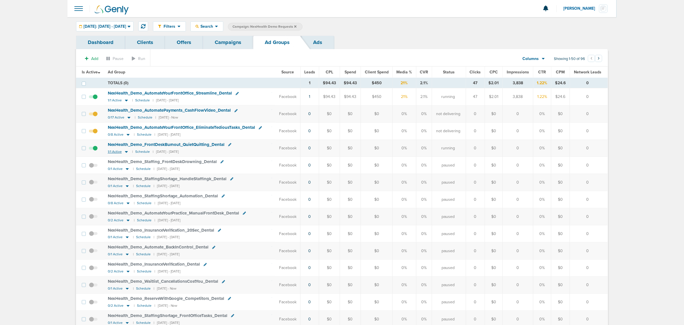
click at [126, 154] on icon at bounding box center [127, 152] width 6 height 5
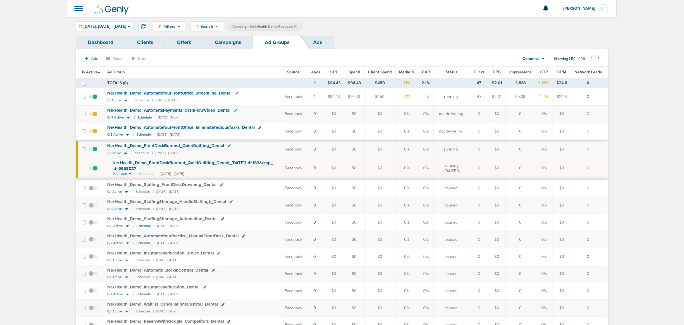
click at [243, 190] on td "NexHealth_ Demo_ Staffing_ FrontDeskDrowning_ Dental 0/1 Active | Schedule | [D…" at bounding box center [193, 188] width 178 height 17
click at [211, 38] on link "Campaigns" at bounding box center [228, 42] width 50 height 13
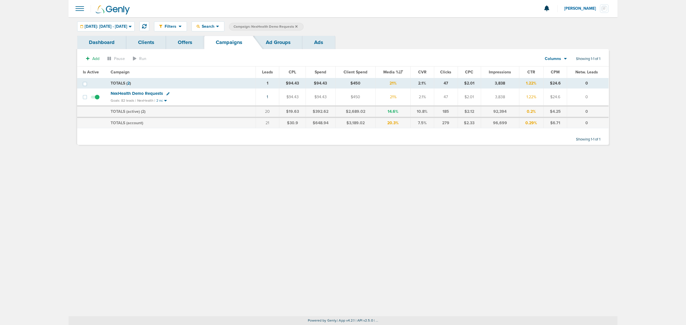
click at [237, 197] on div "Filters Active Only Settings Status Active Inactive Objectives MQL SQL Traffic …" at bounding box center [343, 166] width 549 height 299
click at [298, 26] on span "Campaign: NexHealth Demo Requests" at bounding box center [266, 26] width 64 height 5
click at [298, 26] on icon at bounding box center [296, 26] width 2 height 2
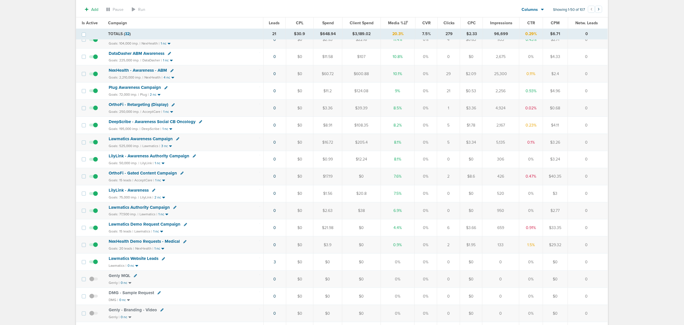
scroll to position [250, 0]
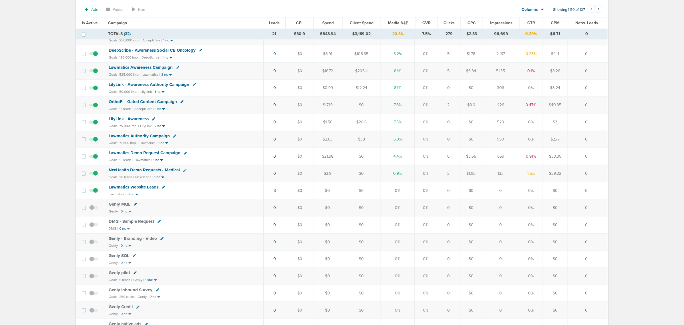
drag, startPoint x: 238, startPoint y: 179, endPoint x: 601, endPoint y: 173, distance: 363.0
click at [601, 173] on tr "NexHealth Demo Requests - Medical Goals: 20 leads | NexHealth | 1 nc 0 $0 $3.9 …" at bounding box center [342, 173] width 532 height 17
click at [589, 178] on td "0" at bounding box center [588, 173] width 40 height 17
click at [139, 173] on span "NexHealth Demo Requests - Medical" at bounding box center [144, 170] width 71 height 5
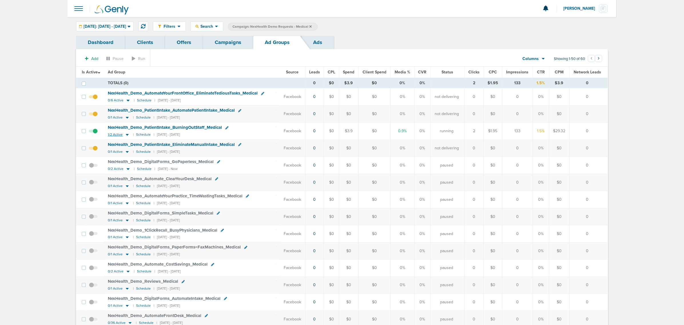
click at [128, 136] on icon at bounding box center [127, 135] width 3 height 2
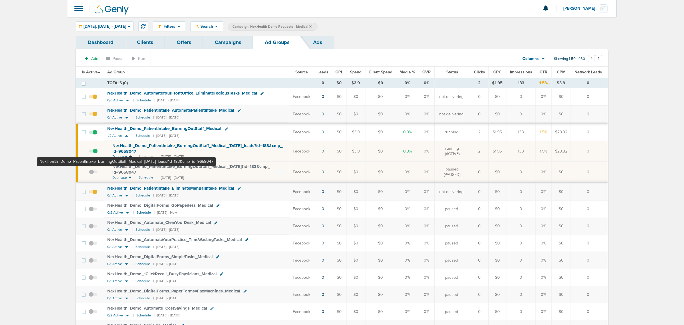
click at [131, 146] on span "NexHealth_ Demo_ PatientIntake_ BurningOutStaff_ Medical_ [DATE]_ leads?id=183&…" at bounding box center [197, 148] width 170 height 11
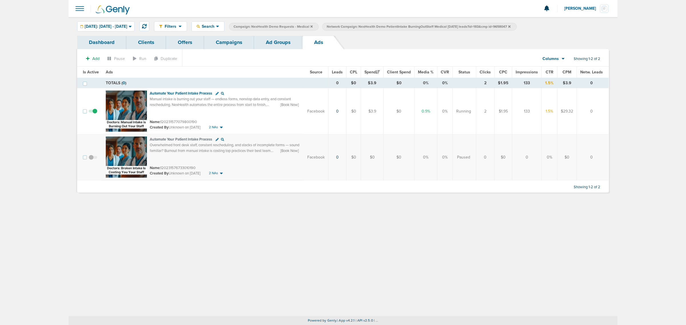
click at [284, 41] on link "Ad Groups" at bounding box center [278, 42] width 48 height 13
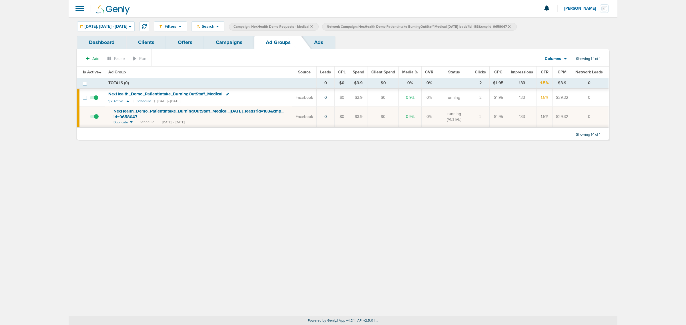
click at [227, 45] on link "Campaigns" at bounding box center [229, 42] width 50 height 13
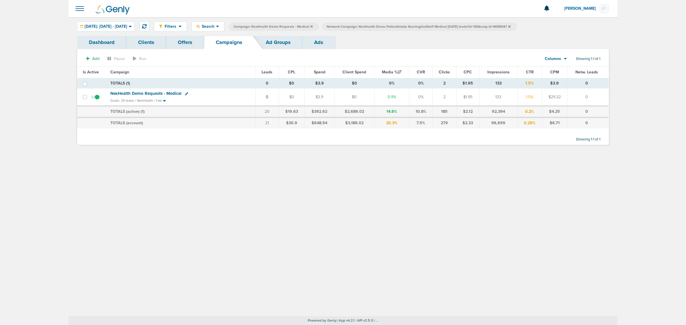
click at [319, 26] on label "Campaign: NexHealth Demo Requests - Medical" at bounding box center [274, 27] width 90 height 8
click at [313, 26] on icon at bounding box center [312, 26] width 2 height 3
click at [418, 26] on icon at bounding box center [416, 26] width 2 height 3
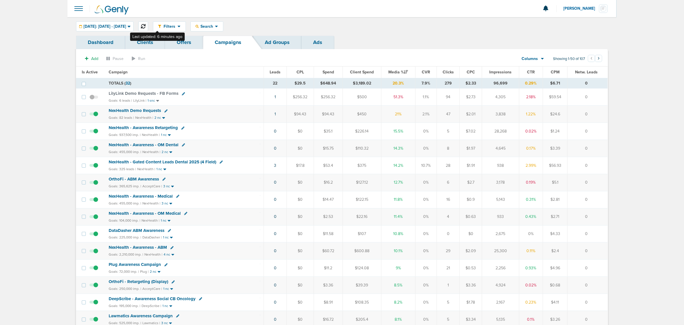
click at [146, 27] on icon at bounding box center [143, 26] width 5 height 5
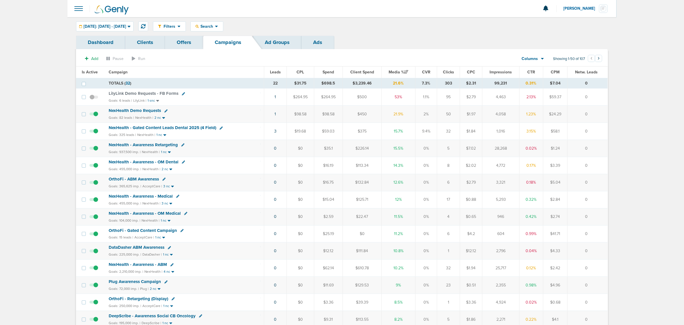
click at [150, 112] on span "NexHealth Demo Requests" at bounding box center [135, 110] width 52 height 5
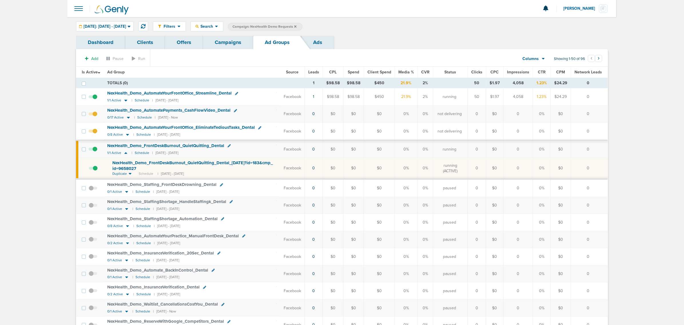
click at [225, 47] on link "Campaigns" at bounding box center [228, 42] width 50 height 13
